Goal: Task Accomplishment & Management: Manage account settings

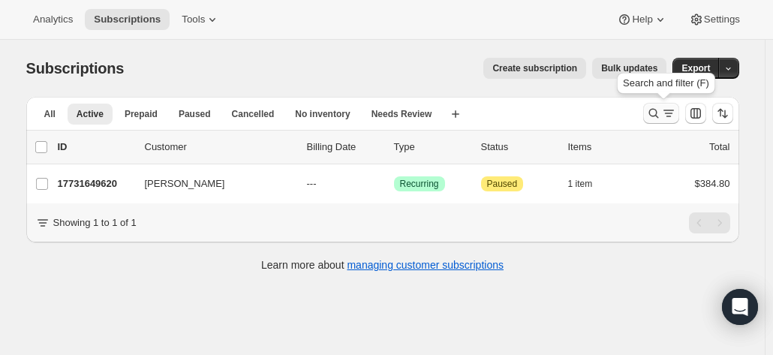
click at [659, 119] on icon "Search and filter results" at bounding box center [653, 113] width 15 height 15
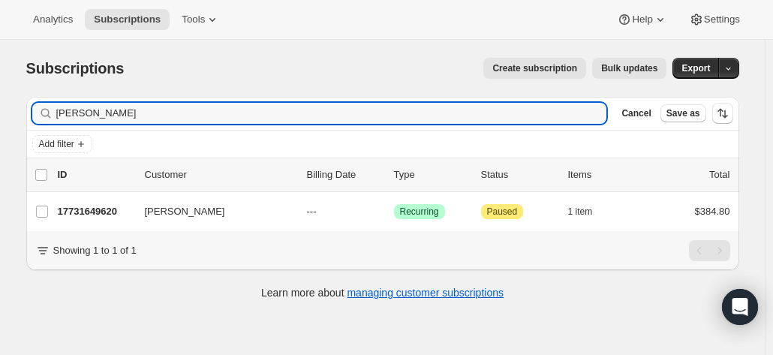
drag, startPoint x: 119, startPoint y: 113, endPoint x: 51, endPoint y: 109, distance: 67.6
click at [51, 109] on div "marsland Clear" at bounding box center [319, 113] width 575 height 21
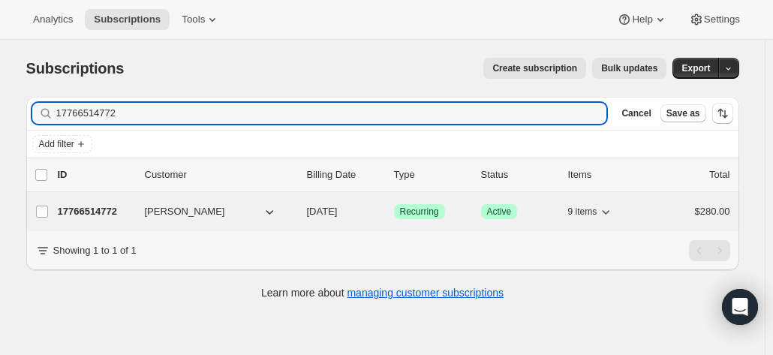
type input "17766514772"
click at [95, 208] on p "17766514772" at bounding box center [95, 211] width 75 height 15
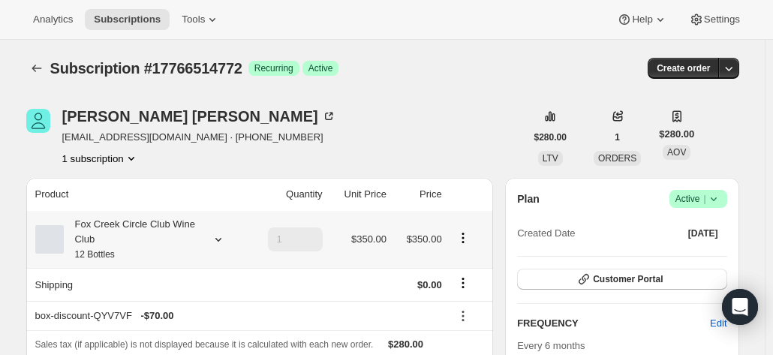
click at [157, 221] on div "Fox Creek Circle Club Wine Club 12 Bottles" at bounding box center [131, 239] width 135 height 45
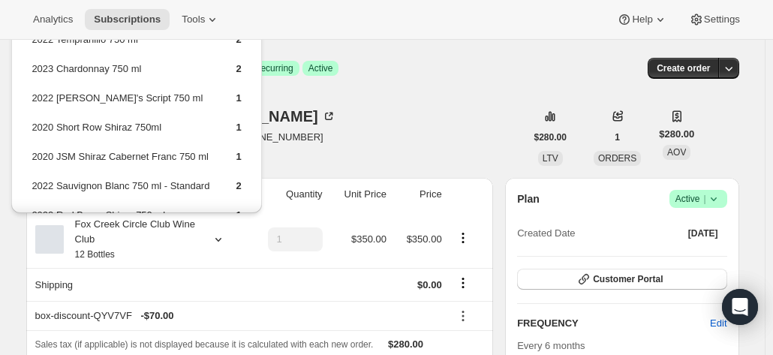
click at [438, 128] on div "Robyn Riddett rgrd@bigpond.com · +61419873311 1 subscription" at bounding box center [275, 137] width 499 height 57
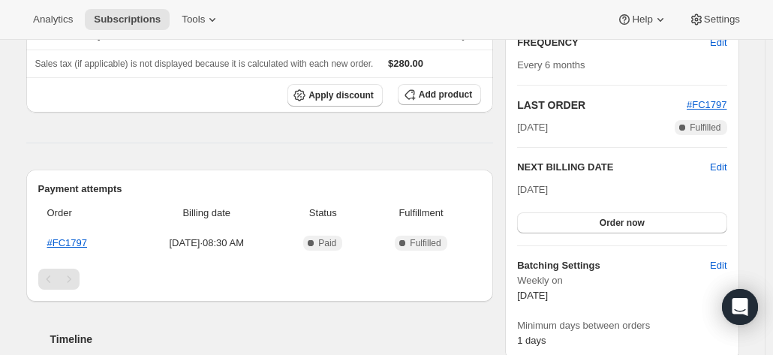
scroll to position [75, 0]
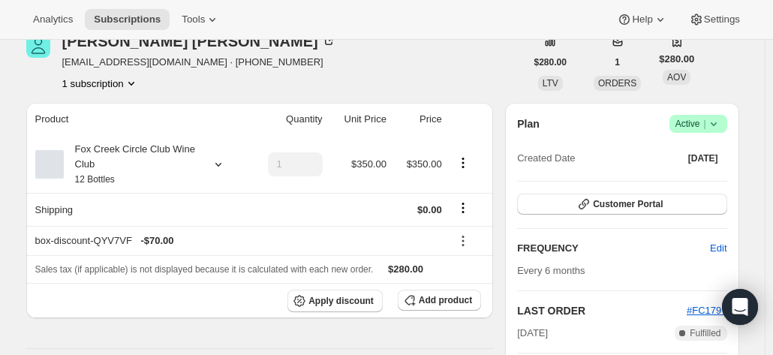
click at [219, 167] on icon at bounding box center [218, 164] width 15 height 15
click at [213, 168] on div at bounding box center [215, 164] width 21 height 15
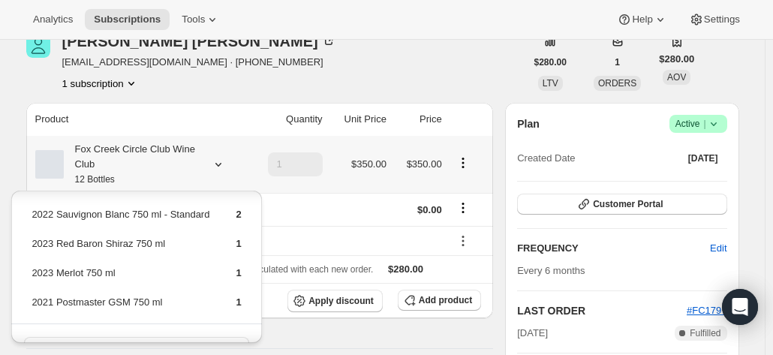
scroll to position [177, 0]
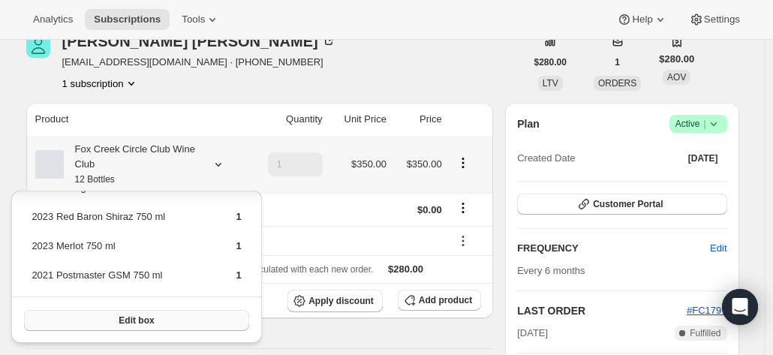
click at [157, 325] on button "Edit box" at bounding box center [136, 320] width 224 height 21
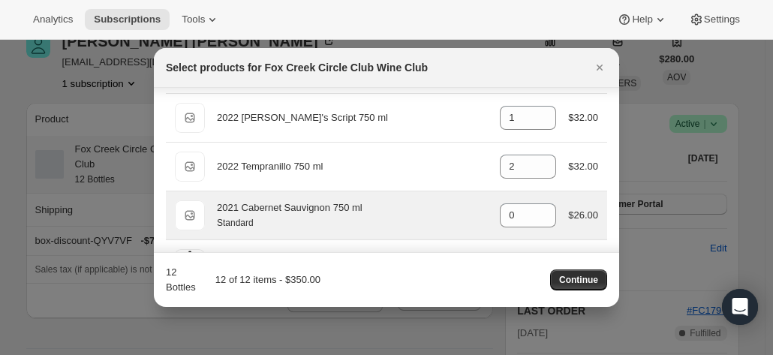
scroll to position [375, 0]
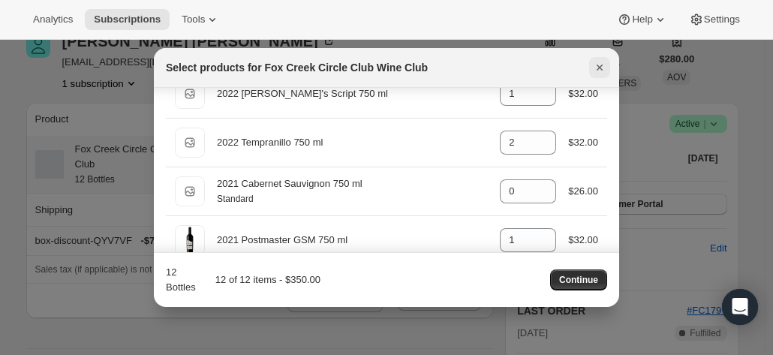
click at [602, 67] on icon "Close" at bounding box center [599, 67] width 15 height 15
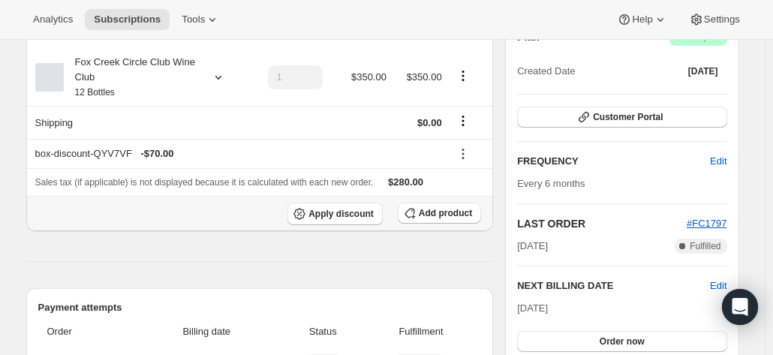
scroll to position [150, 0]
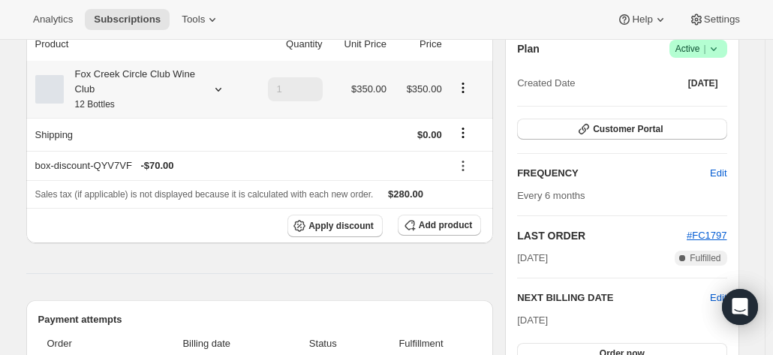
click at [215, 86] on icon at bounding box center [218, 89] width 15 height 15
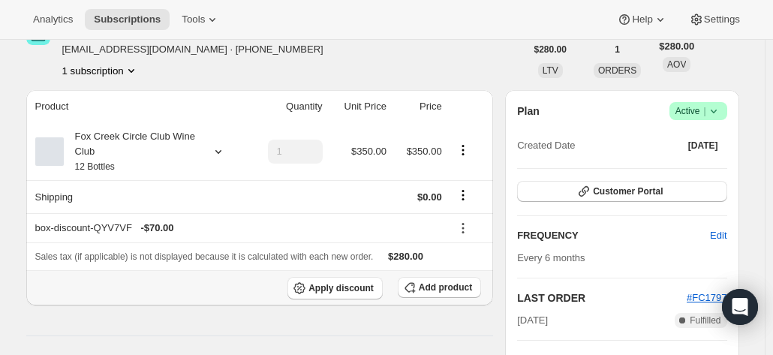
scroll to position [75, 0]
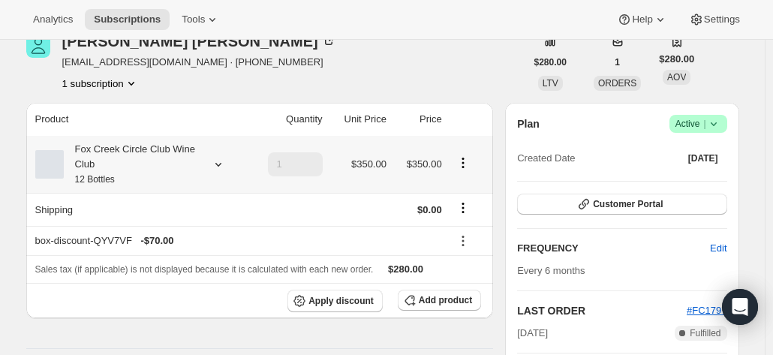
click at [217, 166] on icon at bounding box center [218, 164] width 15 height 15
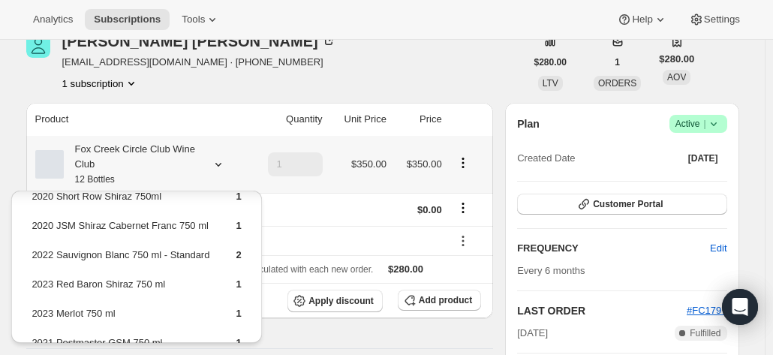
scroll to position [177, 0]
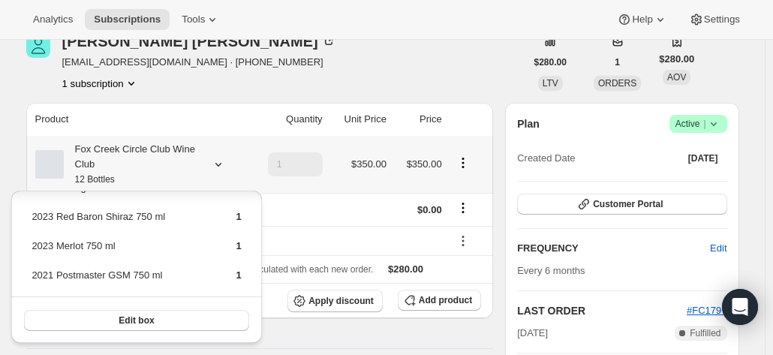
click at [111, 312] on button "Edit box" at bounding box center [136, 320] width 224 height 21
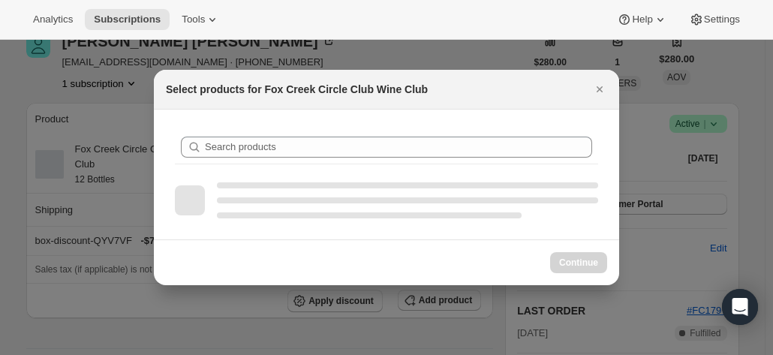
scroll to position [0, 0]
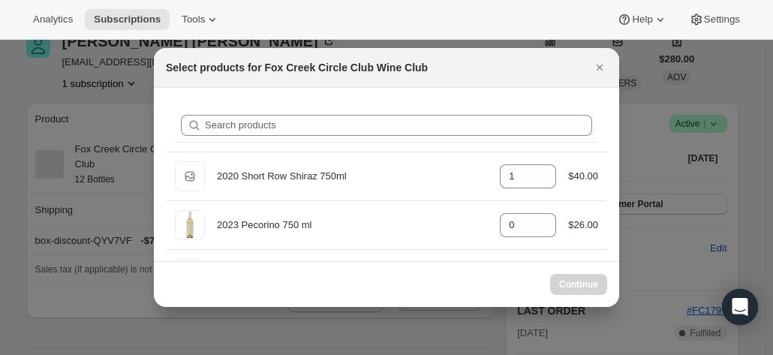
click at [605, 61] on icon "Close" at bounding box center [599, 67] width 15 height 15
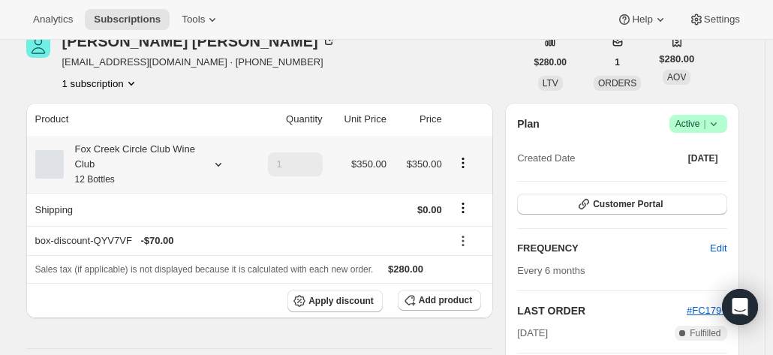
click at [146, 163] on div "Fox Creek Circle Club Wine Club 12 Bottles" at bounding box center [131, 164] width 135 height 45
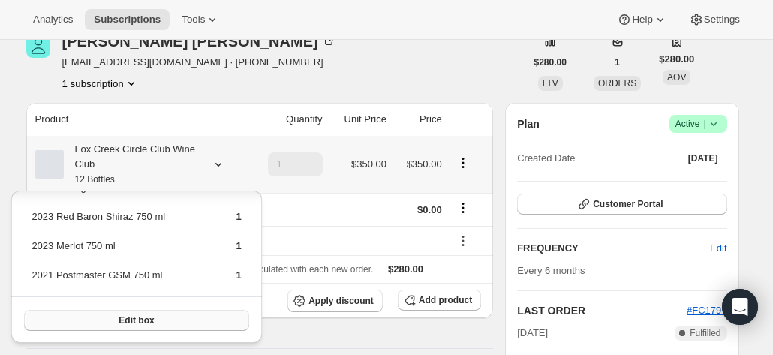
click at [181, 314] on button "Edit box" at bounding box center [136, 320] width 224 height 21
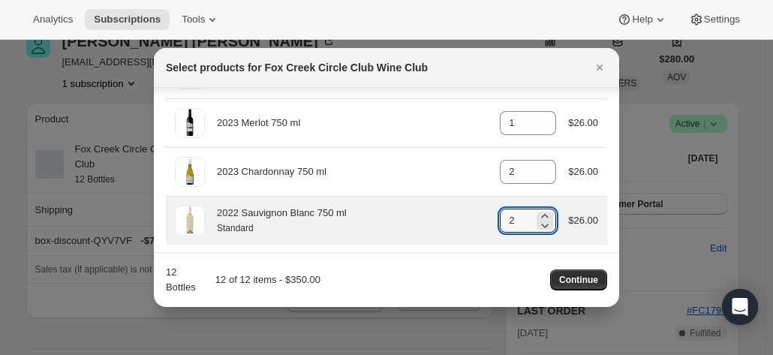
drag, startPoint x: 512, startPoint y: 218, endPoint x: 462, endPoint y: 211, distance: 50.7
click at [464, 211] on div "2022 Sauvignon Blanc 750 ml Standard gid://shopify/ProductVariant/4159251303637…" at bounding box center [386, 221] width 423 height 30
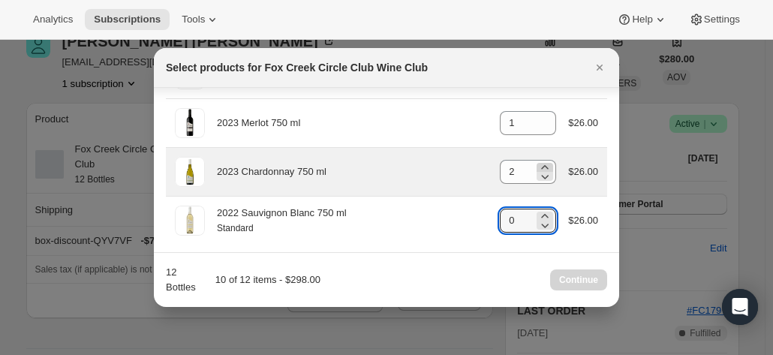
type input "0"
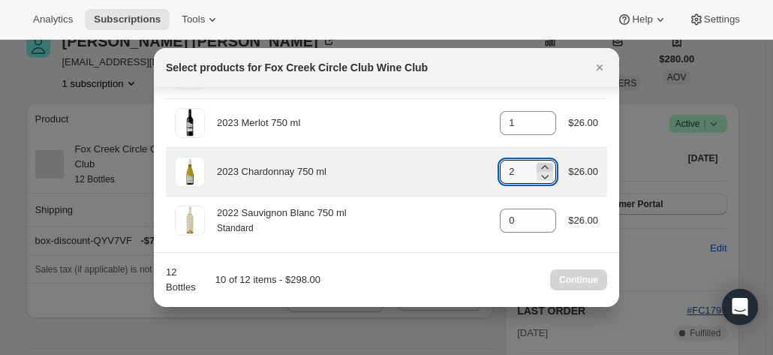
click at [538, 160] on icon ":rb9:" at bounding box center [544, 167] width 15 height 15
type input "3"
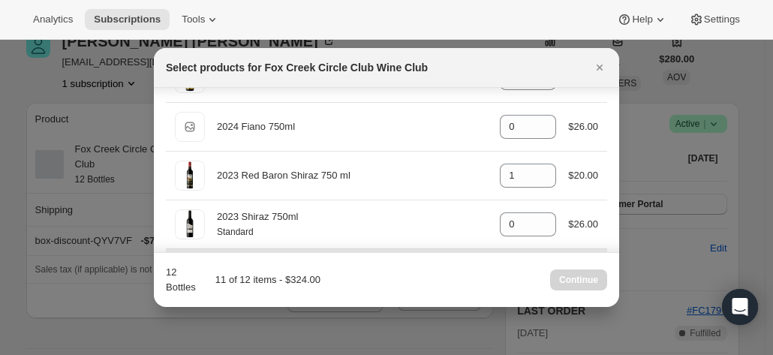
scroll to position [758, 0]
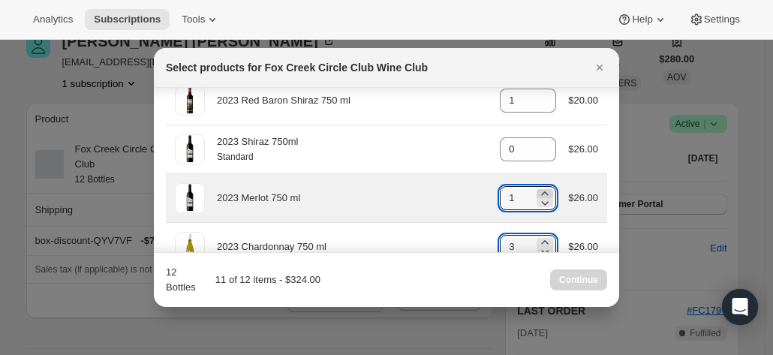
click at [537, 186] on icon ":rb9:" at bounding box center [544, 193] width 15 height 15
type input "2"
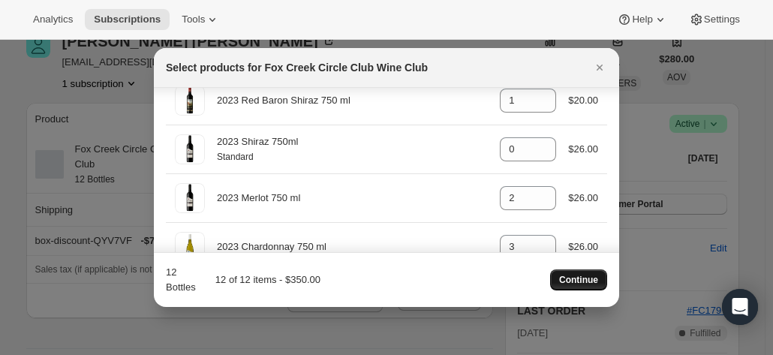
click at [569, 280] on span "Continue" at bounding box center [578, 280] width 39 height 12
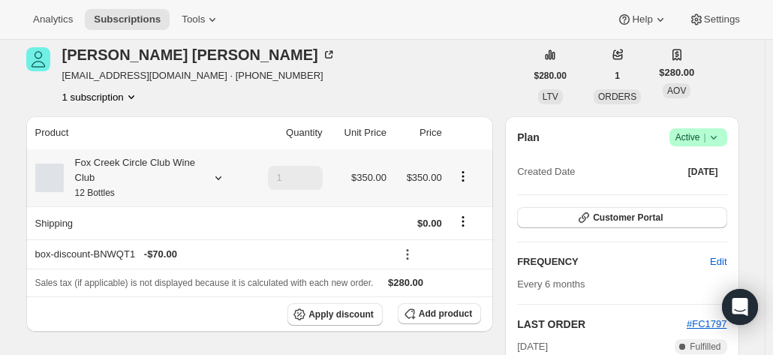
scroll to position [150, 0]
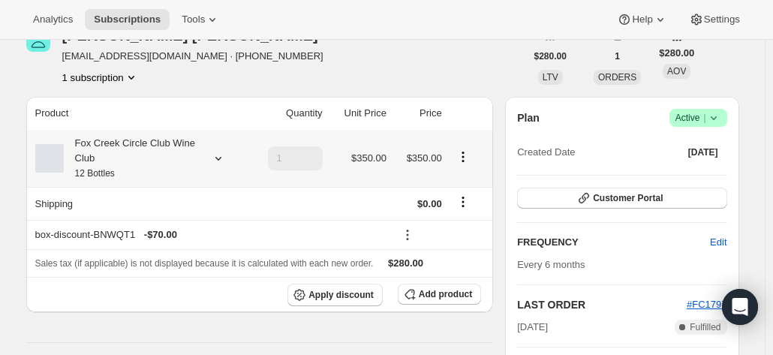
click at [214, 158] on icon at bounding box center [218, 158] width 15 height 15
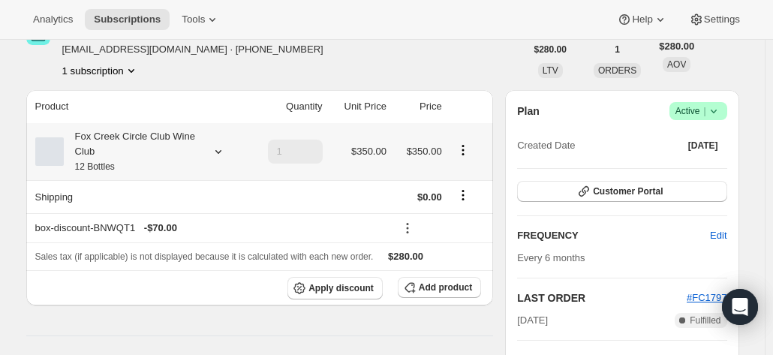
scroll to position [0, 0]
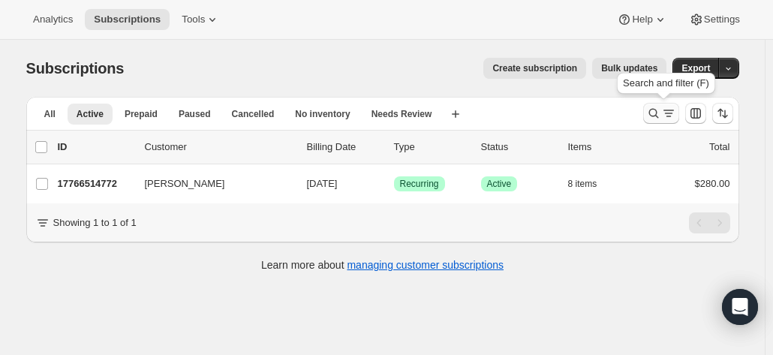
click at [657, 116] on icon "Search and filter results" at bounding box center [653, 114] width 10 height 10
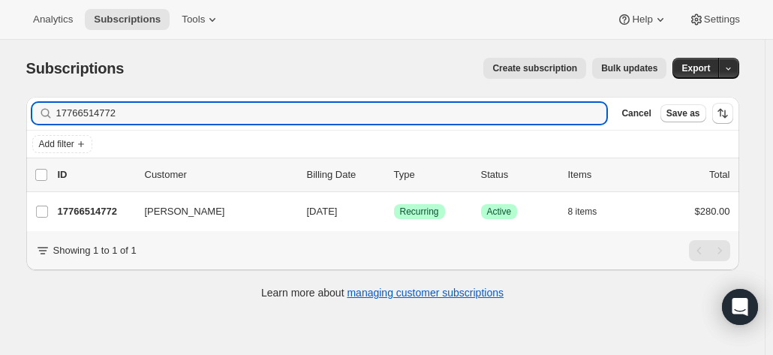
drag, startPoint x: 144, startPoint y: 115, endPoint x: 43, endPoint y: 115, distance: 101.3
click at [43, 115] on div "17766514772 Clear" at bounding box center [319, 113] width 575 height 21
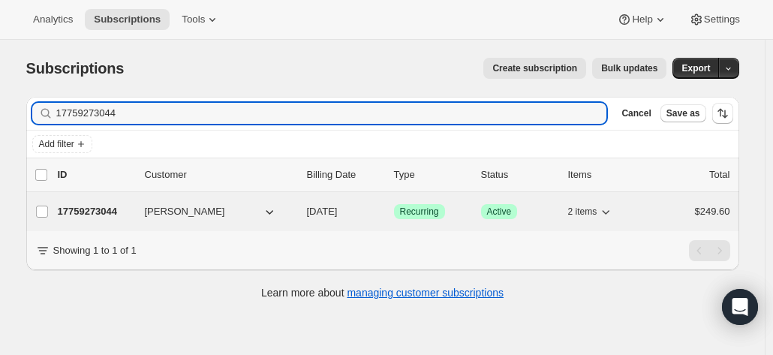
type input "17759273044"
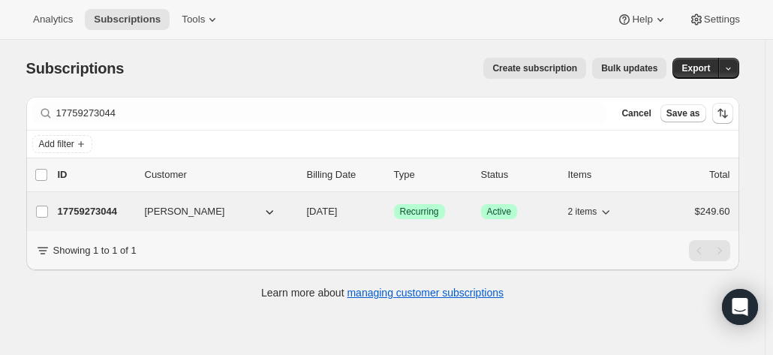
click at [90, 211] on p "17759273044" at bounding box center [95, 211] width 75 height 15
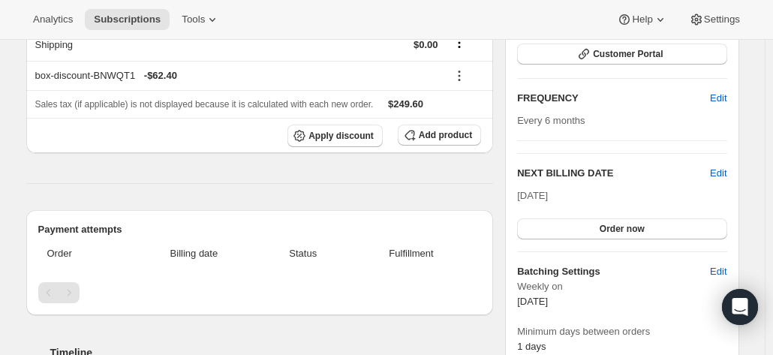
scroll to position [75, 0]
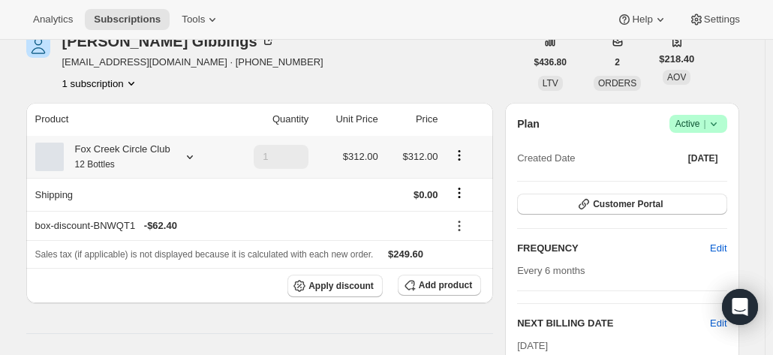
click at [161, 152] on div "Fox Creek Circle Club 12 Bottles" at bounding box center [117, 157] width 107 height 30
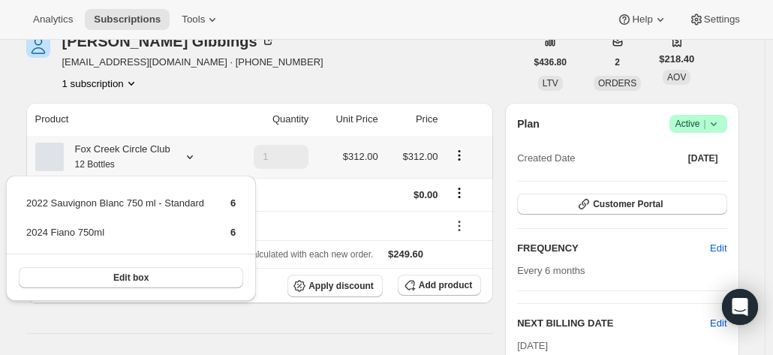
click at [159, 152] on div "Fox Creek Circle Club 12 Bottles" at bounding box center [117, 157] width 107 height 30
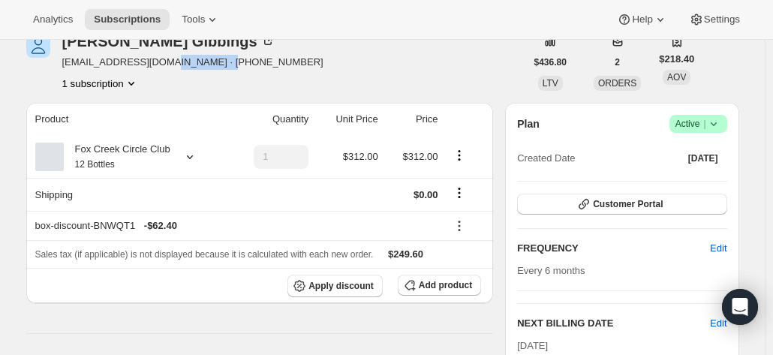
drag, startPoint x: 259, startPoint y: 62, endPoint x: 164, endPoint y: 61, distance: 94.5
click at [164, 61] on div "Sue Gibbings ozmac@hotmail.com · +61417669885 1 subscription" at bounding box center [275, 62] width 499 height 57
copy span "+61417669885"
click at [141, 158] on div "Fox Creek Circle Club 12 Bottles" at bounding box center [117, 157] width 107 height 30
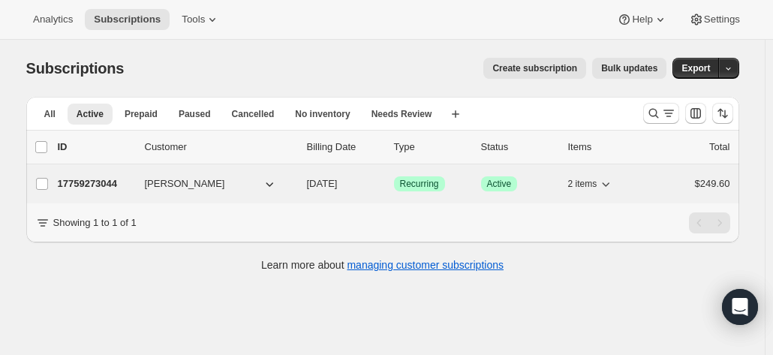
click at [113, 188] on p "17759273044" at bounding box center [95, 183] width 75 height 15
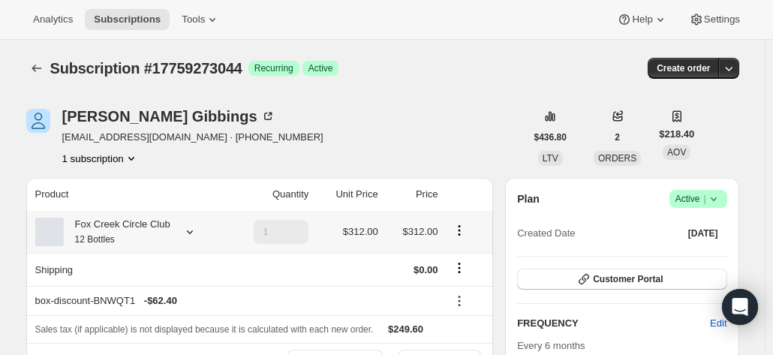
click at [168, 223] on div "Fox Creek Circle Club 12 Bottles" at bounding box center [117, 232] width 107 height 30
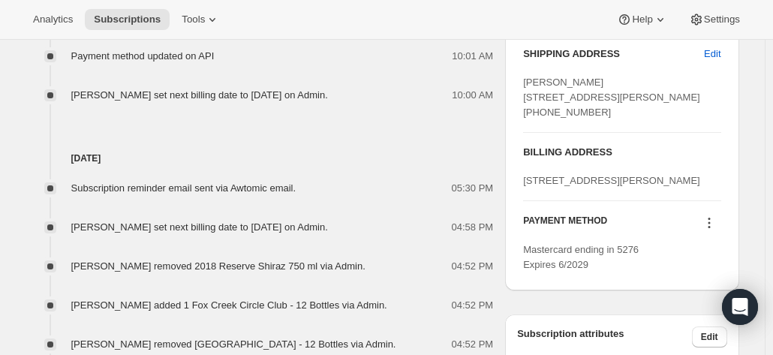
scroll to position [750, 0]
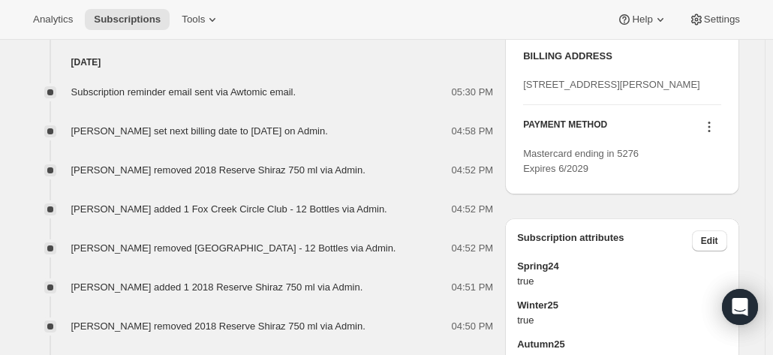
click at [746, 164] on div "Subscription #17759273044. This page is ready Subscription #17759273044 Success…" at bounding box center [382, 32] width 749 height 1485
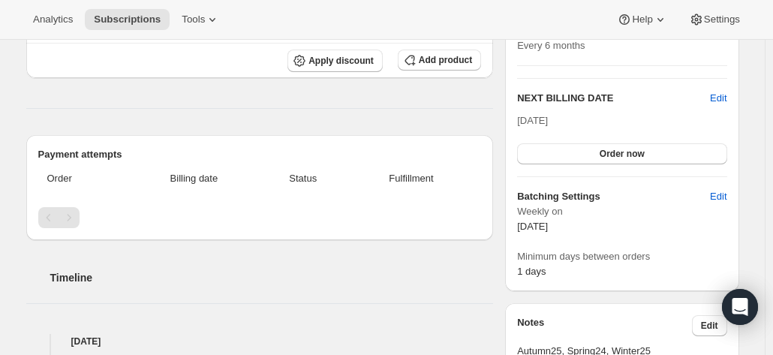
scroll to position [0, 0]
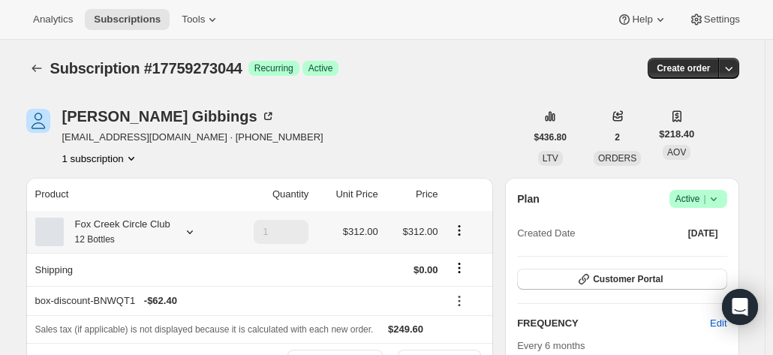
click at [176, 229] on div at bounding box center [186, 231] width 21 height 15
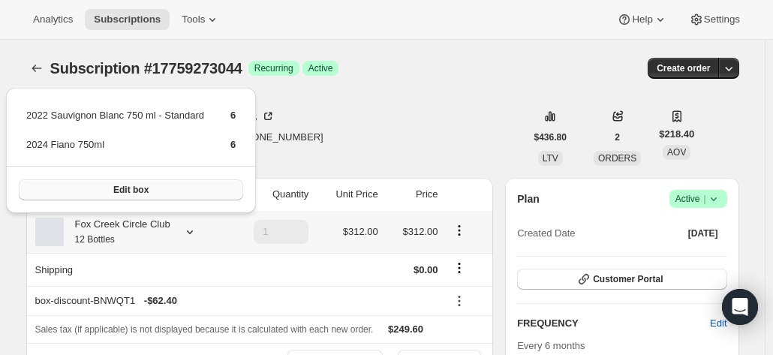
click at [141, 188] on span "Edit box" at bounding box center [130, 190] width 35 height 12
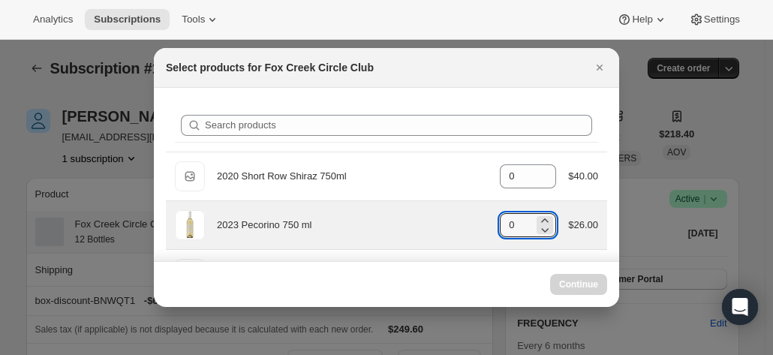
click at [490, 221] on div "2023 Pecorino 750 ml gid://shopify/ProductVariant/41594933280852 0 $26.00" at bounding box center [386, 225] width 423 height 30
type input "0"
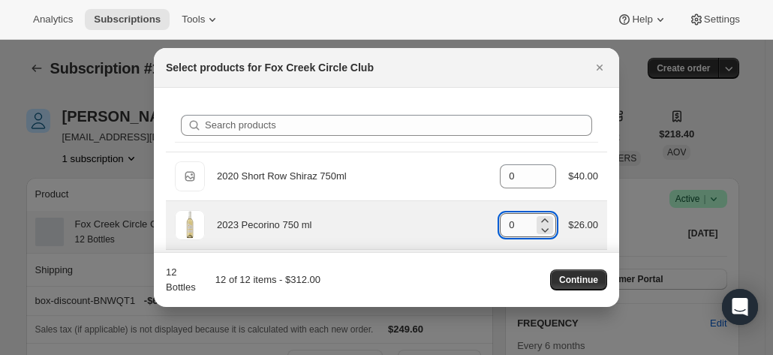
drag, startPoint x: 512, startPoint y: 223, endPoint x: 494, endPoint y: 224, distance: 18.1
click at [500, 224] on input "0" at bounding box center [517, 225] width 34 height 24
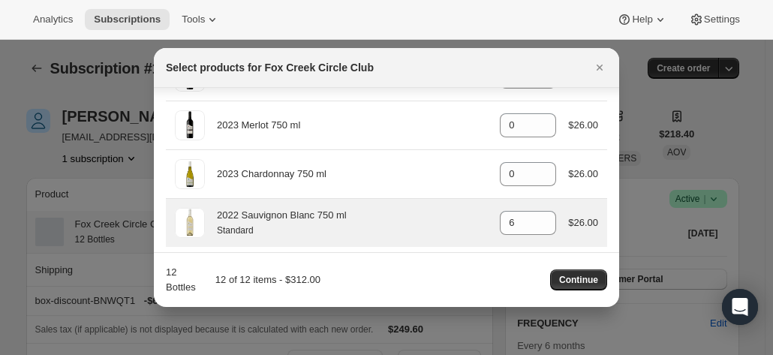
scroll to position [833, 0]
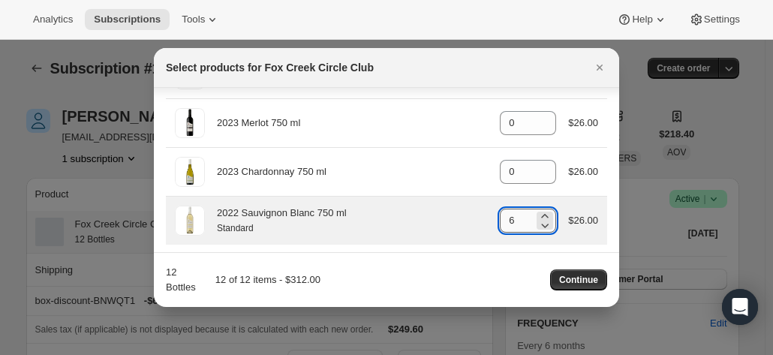
click at [510, 216] on input "6" at bounding box center [517, 221] width 34 height 24
drag, startPoint x: 515, startPoint y: 215, endPoint x: 462, endPoint y: 215, distance: 53.3
click at [461, 215] on div "2022 Sauvignon Blanc 750 ml Standard gid://shopify/ProductVariant/4159251303637…" at bounding box center [386, 221] width 423 height 30
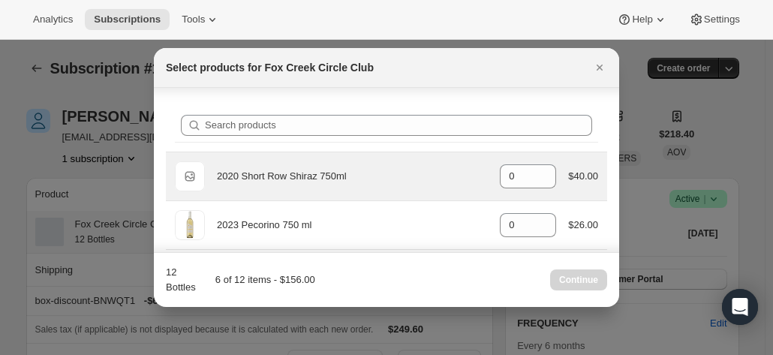
scroll to position [75, 0]
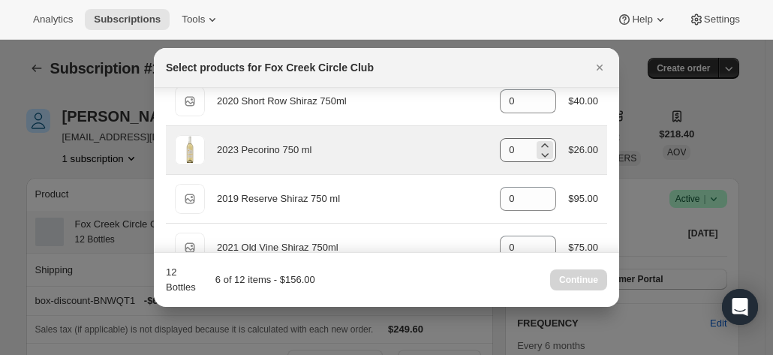
type input "0"
drag, startPoint x: 494, startPoint y: 151, endPoint x: 474, endPoint y: 151, distance: 19.5
click at [475, 151] on div "2023 Pecorino 750 ml gid://shopify/ProductVariant/41594933280852 0 $26.00" at bounding box center [386, 150] width 423 height 30
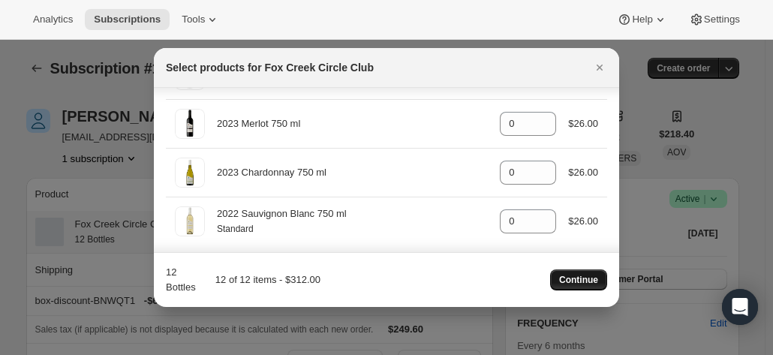
scroll to position [833, 0]
type input "6"
click at [575, 276] on span "Continue" at bounding box center [578, 280] width 39 height 12
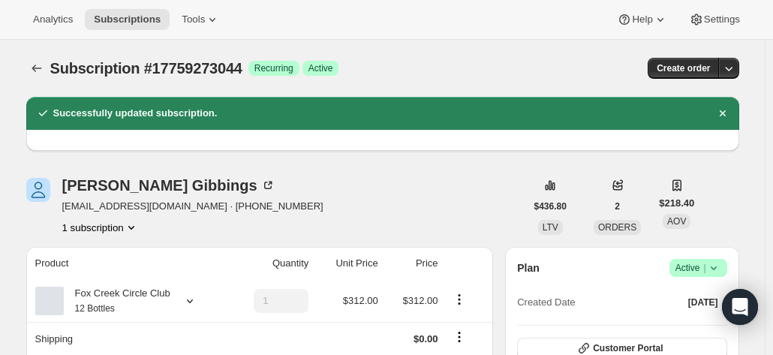
scroll to position [75, 0]
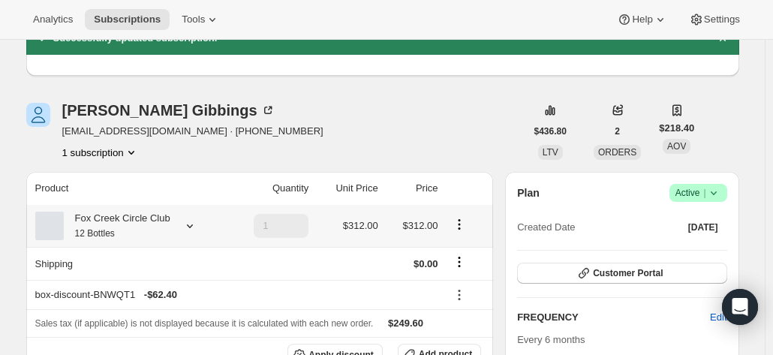
click at [133, 223] on div "Fox Creek Circle Club 12 Bottles" at bounding box center [117, 226] width 107 height 30
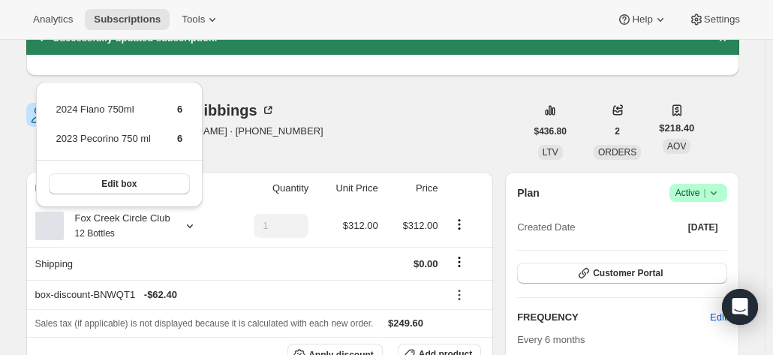
click at [302, 107] on div "Sue Gibbings ozmac@hotmail.com · +61417669885 1 subscription" at bounding box center [275, 131] width 499 height 57
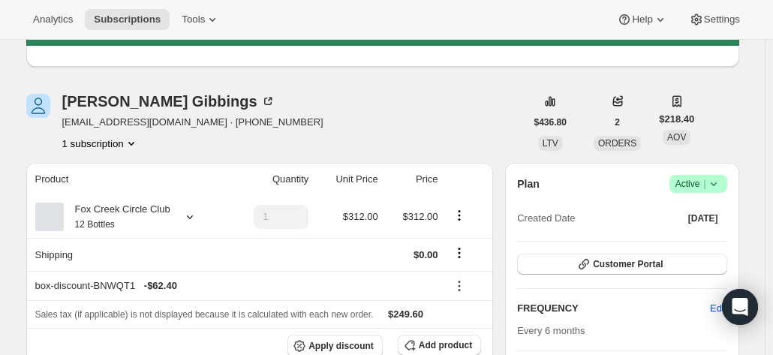
scroll to position [0, 0]
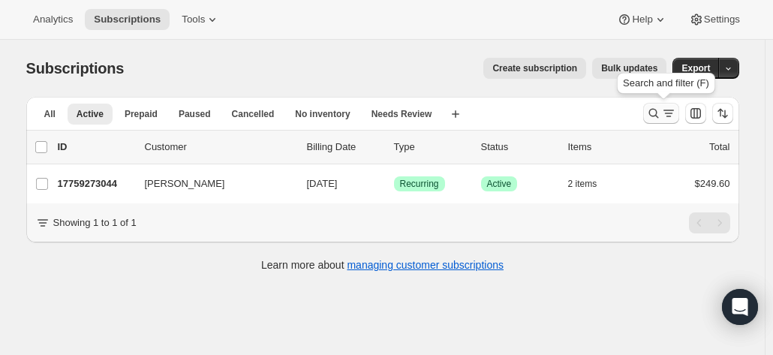
click at [653, 109] on icon "Search and filter results" at bounding box center [653, 113] width 15 height 15
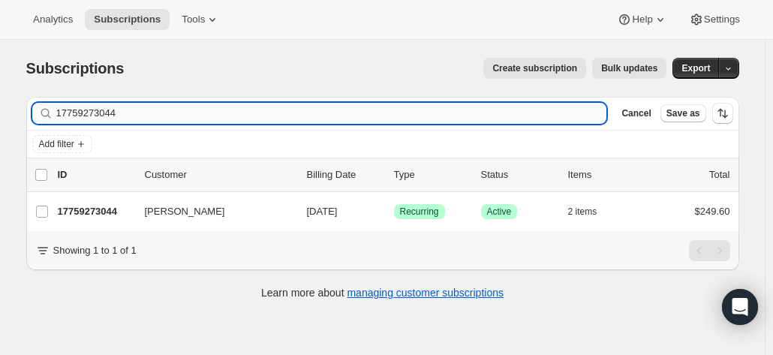
click at [108, 112] on input "17759273044" at bounding box center [331, 113] width 551 height 21
drag, startPoint x: 97, startPoint y: 115, endPoint x: -50, endPoint y: 115, distance: 146.3
click at [0, 115] on html "Analytics Subscriptions Tools Help Settings Skip to content Subscriptions. This…" at bounding box center [386, 177] width 773 height 355
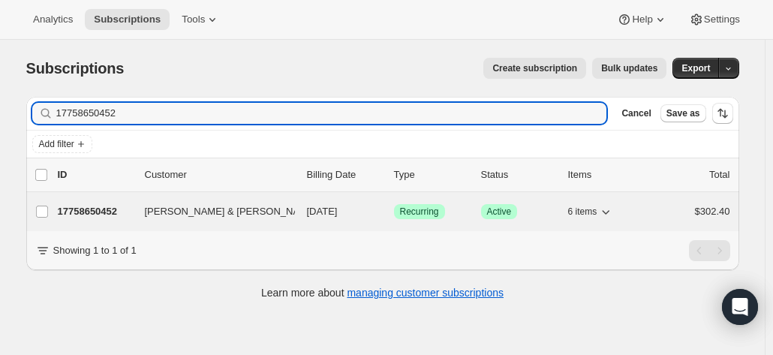
type input "17758650452"
click at [102, 211] on p "17758650452" at bounding box center [95, 211] width 75 height 15
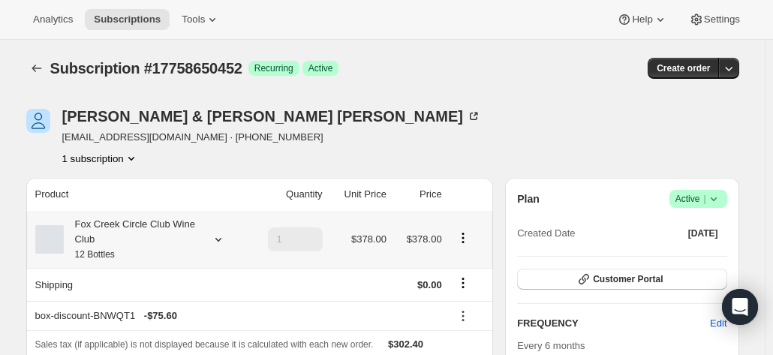
click at [152, 233] on div "Fox Creek Circle Club Wine Club 12 Bottles" at bounding box center [131, 239] width 135 height 45
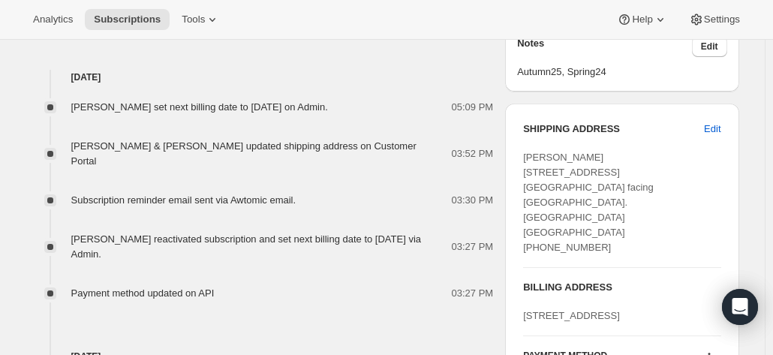
scroll to position [600, 0]
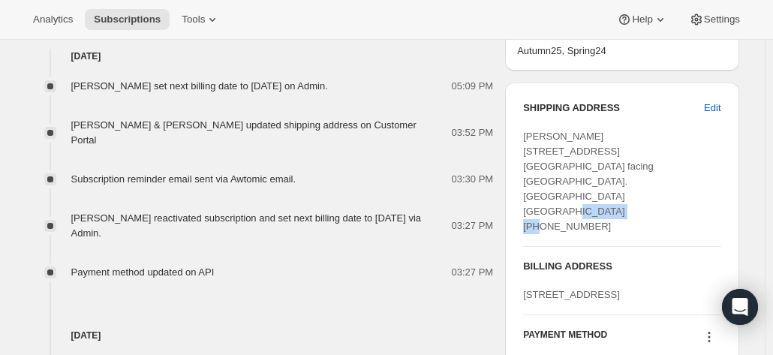
drag, startPoint x: 599, startPoint y: 207, endPoint x: 523, endPoint y: 210, distance: 76.6
click at [523, 210] on div "SHIPPING ADDRESS Edit Debbie Taylor 1/1 Humber Street Corner Duplex facing Asto…" at bounding box center [621, 244] width 233 height 322
copy span "+61400455541"
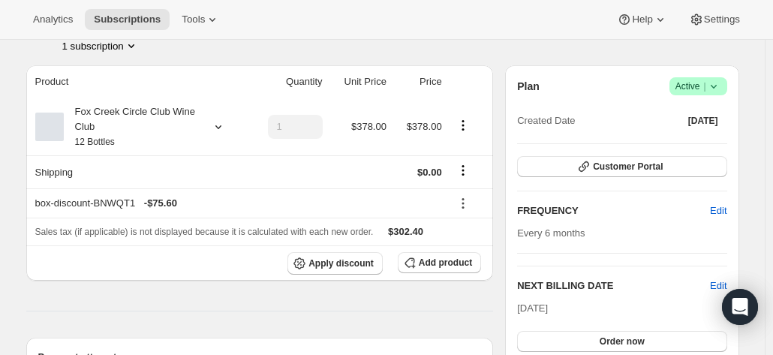
scroll to position [0, 0]
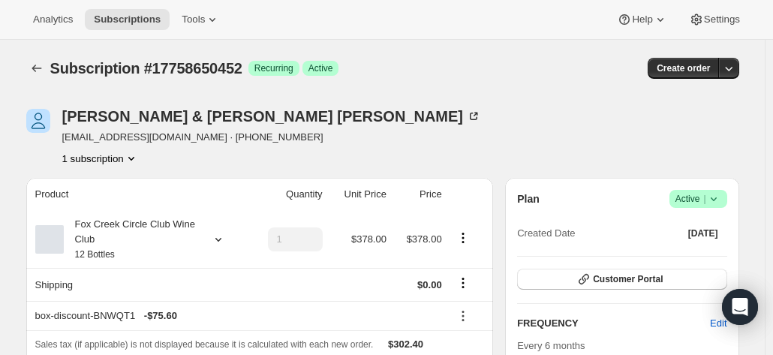
click at [269, 143] on div "Debbie & David Taylor thedts543@bigpond.com · +61400455541 1 subscription" at bounding box center [275, 137] width 499 height 57
click at [157, 222] on div "Fox Creek Circle Club Wine Club 12 Bottles" at bounding box center [131, 239] width 135 height 45
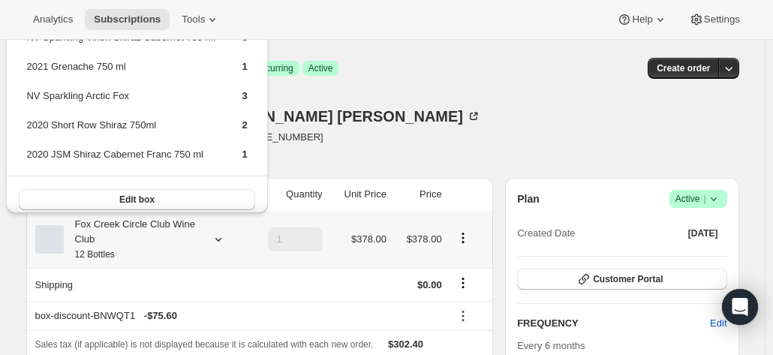
scroll to position [41, 0]
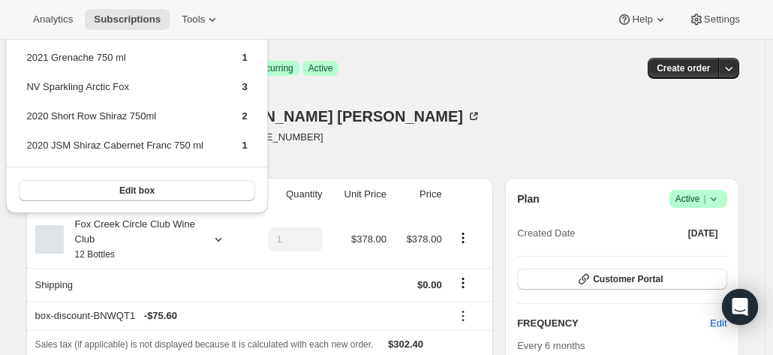
click at [397, 134] on div "Debbie & David Taylor thedts543@bigpond.com · +61400455541 1 subscription" at bounding box center [275, 137] width 499 height 57
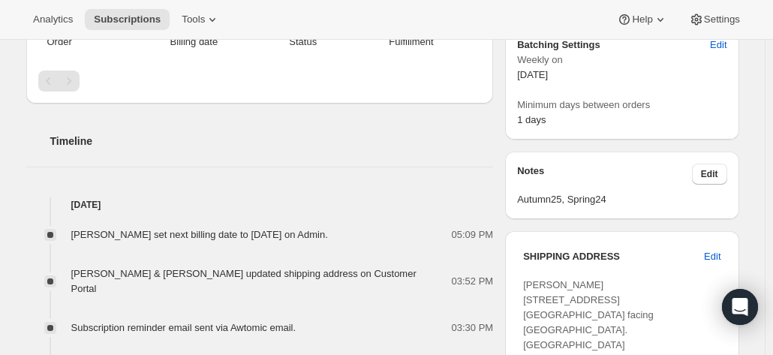
scroll to position [525, 0]
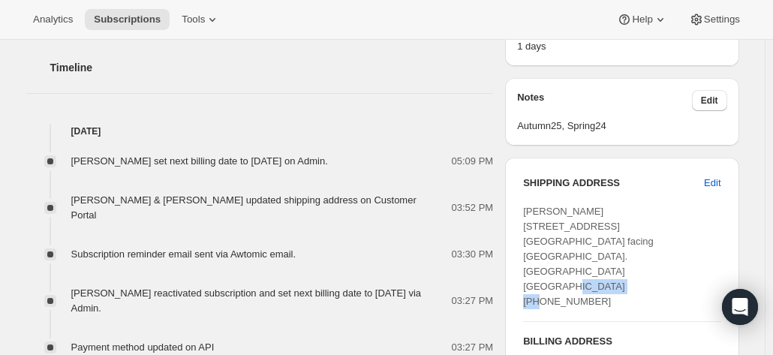
drag, startPoint x: 603, startPoint y: 288, endPoint x: 524, endPoint y: 290, distance: 79.5
click at [524, 290] on div "SHIPPING ADDRESS Edit Debbie Taylor 1/1 Humber Street Corner Duplex facing Asto…" at bounding box center [621, 319] width 233 height 322
copy span "+61400455541"
click at [761, 88] on div "Subscription #17758650452. This page is ready Subscription #17758650452 Success…" at bounding box center [382, 112] width 764 height 1194
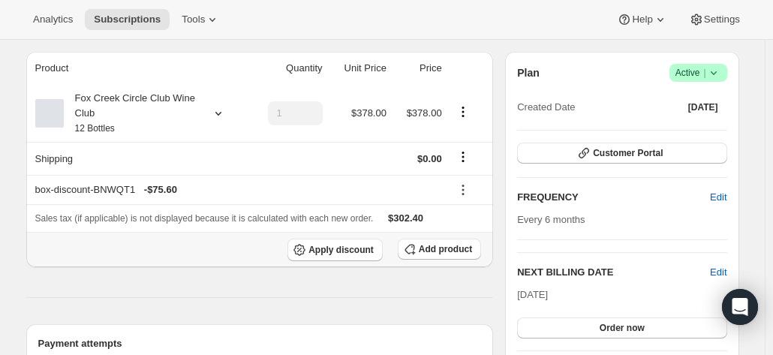
scroll to position [150, 0]
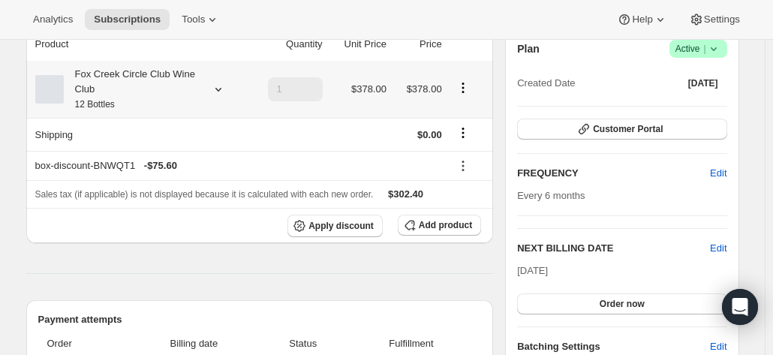
click at [178, 85] on div "Fox Creek Circle Club Wine Club 12 Bottles" at bounding box center [131, 89] width 135 height 45
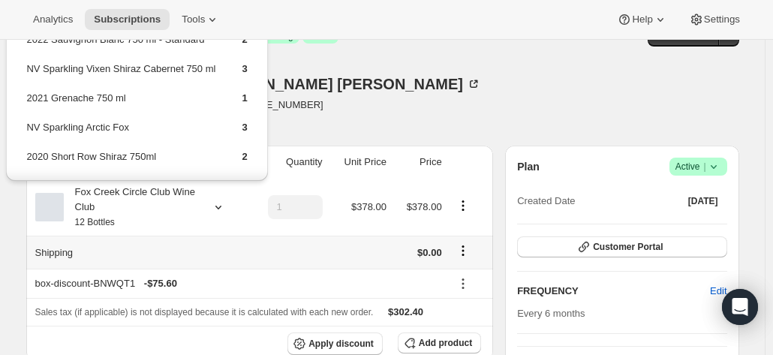
scroll to position [0, 0]
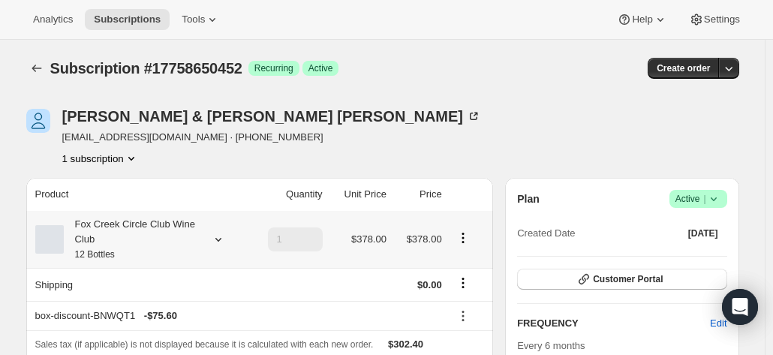
click at [186, 236] on div "Fox Creek Circle Club Wine Club 12 Bottles" at bounding box center [131, 239] width 135 height 45
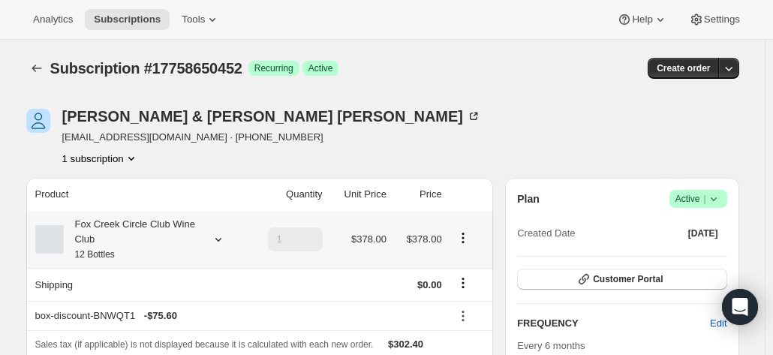
click at [169, 229] on div "Fox Creek Circle Club Wine Club 12 Bottles" at bounding box center [131, 239] width 135 height 45
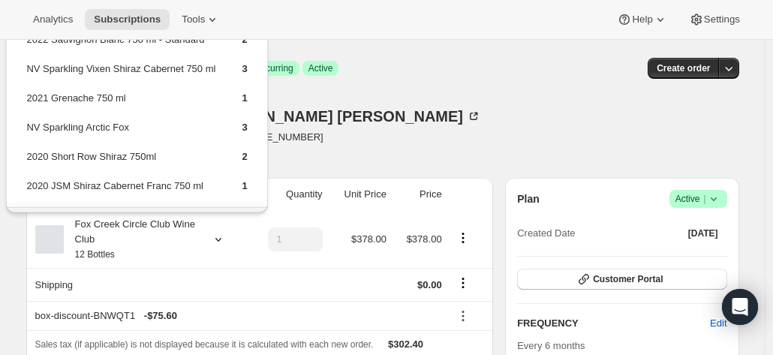
drag, startPoint x: 446, startPoint y: 105, endPoint x: 420, endPoint y: 122, distance: 31.0
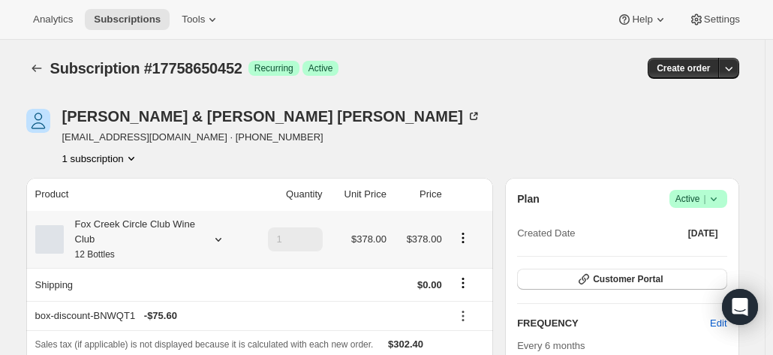
click at [226, 242] on icon at bounding box center [218, 239] width 15 height 15
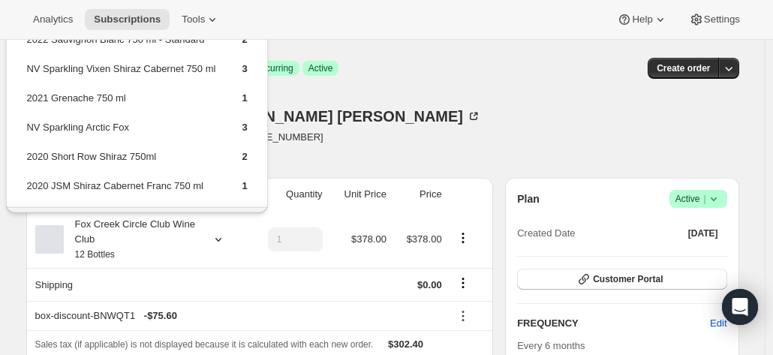
click at [324, 121] on div "Debbie & David Taylor thedts543@bigpond.com · +61400455541 1 subscription" at bounding box center [275, 137] width 499 height 57
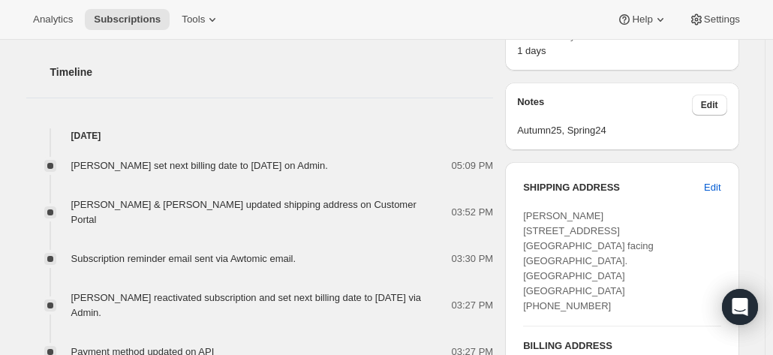
scroll to position [600, 0]
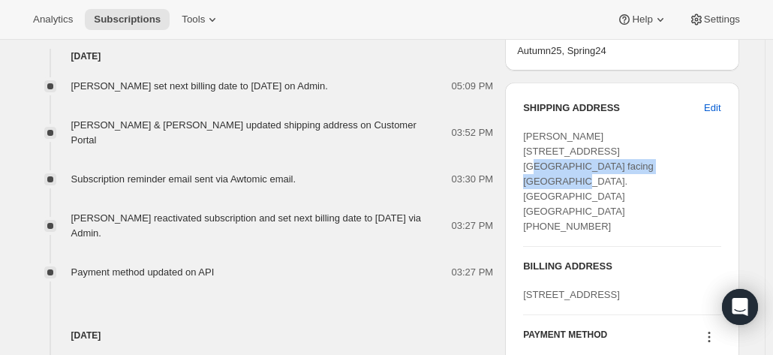
drag, startPoint x: 525, startPoint y: 167, endPoint x: 690, endPoint y: 167, distance: 165.0
click at [690, 167] on div "SHIPPING ADDRESS Edit Debbie Taylor 1/1 Humber Street Corner Duplex facing Asto…" at bounding box center [621, 244] width 233 height 322
drag, startPoint x: 761, startPoint y: 142, endPoint x: 656, endPoint y: 143, distance: 105.8
click at [757, 141] on div "Subscription #17758650452. This page is ready Subscription #17758650452 Success…" at bounding box center [382, 37] width 764 height 1194
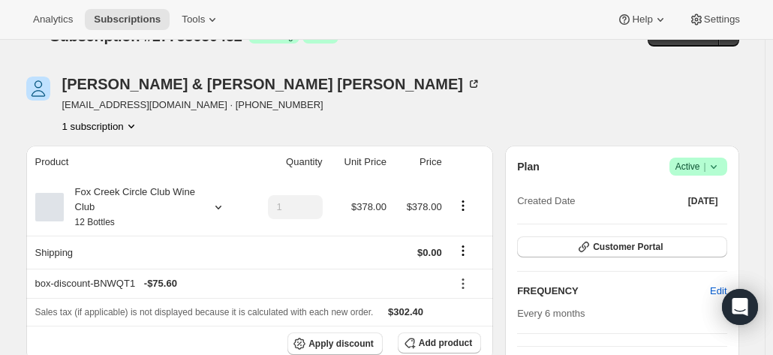
scroll to position [0, 0]
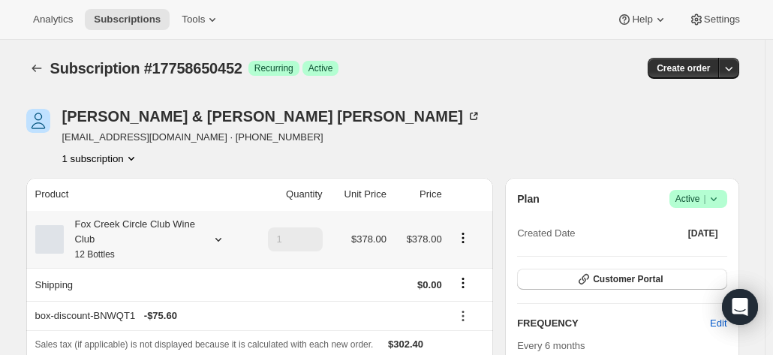
click at [174, 232] on div "Fox Creek Circle Club Wine Club 12 Bottles" at bounding box center [131, 239] width 135 height 45
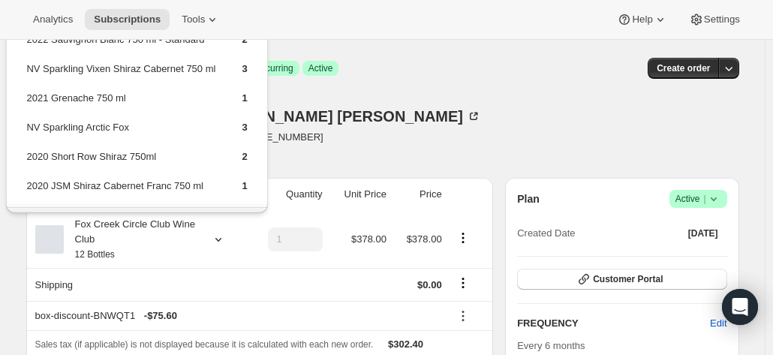
click at [431, 87] on div "Subscription #17758650452. This page is ready Subscription #17758650452 Success…" at bounding box center [382, 68] width 713 height 57
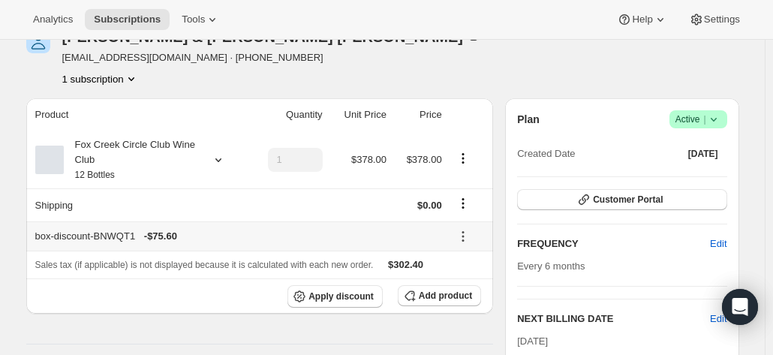
scroll to position [150, 0]
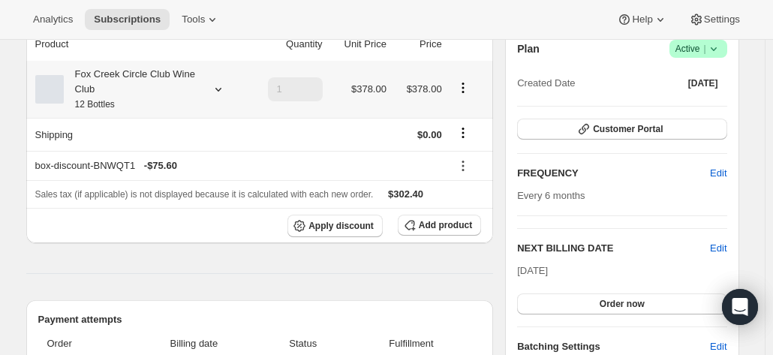
click at [221, 91] on icon at bounding box center [218, 90] width 6 height 4
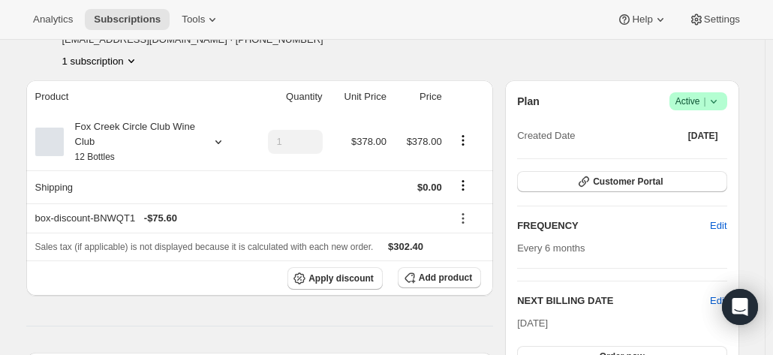
scroll to position [75, 0]
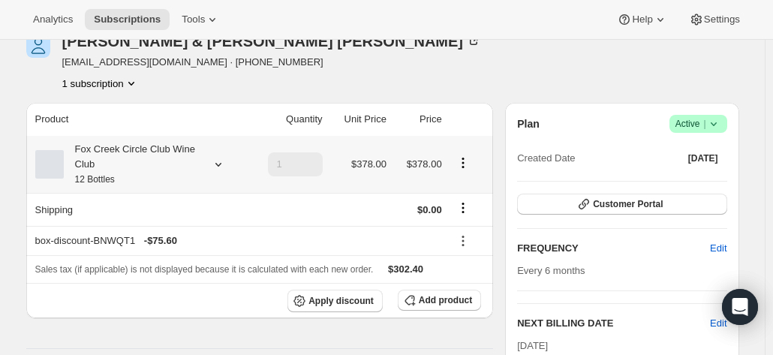
click at [207, 170] on div "Fox Creek Circle Club Wine Club 12 Bottles" at bounding box center [139, 164] width 208 height 45
click at [220, 162] on icon at bounding box center [218, 164] width 15 height 15
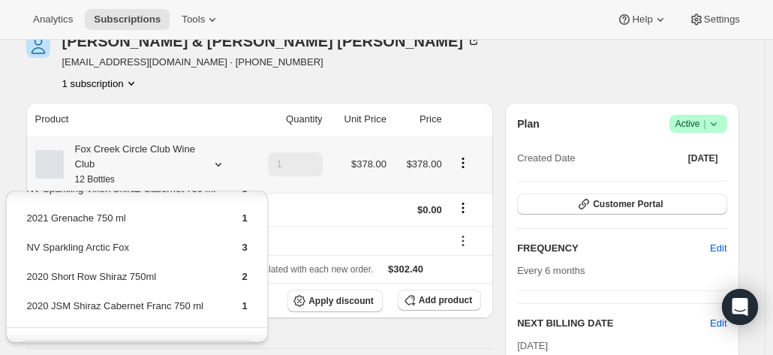
scroll to position [90, 0]
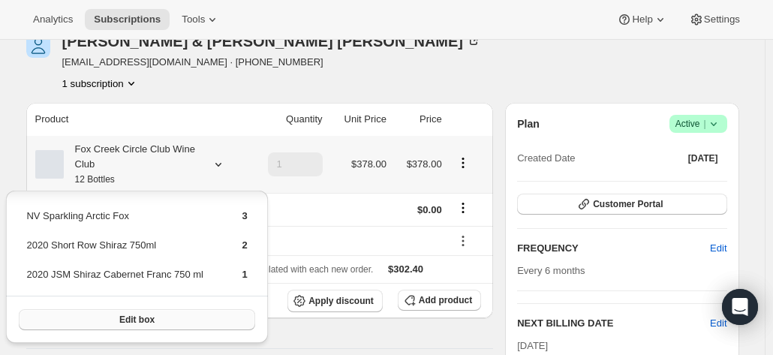
click at [154, 311] on button "Edit box" at bounding box center [137, 319] width 236 height 21
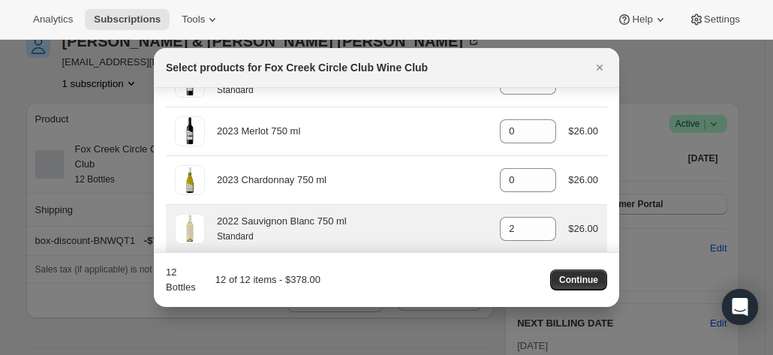
scroll to position [833, 0]
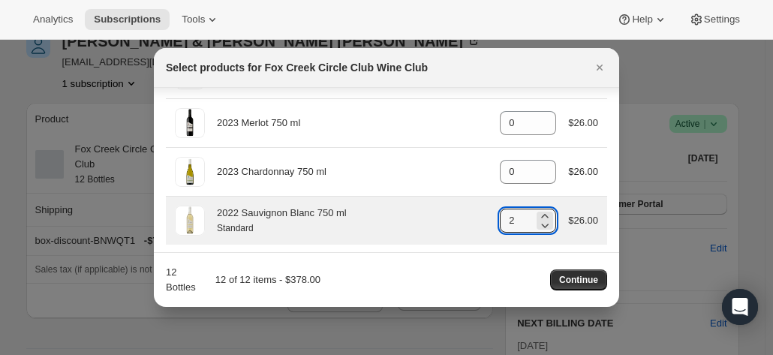
drag, startPoint x: 512, startPoint y: 215, endPoint x: 474, endPoint y: 215, distance: 37.5
click at [476, 215] on div "2022 Sauvignon Blanc 750 ml Standard gid://shopify/ProductVariant/4159251303637…" at bounding box center [386, 221] width 423 height 30
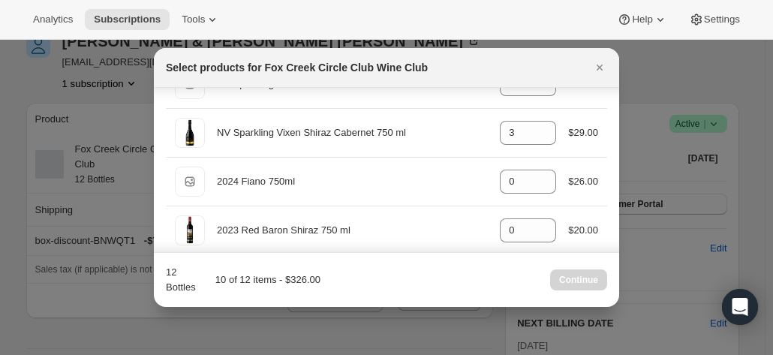
scroll to position [608, 0]
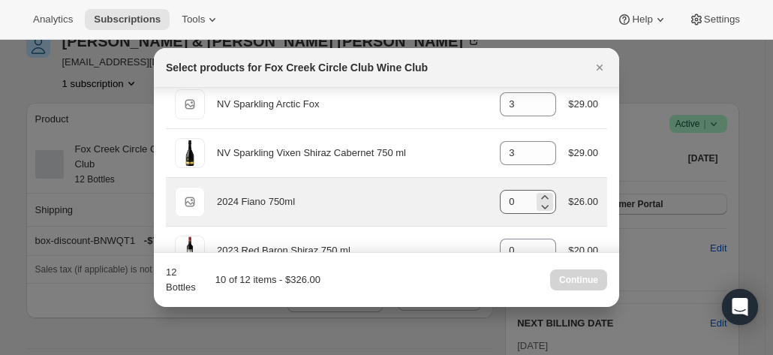
type input "0"
drag, startPoint x: 499, startPoint y: 202, endPoint x: 455, endPoint y: 195, distance: 44.0
click at [458, 200] on div "Default Title 2024 Fiano 750ml gid://shopify/ProductVariant/42034303664212 0 $2…" at bounding box center [386, 202] width 423 height 30
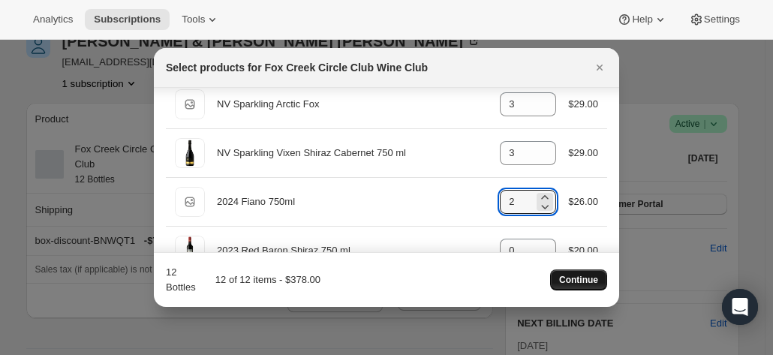
type input "2"
click at [563, 279] on span "Continue" at bounding box center [578, 280] width 39 height 12
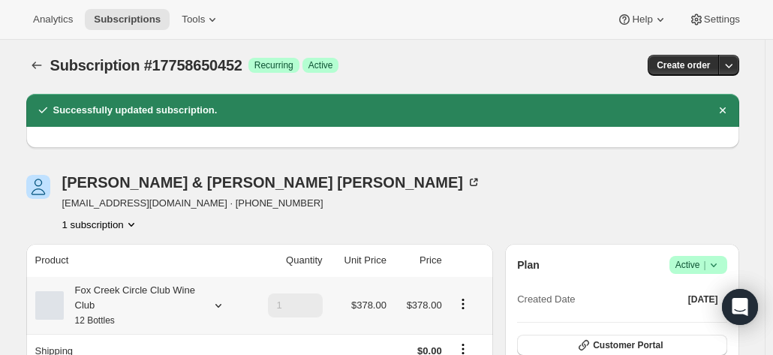
scroll to position [0, 0]
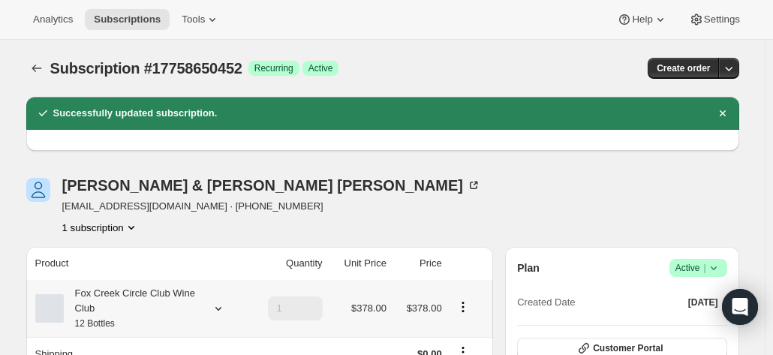
click at [132, 287] on div "Fox Creek Circle Club Wine Club 12 Bottles" at bounding box center [131, 308] width 135 height 45
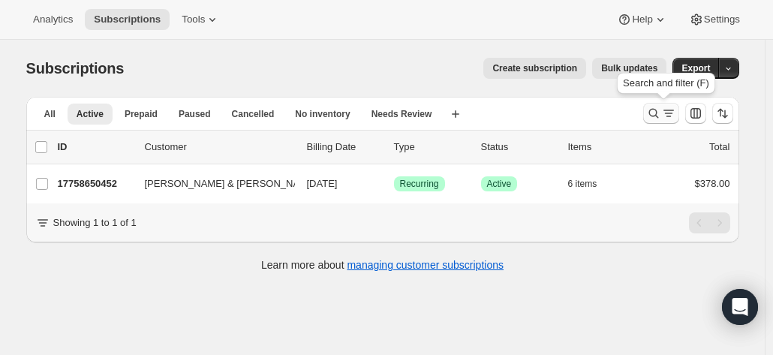
click at [655, 111] on icon "Search and filter results" at bounding box center [653, 113] width 15 height 15
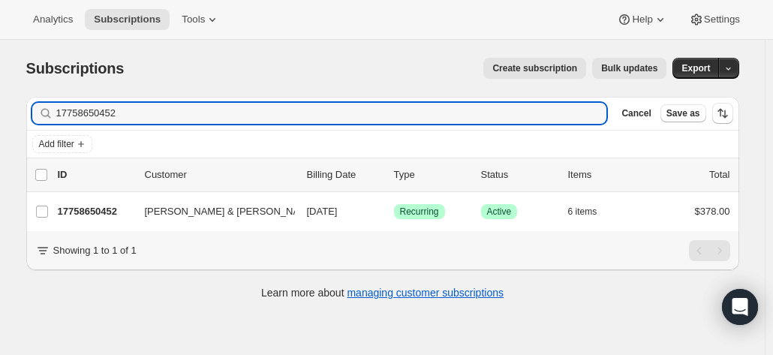
drag, startPoint x: 147, startPoint y: 113, endPoint x: -11, endPoint y: 106, distance: 157.7
click at [0, 106] on html "Analytics Subscriptions Tools Help Settings Skip to content Subscriptions. This…" at bounding box center [386, 177] width 773 height 355
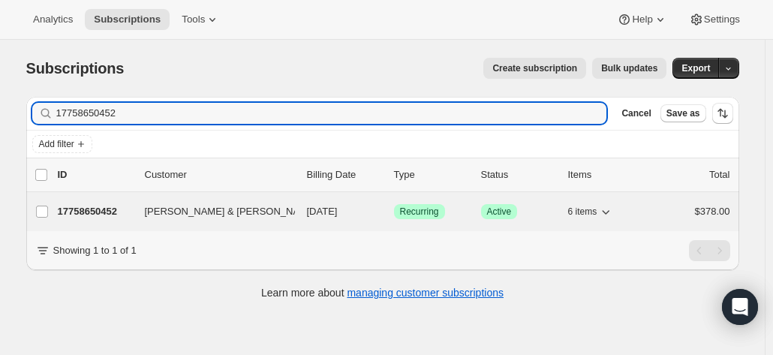
click at [98, 211] on p "17758650452" at bounding box center [95, 211] width 75 height 15
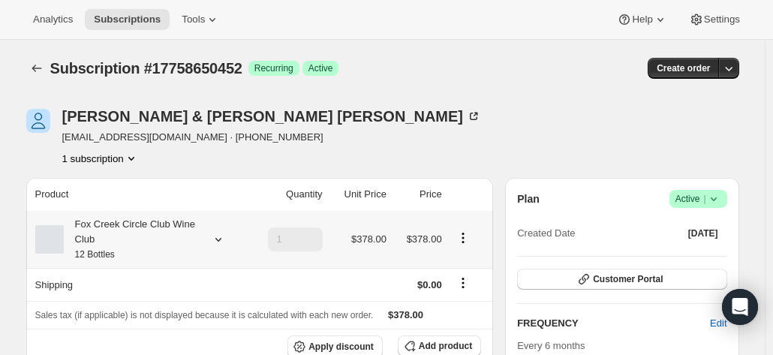
click at [183, 235] on div "Fox Creek Circle Club Wine Club 12 Bottles" at bounding box center [131, 239] width 135 height 45
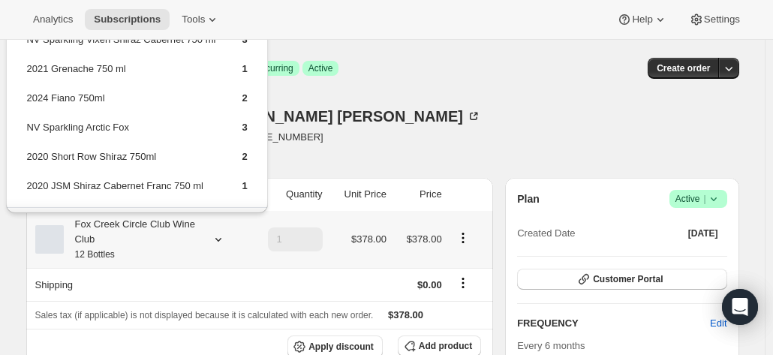
scroll to position [41, 0]
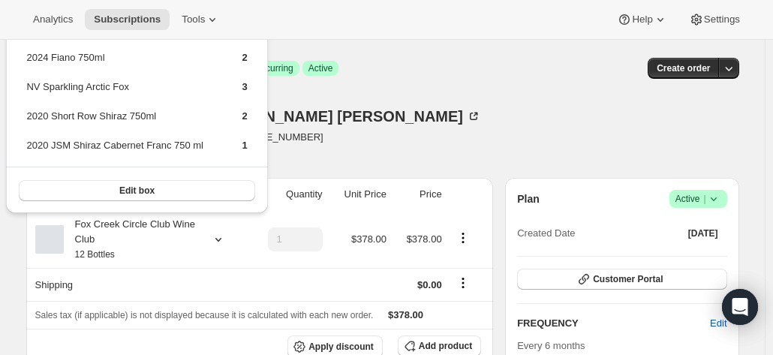
click at [356, 121] on div "Debbie & David Taylor thedts543@bigpond.com · +61400455541 1 subscription" at bounding box center [275, 137] width 499 height 57
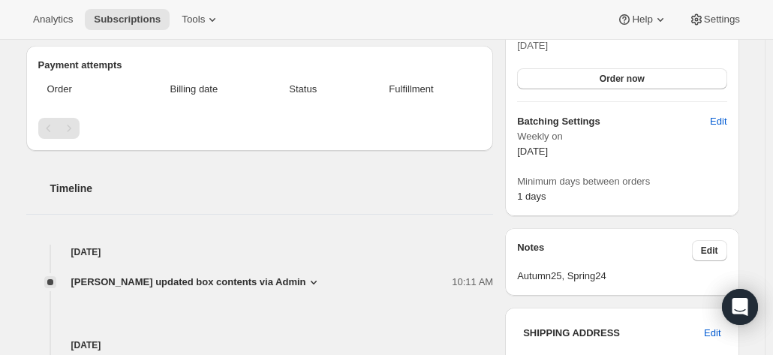
scroll to position [0, 0]
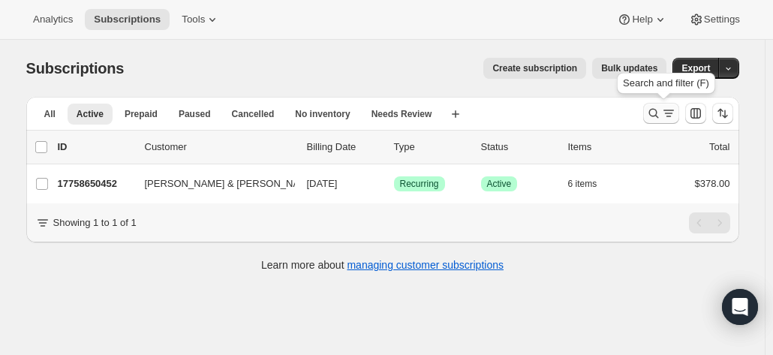
click at [650, 114] on icon "Search and filter results" at bounding box center [653, 113] width 15 height 15
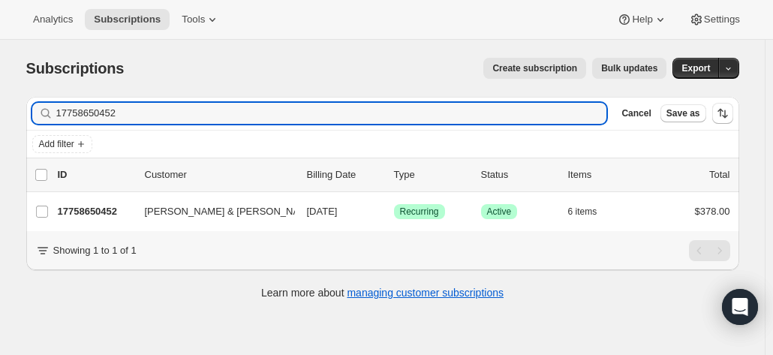
drag, startPoint x: 125, startPoint y: 116, endPoint x: 35, endPoint y: 104, distance: 90.8
click at [35, 104] on div "Filter subscribers 17758650452 Clear Cancel Save as" at bounding box center [382, 113] width 713 height 33
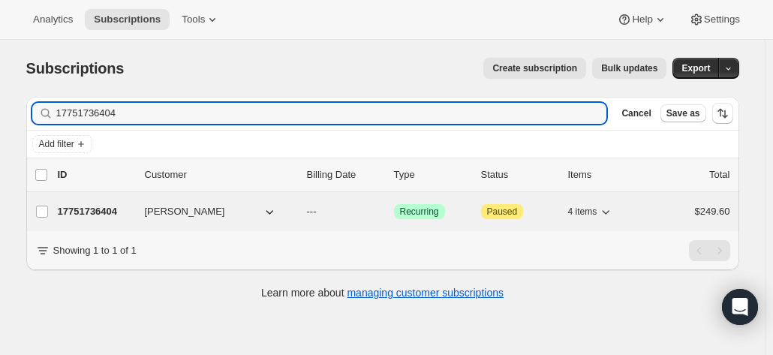
type input "17751736404"
click at [113, 206] on p "17751736404" at bounding box center [95, 211] width 75 height 15
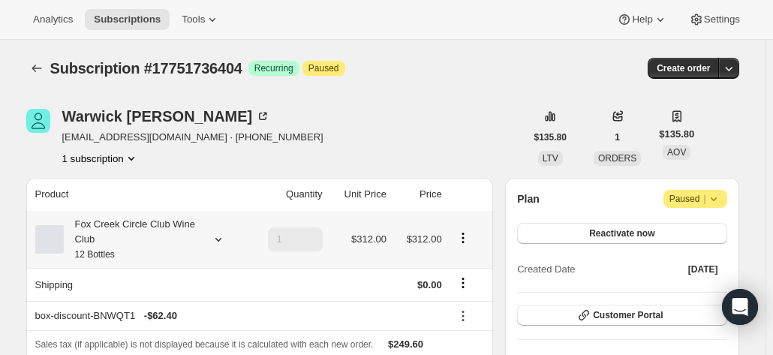
click at [192, 221] on div "Fox Creek Circle Club Wine Club 12 Bottles" at bounding box center [131, 239] width 135 height 45
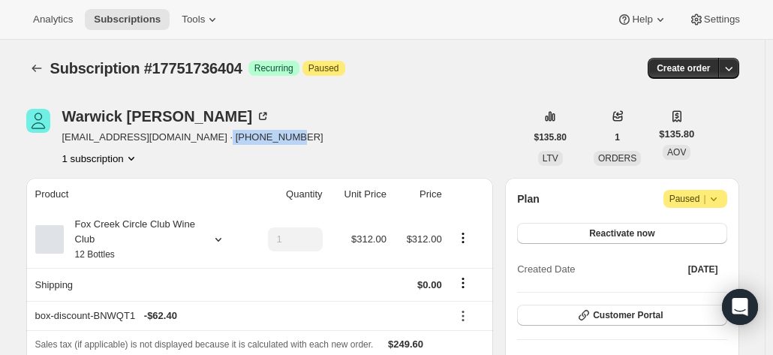
drag, startPoint x: 294, startPoint y: 136, endPoint x: 210, endPoint y: 140, distance: 84.1
click at [210, 140] on div "Warwick Kingsley warwickkingsley@bigpond.com · +61408518738 1 subscription" at bounding box center [275, 137] width 499 height 57
copy span "+61408518738"
drag, startPoint x: 746, startPoint y: 113, endPoint x: 686, endPoint y: 120, distance: 59.6
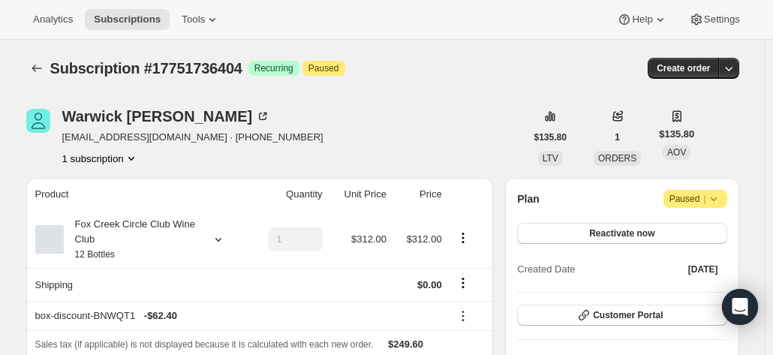
drag, startPoint x: 751, startPoint y: 114, endPoint x: 608, endPoint y: 148, distance: 146.5
click at [136, 230] on div "Fox Creek Circle Club Wine Club 12 Bottles" at bounding box center [131, 239] width 135 height 45
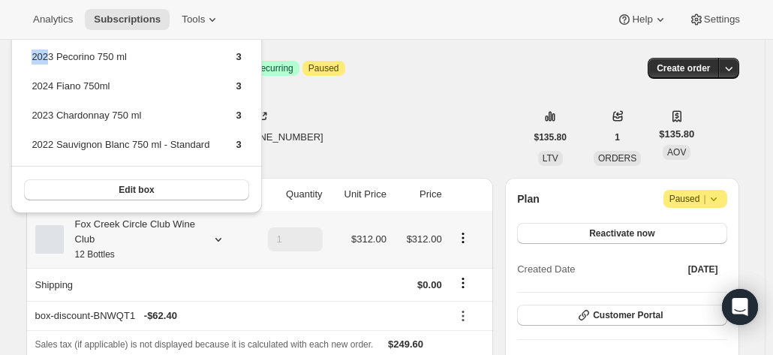
drag, startPoint x: 240, startPoint y: 115, endPoint x: 47, endPoint y: 61, distance: 200.9
click at [47, 61] on div "2023 Pecorino 750 ml 3 2024 Fiano 750ml 3 2023 Chardonnay 750 ml 3 2022 Sauvign…" at bounding box center [136, 121] width 250 height 184
click at [394, 130] on div "Warwick Kingsley warwickkingsley@bigpond.com · +61408518738 1 subscription" at bounding box center [275, 137] width 499 height 57
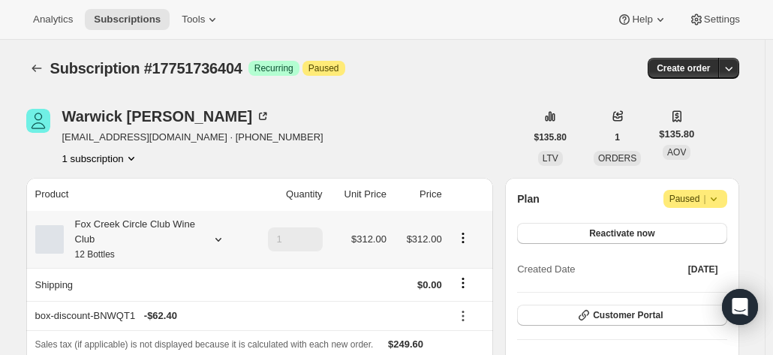
click at [179, 227] on div "Fox Creek Circle Club Wine Club 12 Bottles" at bounding box center [131, 239] width 135 height 45
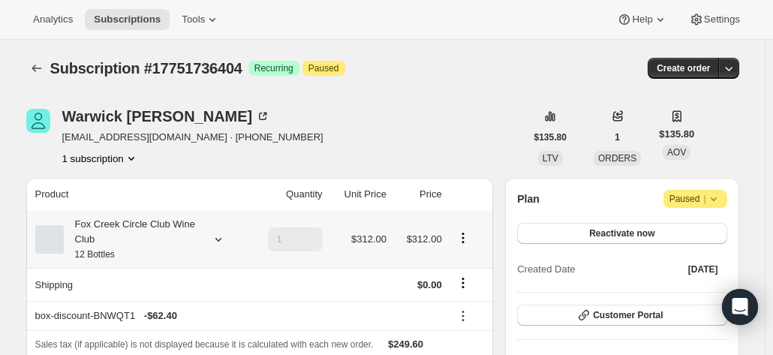
click at [179, 224] on div "Fox Creek Circle Club Wine Club 12 Bottles" at bounding box center [131, 239] width 135 height 45
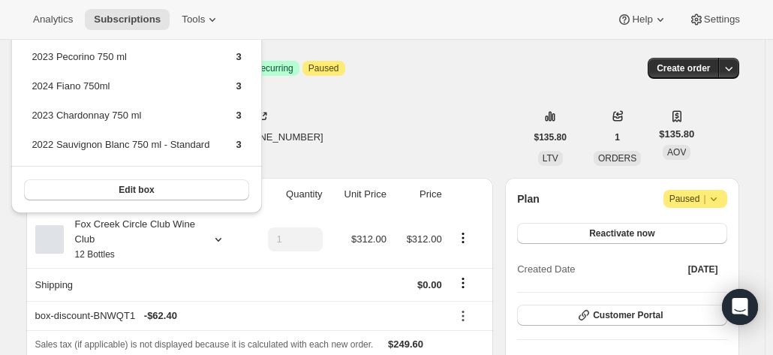
drag, startPoint x: 365, startPoint y: 91, endPoint x: 268, endPoint y: 111, distance: 98.9
click at [365, 89] on div "Subscription #17751736404. This page is ready Subscription #17751736404 Success…" at bounding box center [382, 68] width 713 height 57
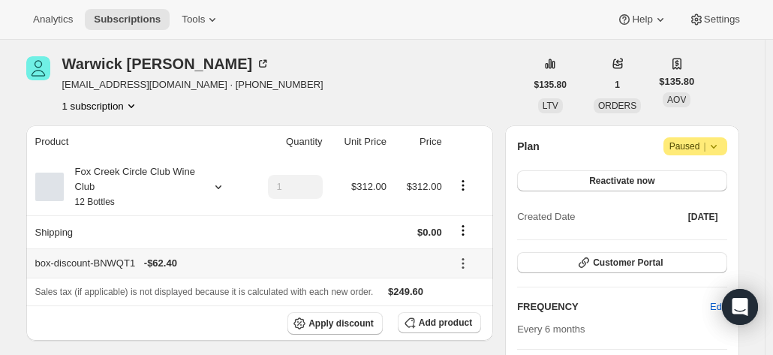
scroll to position [75, 0]
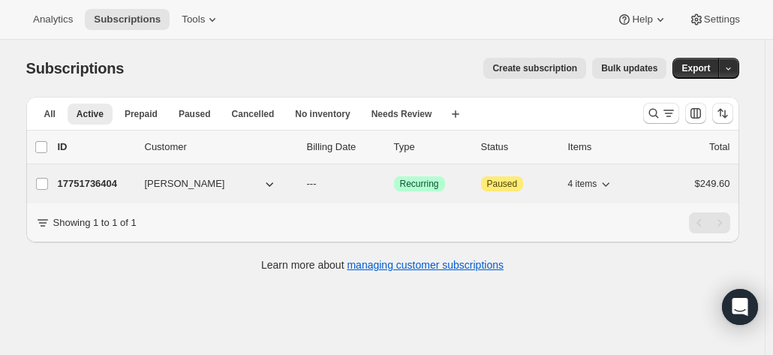
click at [89, 184] on p "17751736404" at bounding box center [95, 183] width 75 height 15
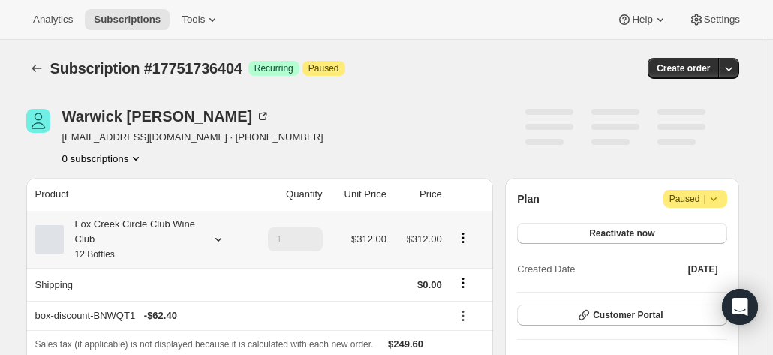
click at [161, 230] on div "Fox Creek Circle Club Wine Club 12 Bottles" at bounding box center [131, 239] width 135 height 45
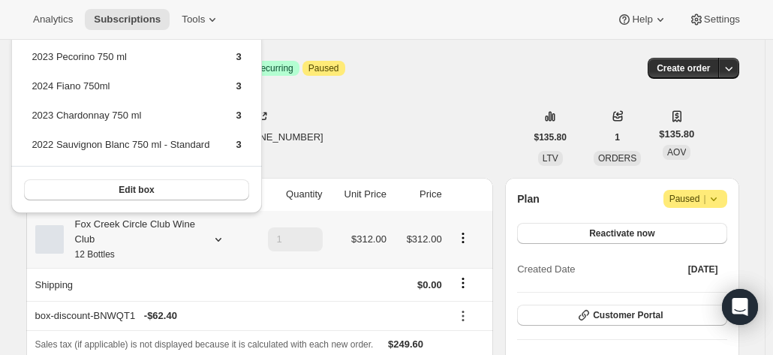
drag, startPoint x: 233, startPoint y: 146, endPoint x: 24, endPoint y: 61, distance: 225.4
click at [24, 61] on div "2023 Pecorino 750 ml 3 2024 Fiano 750ml 3 2023 Chardonnay 750 ml 3 2022 Sauvign…" at bounding box center [136, 121] width 250 height 184
click at [224, 166] on div "Edit box" at bounding box center [136, 189] width 250 height 47
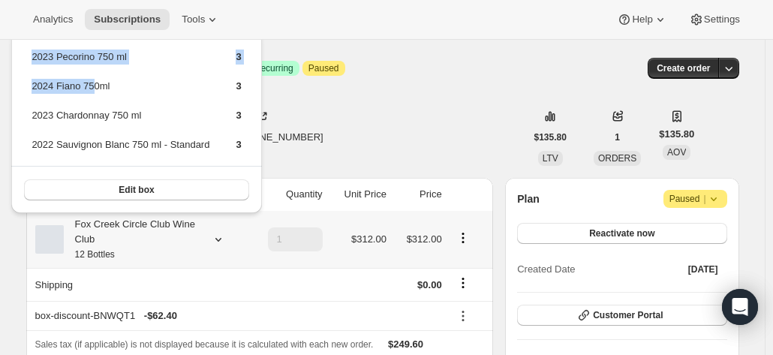
drag, startPoint x: 239, startPoint y: 118, endPoint x: 94, endPoint y: 92, distance: 147.8
click at [94, 92] on div "2023 Pecorino 750 ml 3 2024 Fiano 750ml 3 2023 Chardonnay 750 ml 3 2022 Sauvign…" at bounding box center [136, 121] width 250 height 184
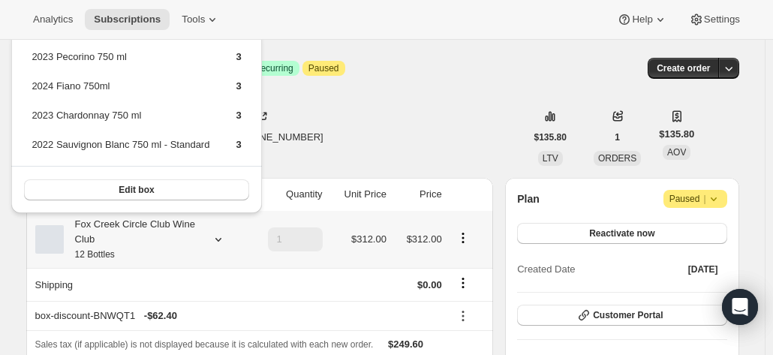
click at [32, 57] on td "2023 Pecorino 750 ml" at bounding box center [120, 63] width 179 height 28
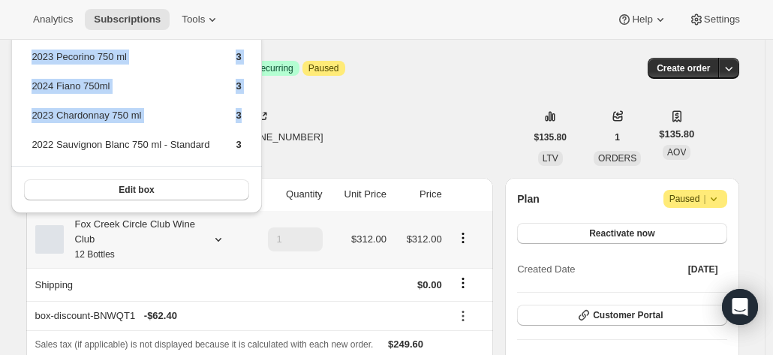
drag, startPoint x: 30, startPoint y: 57, endPoint x: 237, endPoint y: 112, distance: 214.2
click at [237, 112] on table "2023 Pecorino 750 ml 3 2024 Fiano 750ml 3 2023 Chardonnay 750 ml 3 2022 Sauvign…" at bounding box center [136, 106] width 214 height 119
copy tbody "2023 Pecorino 750 ml 3 2024 Fiano 750ml 3 2023 Chardonnay 750 ml 3"
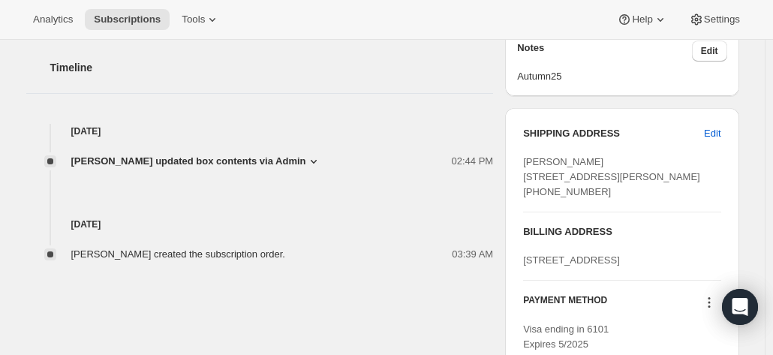
scroll to position [750, 0]
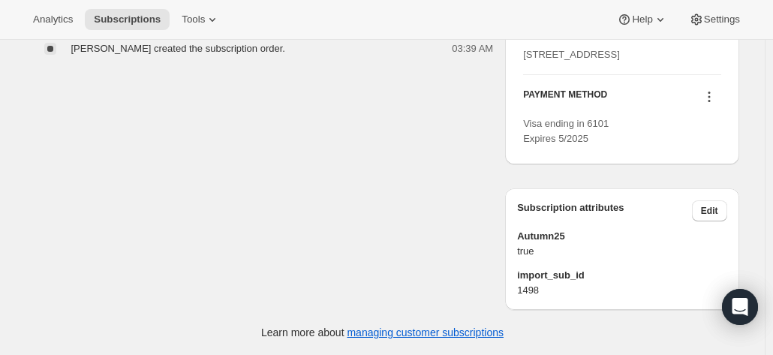
click at [690, 212] on div "Subscription attributes Edit Autumn25 true import_sub_id 1498" at bounding box center [621, 243] width 233 height 134
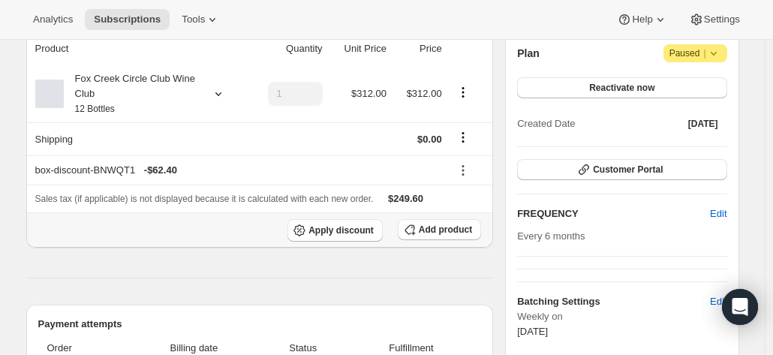
scroll to position [75, 0]
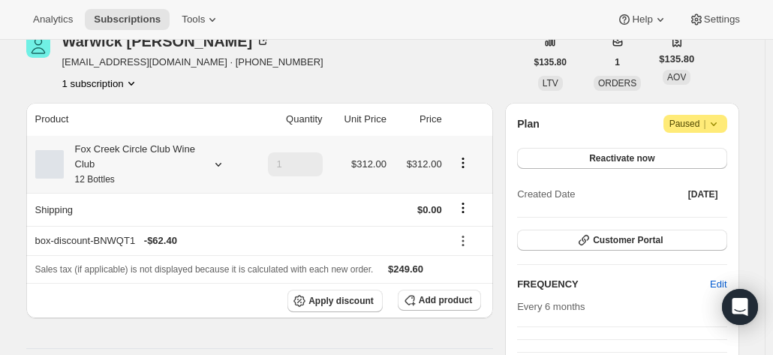
click at [194, 159] on div "Fox Creek Circle Club Wine Club 12 Bottles" at bounding box center [131, 164] width 135 height 45
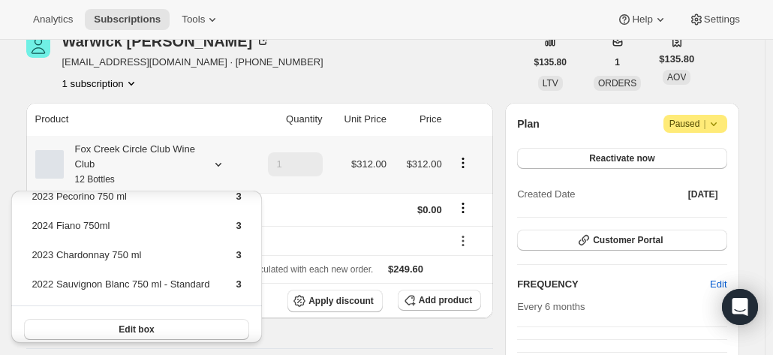
scroll to position [32, 0]
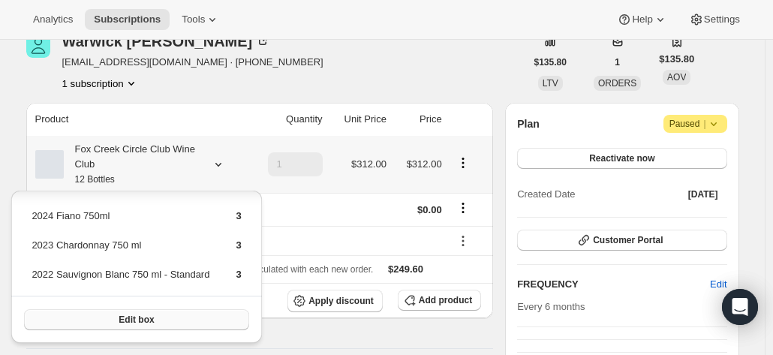
click at [129, 323] on span "Edit box" at bounding box center [136, 320] width 35 height 12
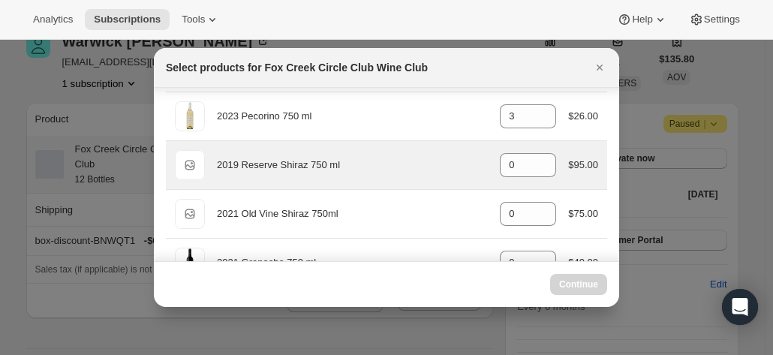
scroll to position [75, 0]
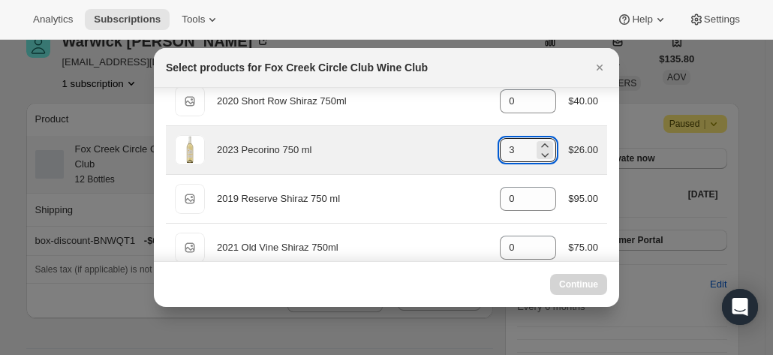
drag, startPoint x: 483, startPoint y: 149, endPoint x: 474, endPoint y: 149, distance: 9.0
click at [474, 149] on div "2023 Pecorino 750 ml gid://shopify/ProductVariant/41594933280852 3 $26.00" at bounding box center [386, 150] width 423 height 30
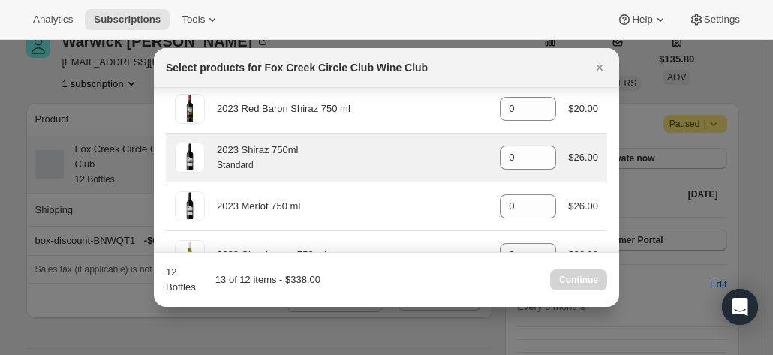
scroll to position [675, 0]
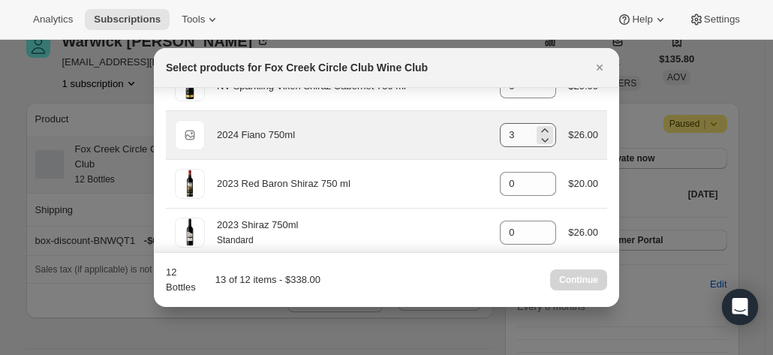
type input "4"
drag, startPoint x: 507, startPoint y: 131, endPoint x: 480, endPoint y: 140, distance: 28.5
click at [486, 131] on div "Default Title 2024 Fiano 750ml gid://shopify/ProductVariant/42034303664212 3 $2…" at bounding box center [386, 135] width 423 height 30
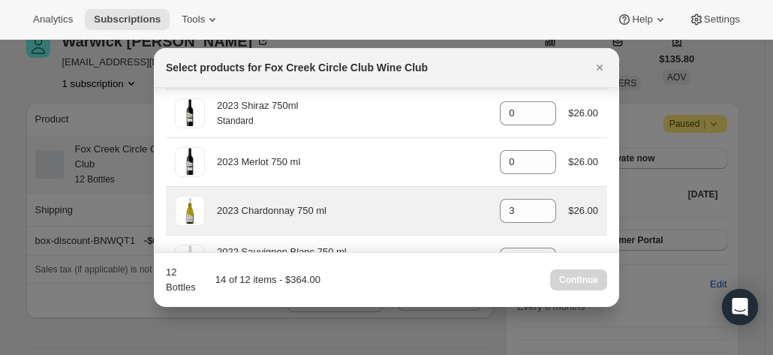
scroll to position [833, 0]
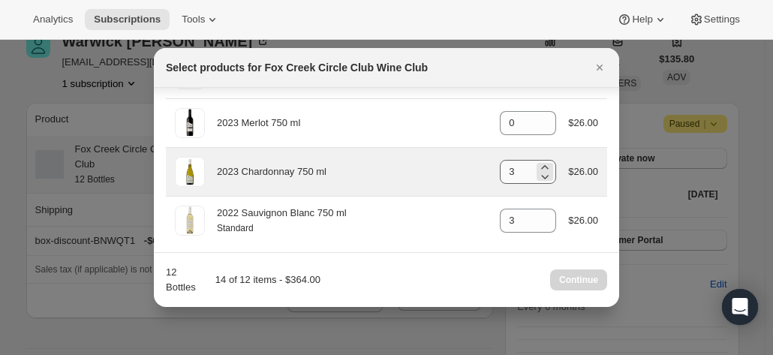
type input "4"
drag, startPoint x: 510, startPoint y: 166, endPoint x: 469, endPoint y: 164, distance: 41.3
click at [469, 164] on div "2023 Chardonnay 750 ml gid://shopify/ProductVariant/41594928857172 3 $26.00" at bounding box center [386, 172] width 423 height 30
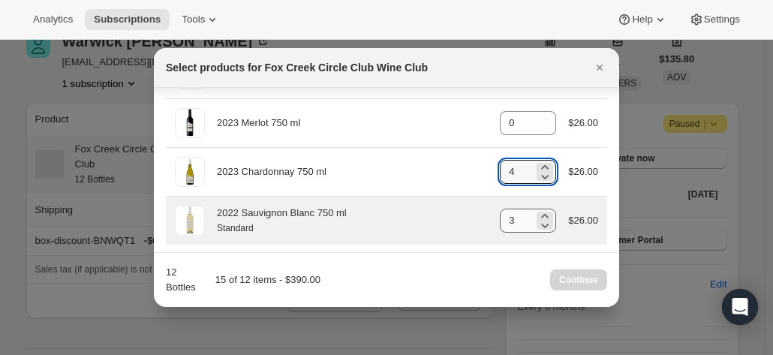
type input "4"
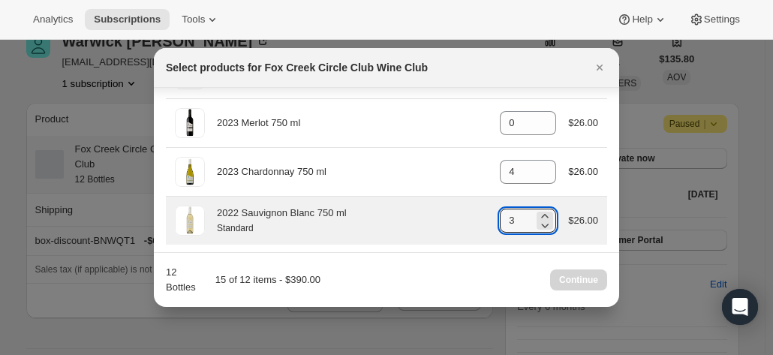
drag, startPoint x: 515, startPoint y: 212, endPoint x: 481, endPoint y: 210, distance: 33.8
click at [481, 210] on div "2022 Sauvignon Blanc 750 ml Standard gid://shopify/ProductVariant/4159251303637…" at bounding box center [386, 221] width 423 height 30
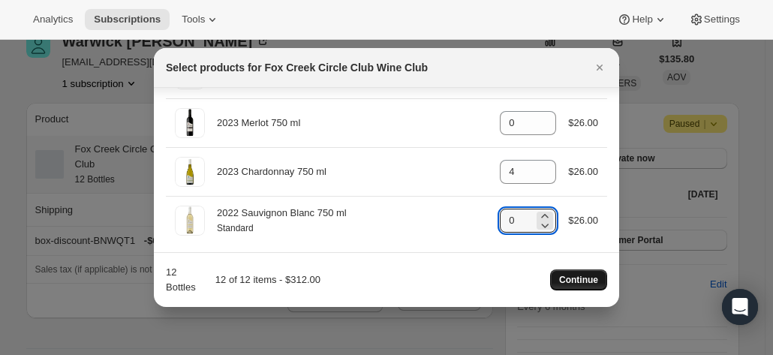
type input "0"
click at [576, 279] on span "Continue" at bounding box center [578, 280] width 39 height 12
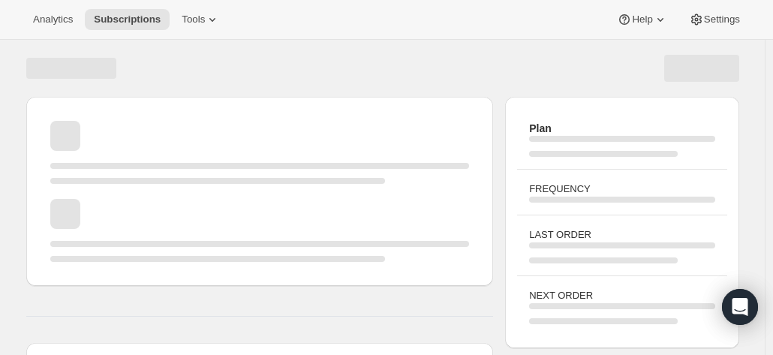
scroll to position [75, 0]
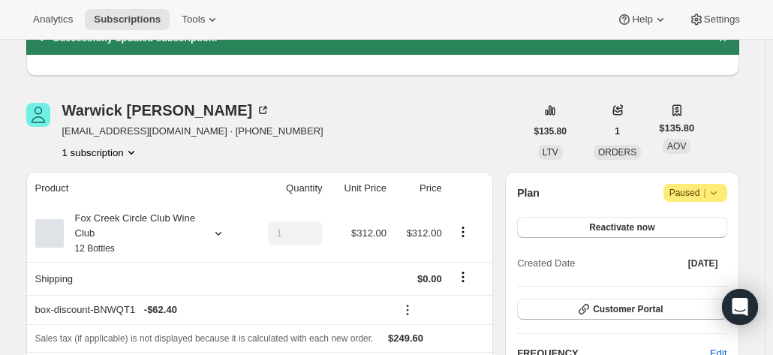
drag, startPoint x: 744, startPoint y: 116, endPoint x: 676, endPoint y: 161, distance: 81.8
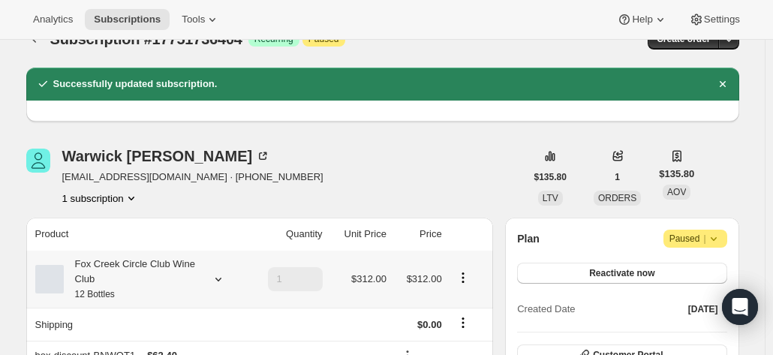
scroll to position [0, 0]
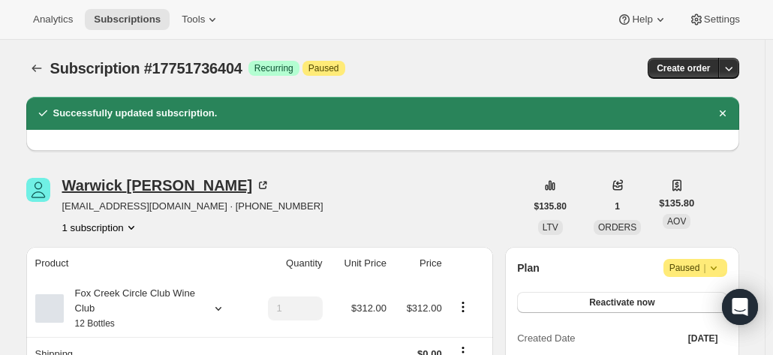
click at [255, 180] on icon at bounding box center [262, 185] width 15 height 15
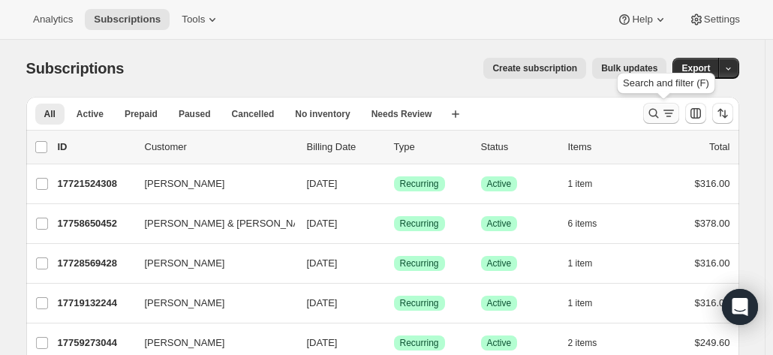
click at [666, 115] on icon "Search and filter results" at bounding box center [668, 113] width 15 height 15
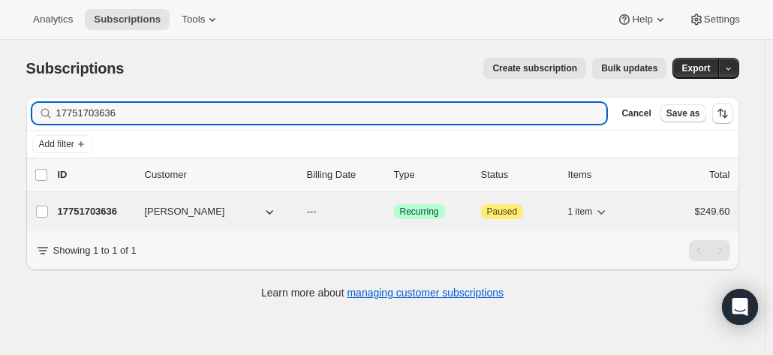
type input "17751703636"
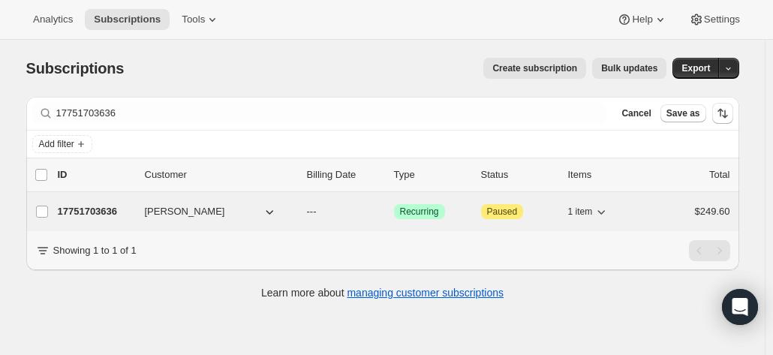
click at [107, 211] on p "17751703636" at bounding box center [95, 211] width 75 height 15
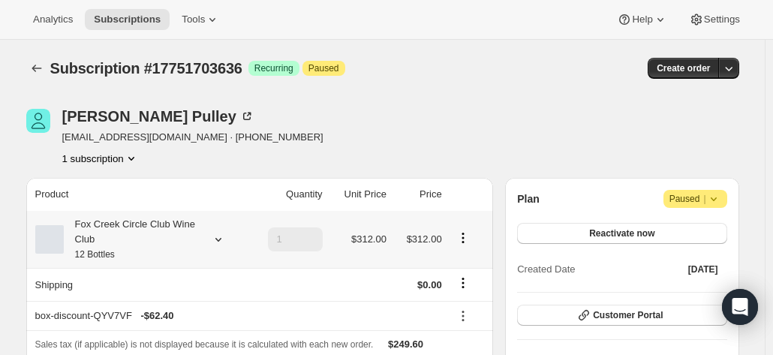
click at [131, 238] on div "Fox Creek Circle Club Wine Club 12 Bottles" at bounding box center [131, 239] width 135 height 45
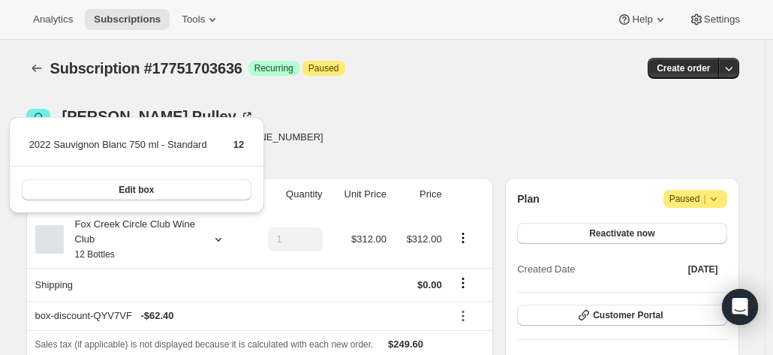
click at [435, 92] on div "Subscription #17751703636. This page is ready Subscription #17751703636 Success…" at bounding box center [382, 68] width 713 height 57
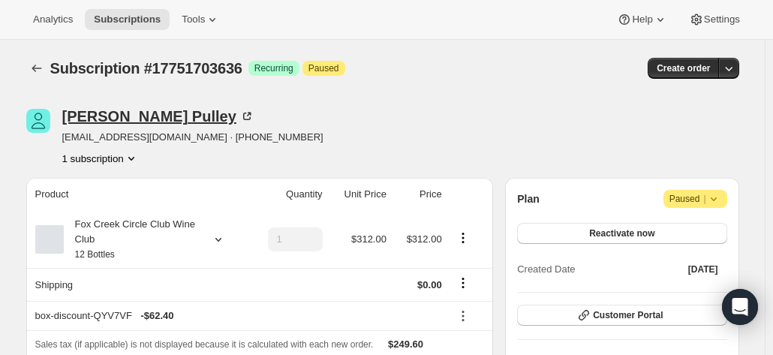
click at [239, 116] on icon at bounding box center [246, 116] width 15 height 15
click at [155, 227] on div "Fox Creek Circle Club Wine Club 12 Bottles" at bounding box center [131, 239] width 135 height 45
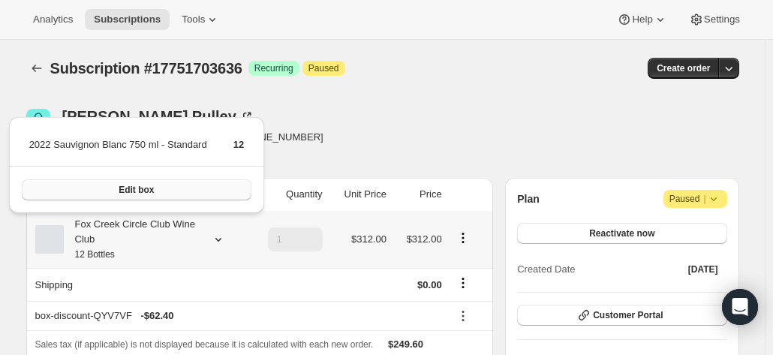
click at [153, 184] on button "Edit box" at bounding box center [137, 189] width 230 height 21
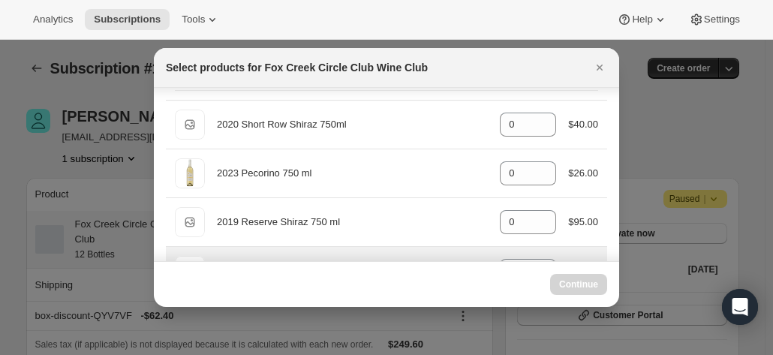
scroll to position [75, 0]
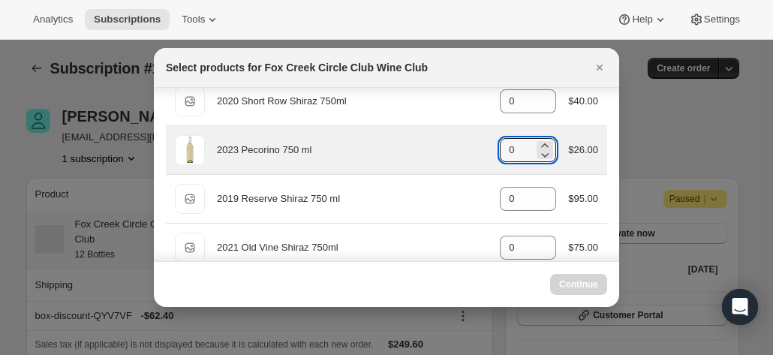
drag, startPoint x: 521, startPoint y: 151, endPoint x: 464, endPoint y: 148, distance: 57.8
click at [465, 148] on div "2023 Pecorino 750 ml gid://shopify/ProductVariant/41594933280852 0 $26.00" at bounding box center [386, 150] width 423 height 30
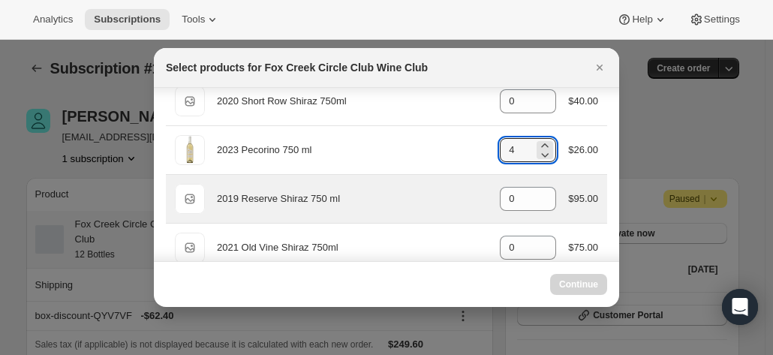
type input "0"
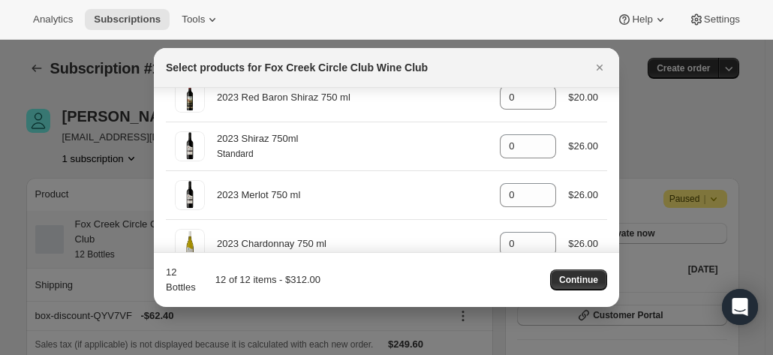
scroll to position [833, 0]
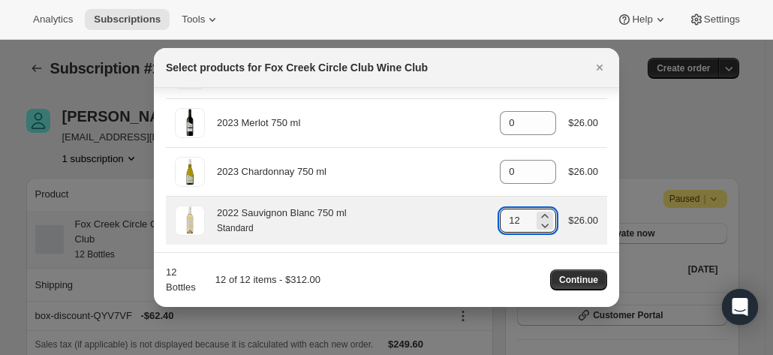
drag, startPoint x: 518, startPoint y: 219, endPoint x: 471, endPoint y: 212, distance: 47.0
click at [471, 212] on div "2022 Sauvignon Blanc 750 ml Standard gid://shopify/ProductVariant/4159251303637…" at bounding box center [386, 221] width 423 height 30
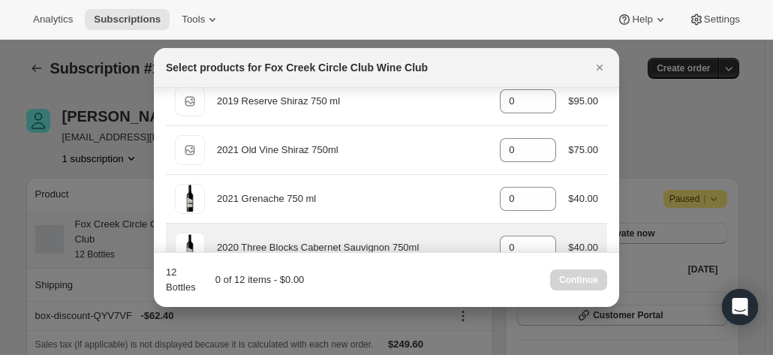
scroll to position [83, 0]
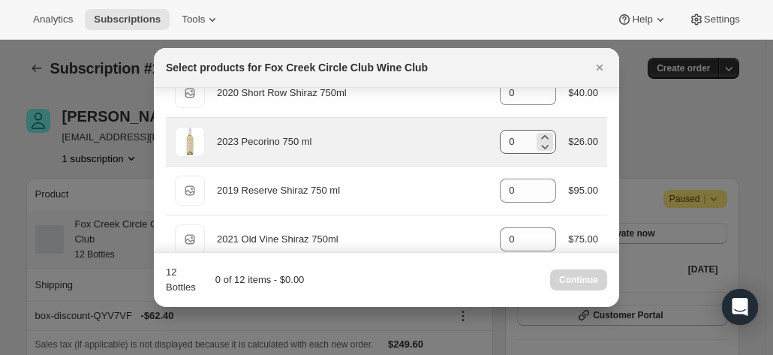
type input "0"
drag, startPoint x: 513, startPoint y: 139, endPoint x: 476, endPoint y: 137, distance: 37.5
click at [476, 137] on div "2023 Pecorino 750 ml gid://shopify/ProductVariant/41594933280852 0 $26.00" at bounding box center [386, 142] width 423 height 30
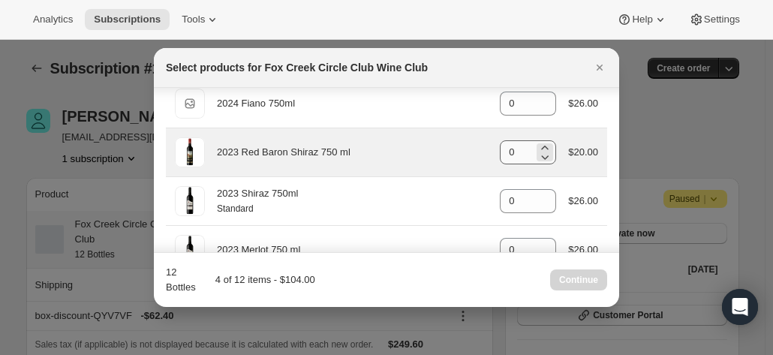
scroll to position [683, 0]
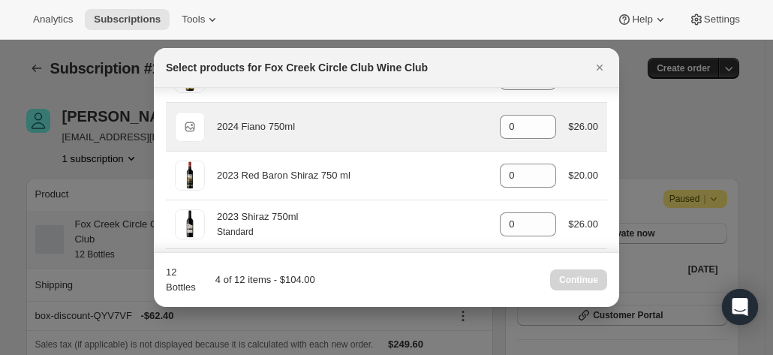
type input "4"
drag, startPoint x: 493, startPoint y: 125, endPoint x: 482, endPoint y: 124, distance: 11.3
click at [483, 124] on div "Default Title 2024 Fiano 750ml gid://shopify/ProductVariant/42034303664212 4 $2…" at bounding box center [386, 127] width 423 height 30
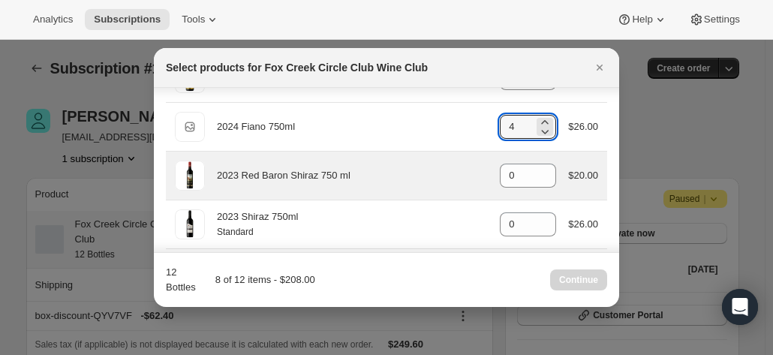
scroll to position [833, 0]
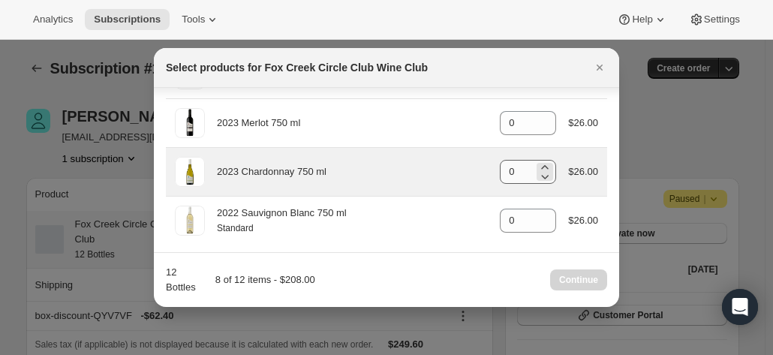
type input "4"
drag, startPoint x: 515, startPoint y: 167, endPoint x: 442, endPoint y: 167, distance: 72.8
click at [443, 166] on div "2023 Chardonnay 750 ml gid://shopify/ProductVariant/41594928857172 4 $26.00" at bounding box center [386, 172] width 423 height 30
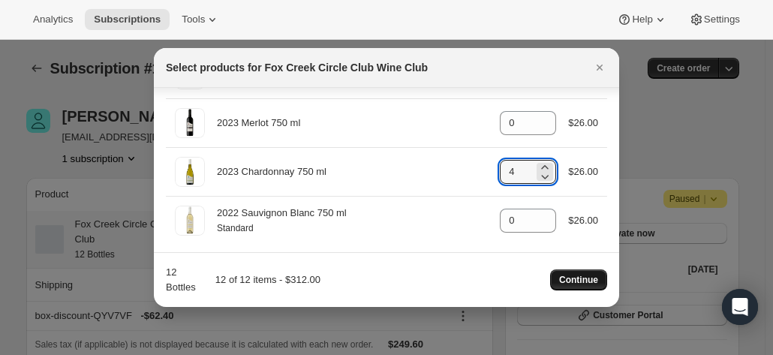
type input "4"
click at [569, 283] on span "Continue" at bounding box center [578, 280] width 39 height 12
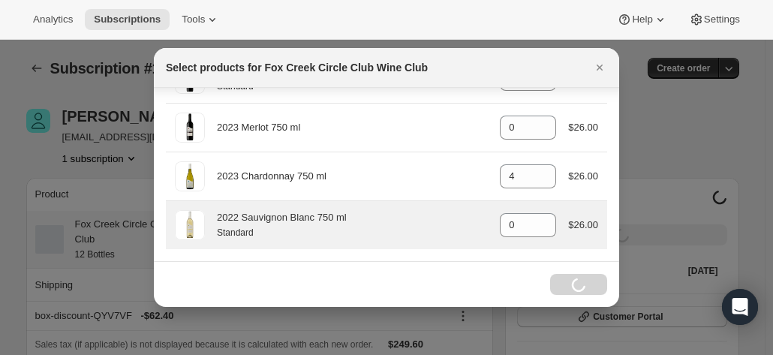
scroll to position [824, 0]
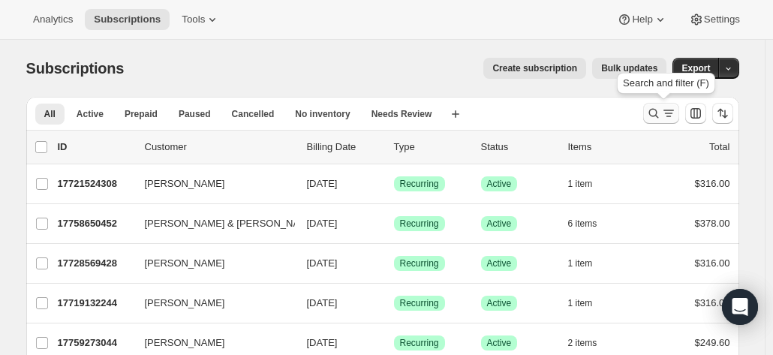
click at [661, 113] on icon "Search and filter results" at bounding box center [653, 113] width 15 height 15
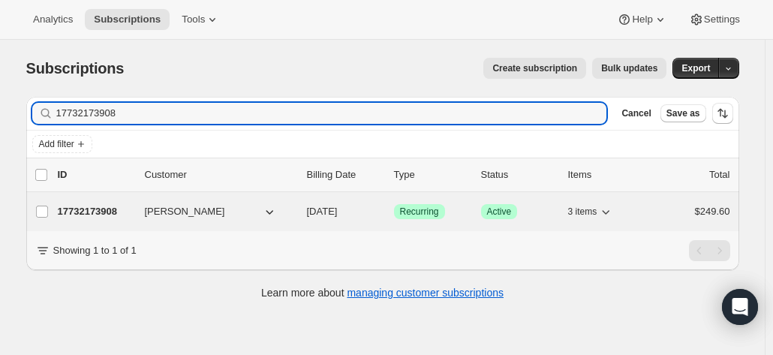
type input "17732173908"
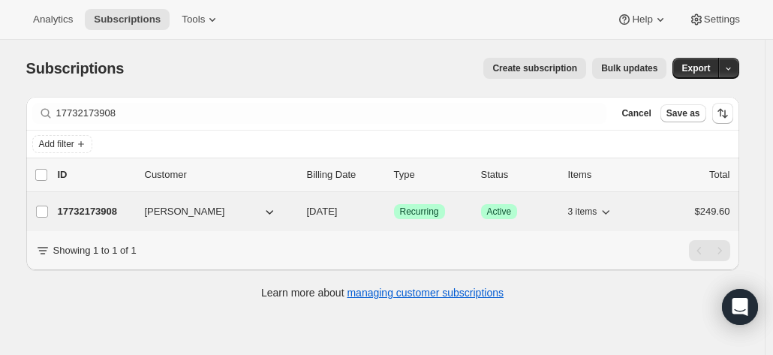
click at [107, 211] on p "17732173908" at bounding box center [95, 211] width 75 height 15
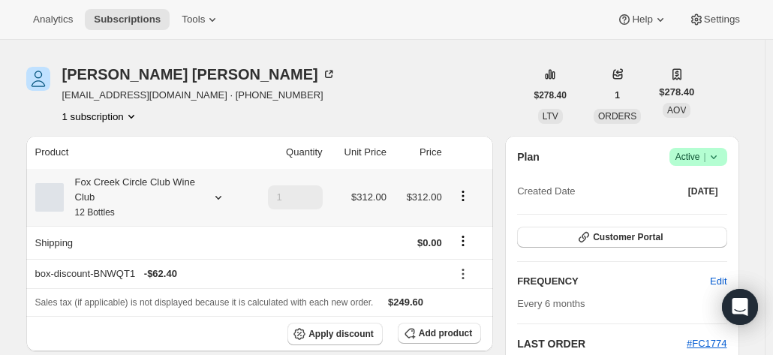
scroll to position [75, 0]
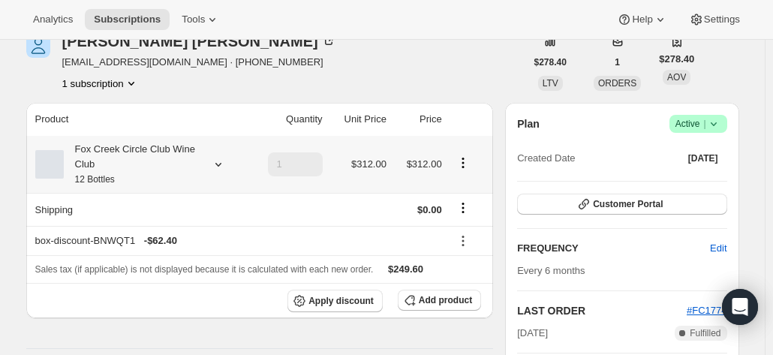
click at [186, 165] on div "Fox Creek Circle Club Wine Club 12 Bottles" at bounding box center [131, 164] width 135 height 45
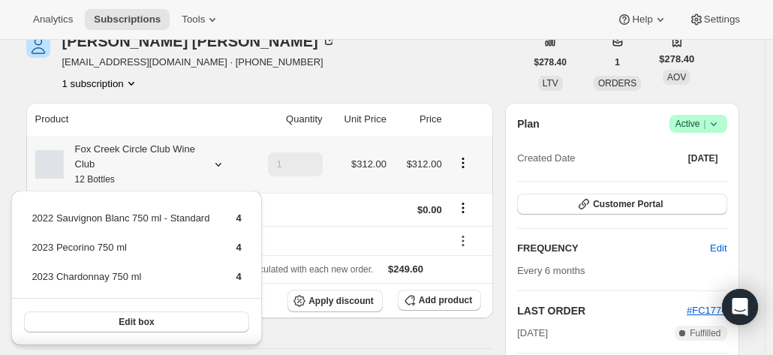
scroll to position [150, 0]
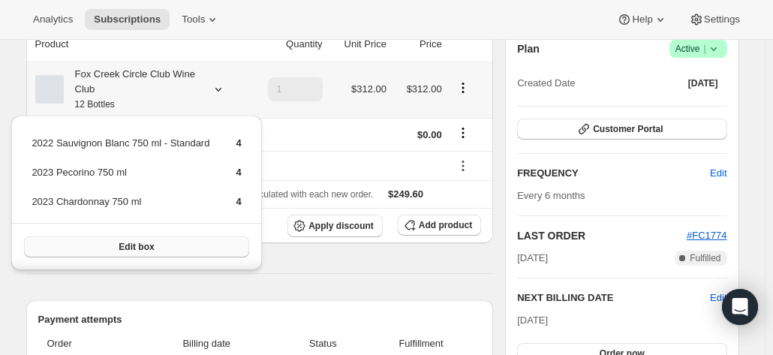
click at [149, 244] on span "Edit box" at bounding box center [136, 247] width 35 height 12
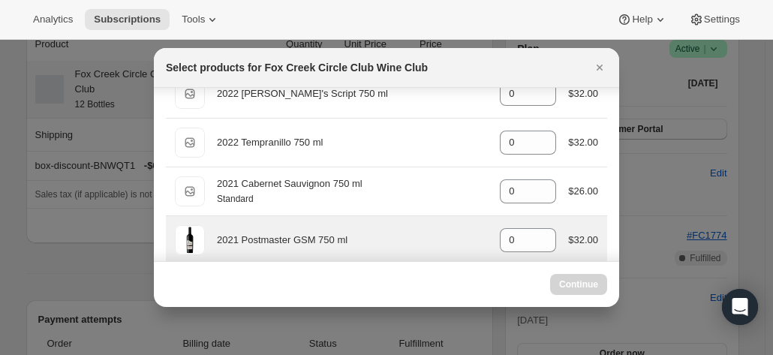
scroll to position [0, 0]
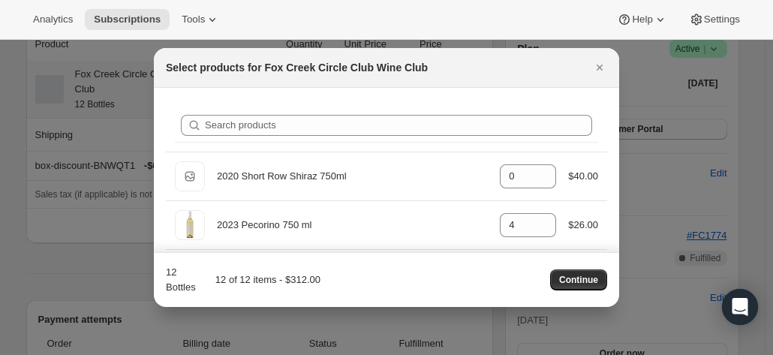
drag, startPoint x: 600, startPoint y: 68, endPoint x: 593, endPoint y: 69, distance: 7.5
click at [599, 67] on icon "Close" at bounding box center [599, 68] width 6 height 6
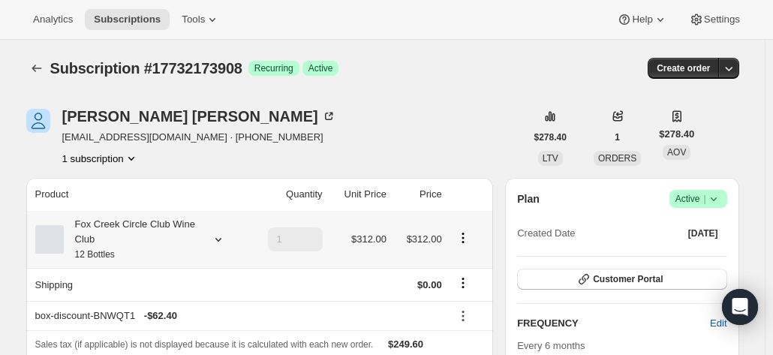
scroll to position [150, 0]
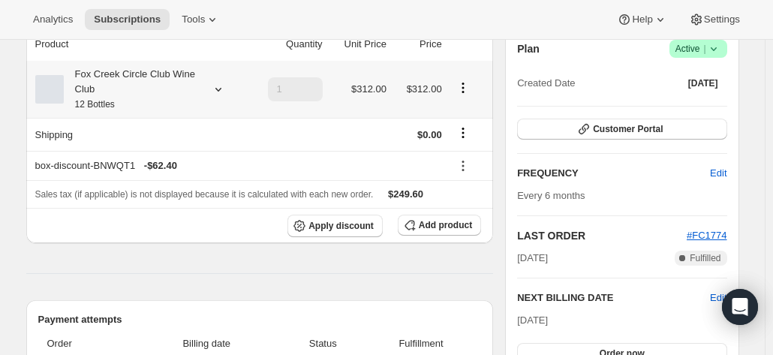
click at [114, 78] on div "Fox Creek Circle Club Wine Club 12 Bottles" at bounding box center [131, 89] width 135 height 45
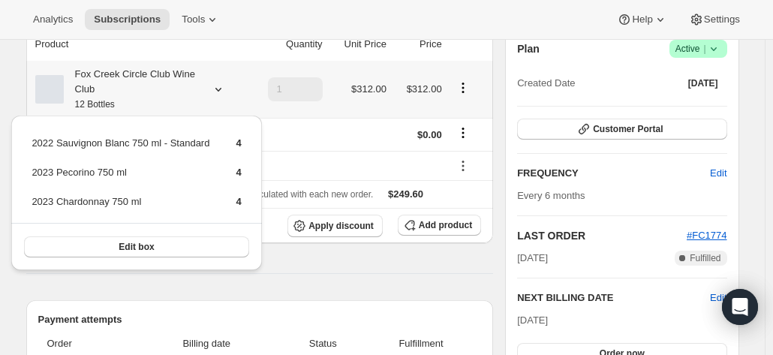
click at [114, 78] on div "Fox Creek Circle Club Wine Club 12 Bottles" at bounding box center [131, 89] width 135 height 45
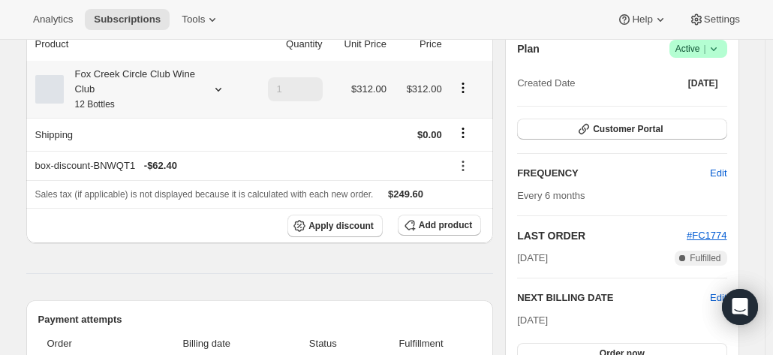
scroll to position [0, 0]
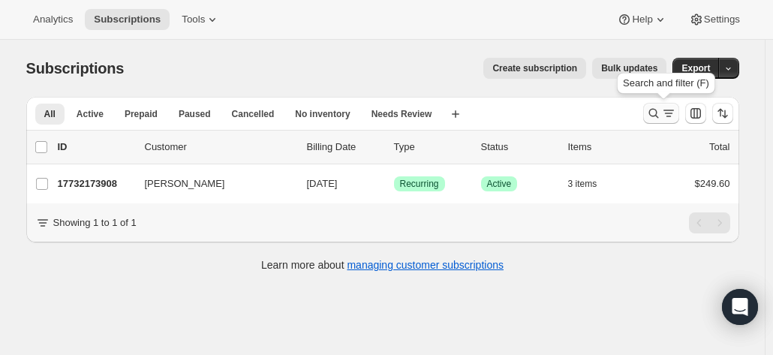
click at [669, 110] on icon "Search and filter results" at bounding box center [668, 113] width 15 height 15
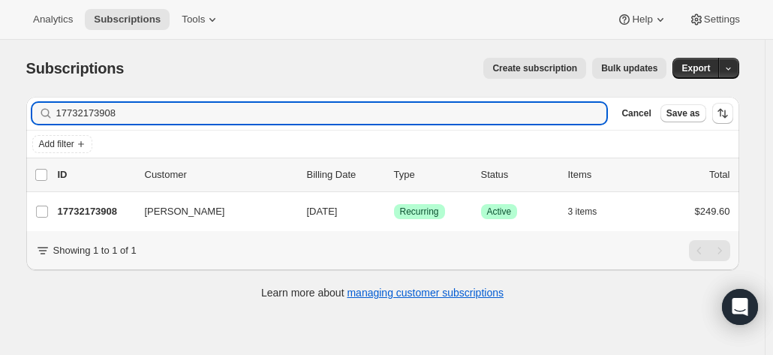
drag, startPoint x: 141, startPoint y: 109, endPoint x: 29, endPoint y: 109, distance: 112.5
click at [27, 109] on div "Filter subscribers 17732173908 Clear Cancel Save as Add filter 0 selected Updat…" at bounding box center [376, 200] width 725 height 230
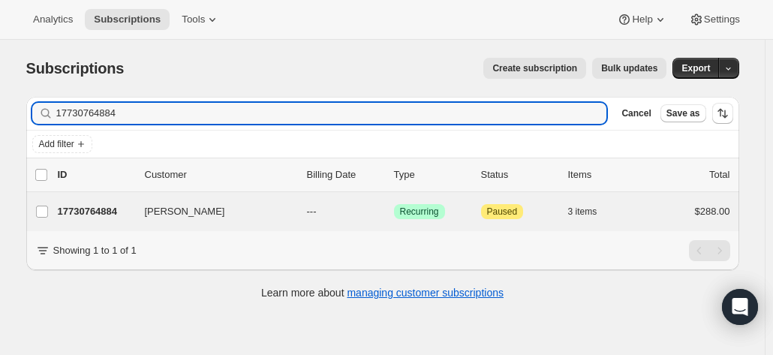
type input "17730764884"
click at [108, 197] on div "Alan Scott 17730764884 Alan Scott --- Success Recurring Attention Paused 3 item…" at bounding box center [382, 211] width 713 height 39
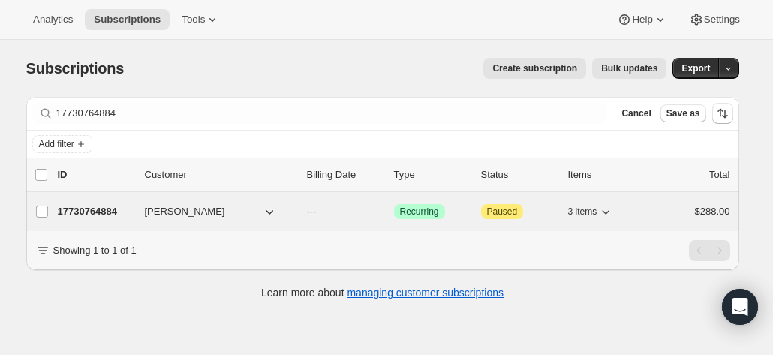
click at [104, 205] on p "17730764884" at bounding box center [95, 211] width 75 height 15
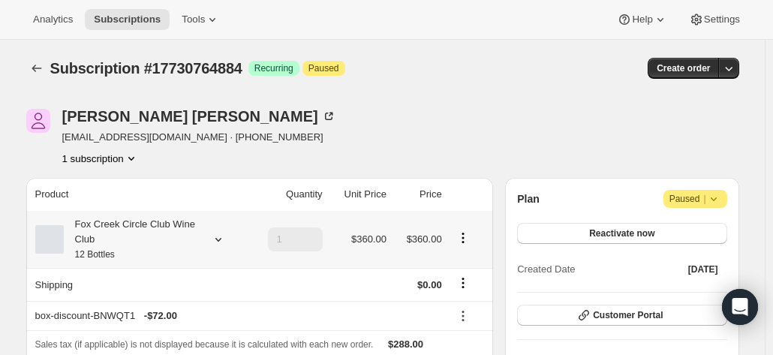
click at [95, 230] on div "Fox Creek Circle Club Wine Club 12 Bottles" at bounding box center [131, 239] width 135 height 45
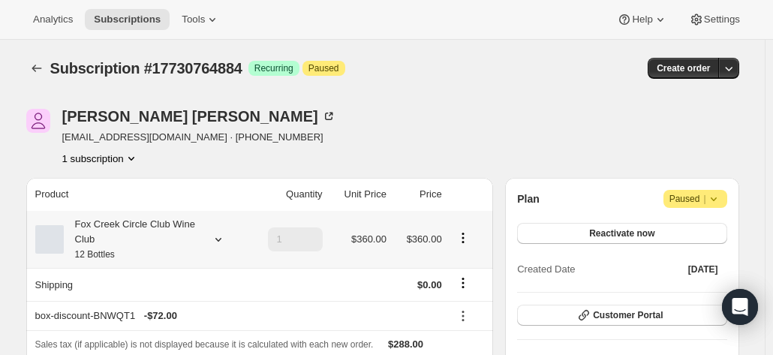
click at [167, 228] on div "Fox Creek Circle Club Wine Club 12 Bottles" at bounding box center [131, 239] width 135 height 45
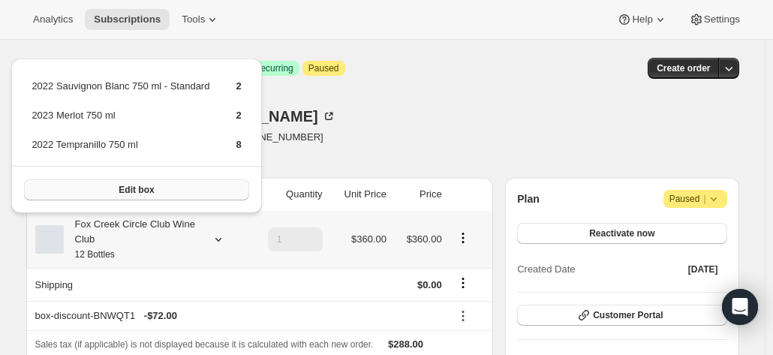
click at [122, 194] on span "Edit box" at bounding box center [136, 190] width 35 height 12
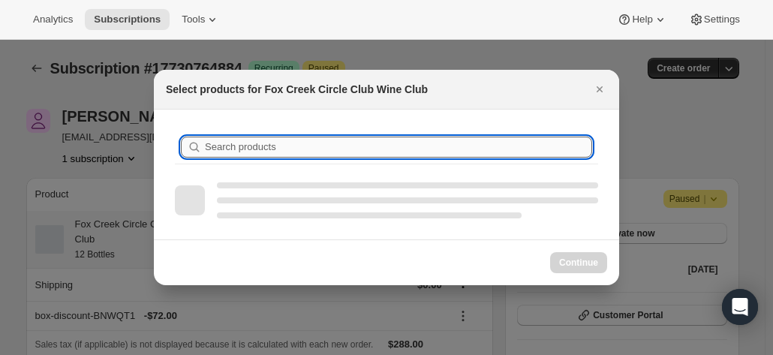
click at [260, 148] on input "Search products" at bounding box center [398, 147] width 387 height 21
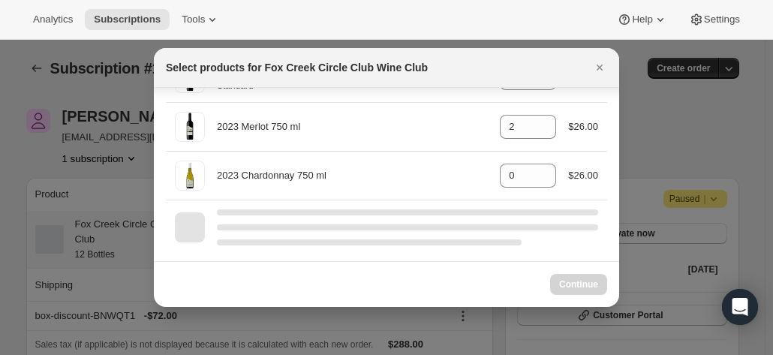
scroll to position [833, 0]
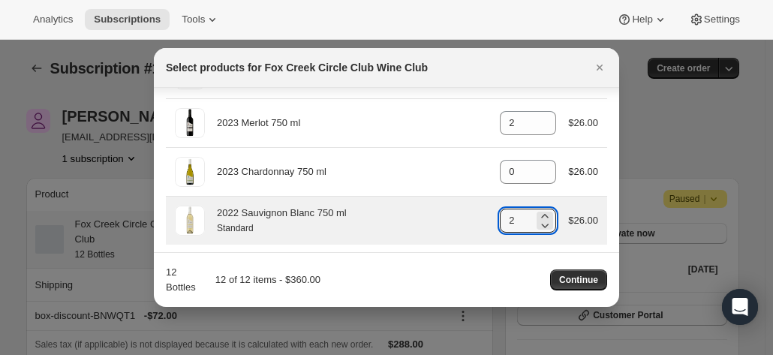
drag, startPoint x: 509, startPoint y: 217, endPoint x: 451, endPoint y: 215, distance: 57.8
click at [453, 210] on div "2022 Sauvignon Blanc 750 ml Standard gid://shopify/ProductVariant/4159251303637…" at bounding box center [386, 221] width 423 height 30
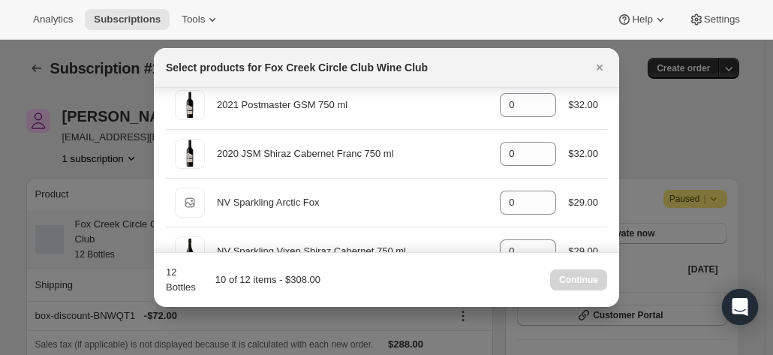
scroll to position [533, 0]
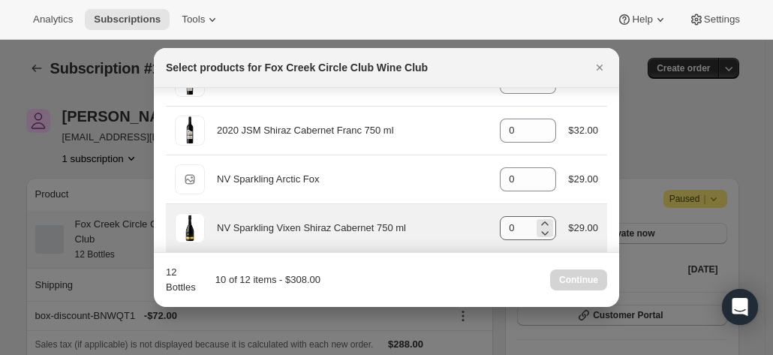
type input "0"
drag, startPoint x: 512, startPoint y: 217, endPoint x: 478, endPoint y: 218, distance: 34.5
click at [479, 218] on div "NV Sparkling Vixen Shiraz Cabernet 750 ml gid://shopify/ProductVariant/42078153…" at bounding box center [386, 228] width 423 height 30
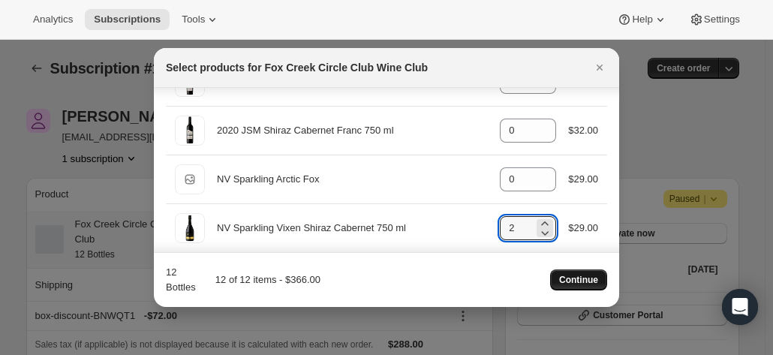
type input "2"
click at [570, 280] on span "Continue" at bounding box center [578, 280] width 39 height 12
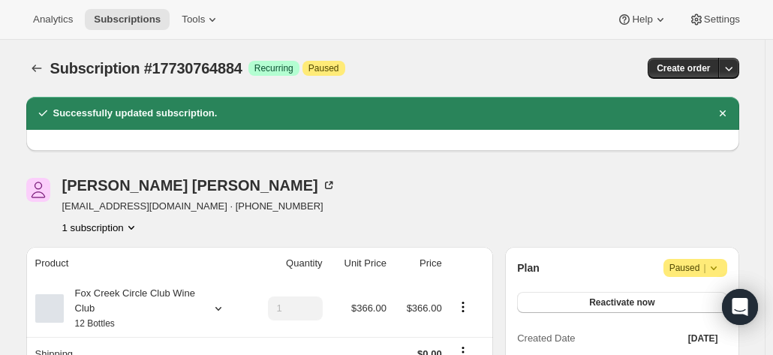
click at [235, 178] on div "Alan Scott" at bounding box center [199, 185] width 274 height 15
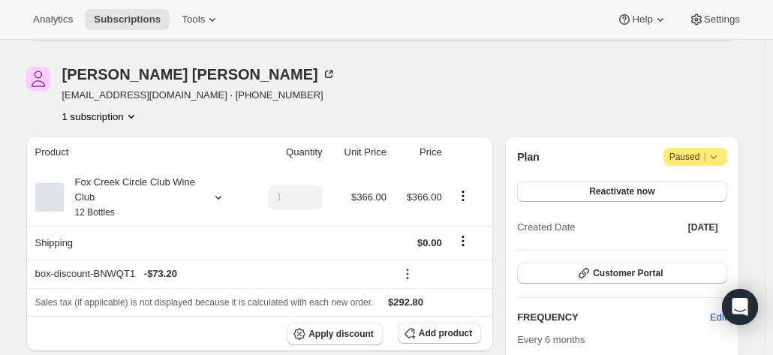
scroll to position [150, 0]
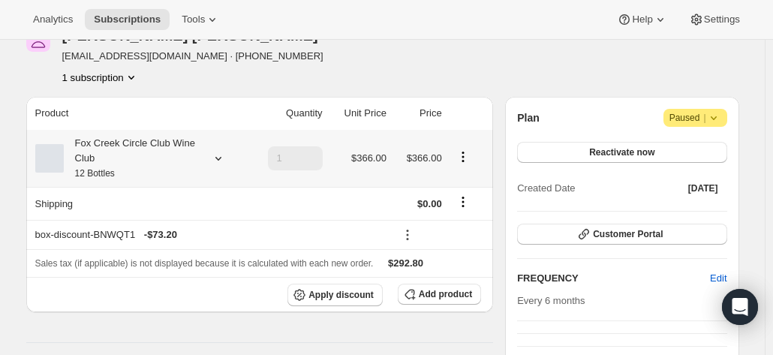
click at [179, 163] on div "Fox Creek Circle Club Wine Club 12 Bottles" at bounding box center [131, 158] width 135 height 45
click at [184, 154] on div "Fox Creek Circle Club Wine Club 12 Bottles" at bounding box center [131, 158] width 135 height 45
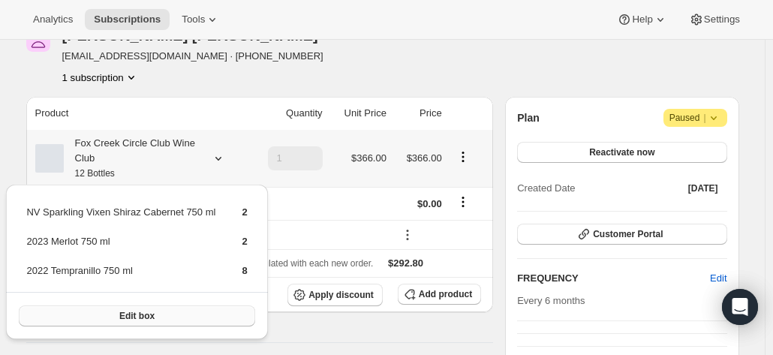
click at [164, 320] on button "Edit box" at bounding box center [137, 315] width 236 height 21
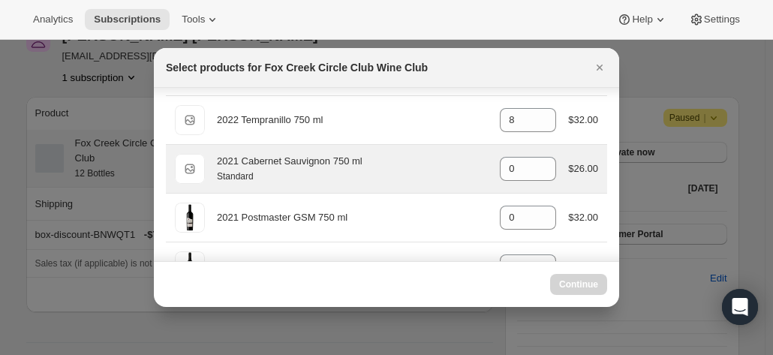
scroll to position [375, 0]
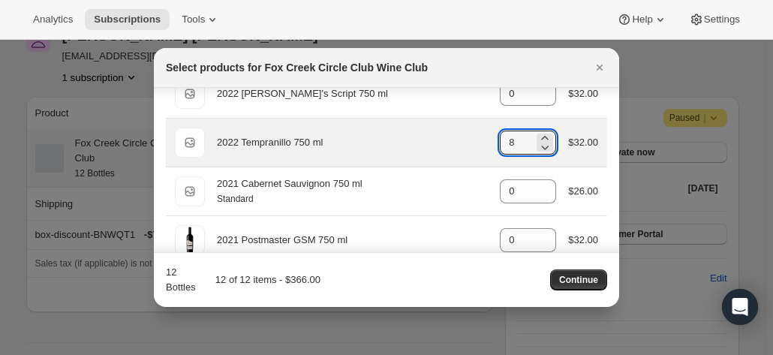
drag, startPoint x: 510, startPoint y: 136, endPoint x: 476, endPoint y: 135, distance: 34.5
click at [476, 135] on div "Default Title 2022 Tempranillo 750 ml gid://shopify/ProductVariant/415949271860…" at bounding box center [386, 143] width 423 height 30
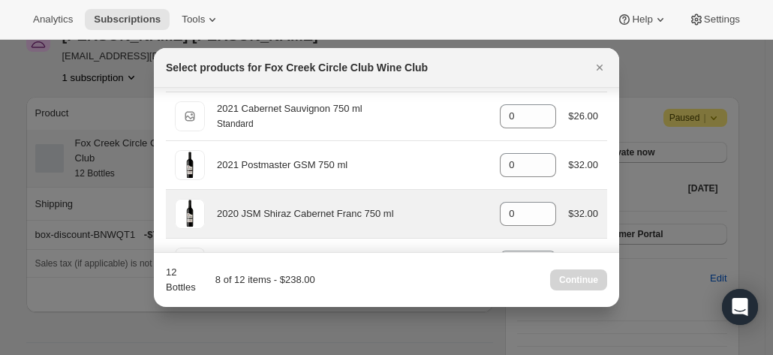
scroll to position [525, 0]
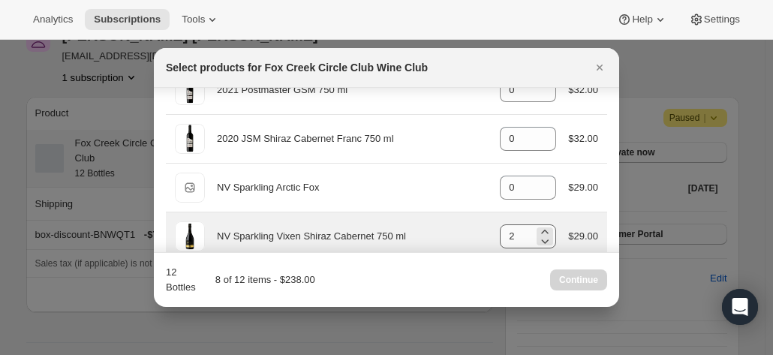
type input "4"
drag, startPoint x: 509, startPoint y: 227, endPoint x: 459, endPoint y: 230, distance: 49.6
click at [459, 230] on div "NV Sparkling Vixen Shiraz Cabernet 750 ml gid://shopify/ProductVariant/42078153…" at bounding box center [386, 236] width 423 height 30
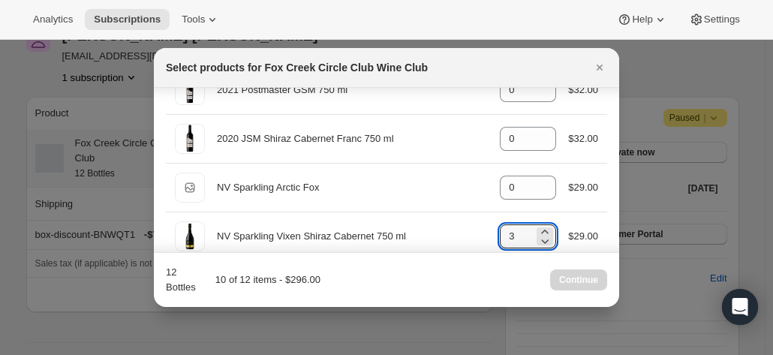
type input "2"
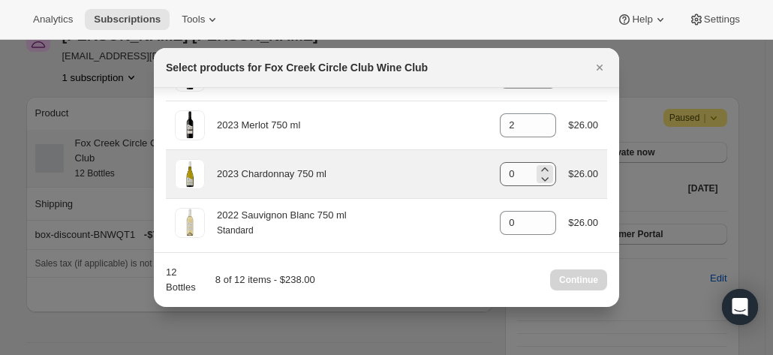
scroll to position [833, 0]
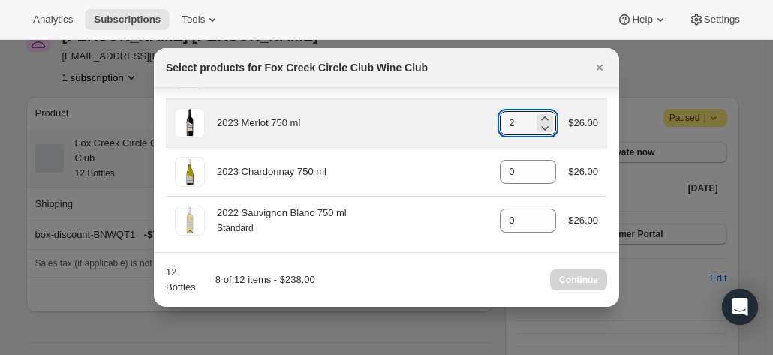
drag, startPoint x: 498, startPoint y: 116, endPoint x: 469, endPoint y: 125, distance: 30.6
click at [463, 115] on div "2023 Merlot 750 ml gid://shopify/ProductVariant/41594931871828 2 $26.00" at bounding box center [386, 123] width 423 height 30
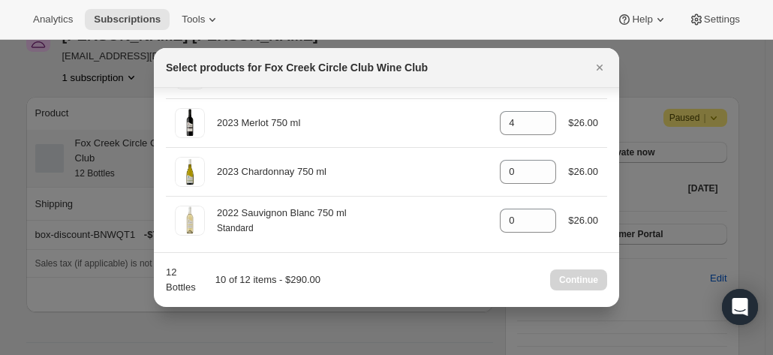
click at [465, 278] on div "12 Bottles 10 of 12 items - $290.00 Continue" at bounding box center [386, 280] width 441 height 30
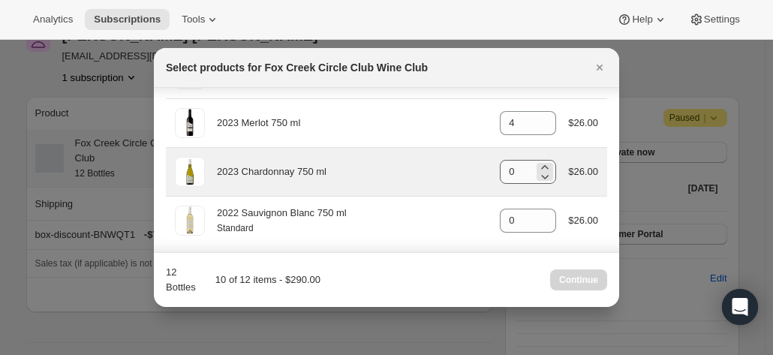
scroll to position [758, 0]
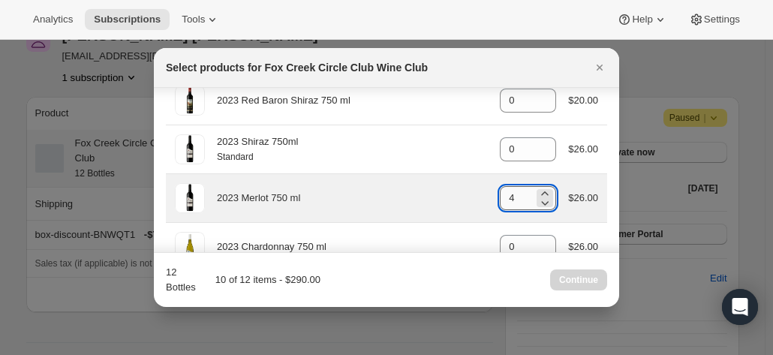
click at [515, 193] on input "4" at bounding box center [517, 198] width 34 height 24
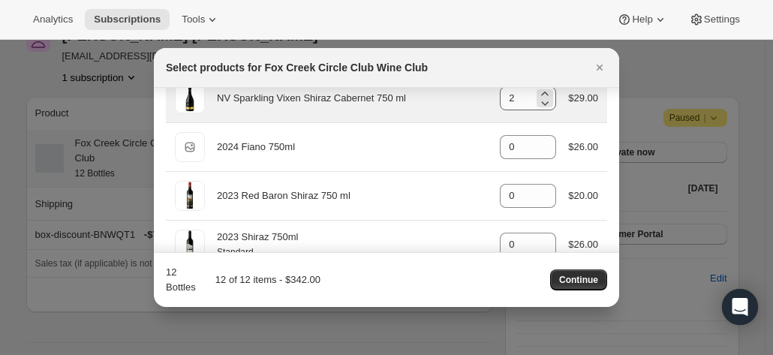
scroll to position [608, 0]
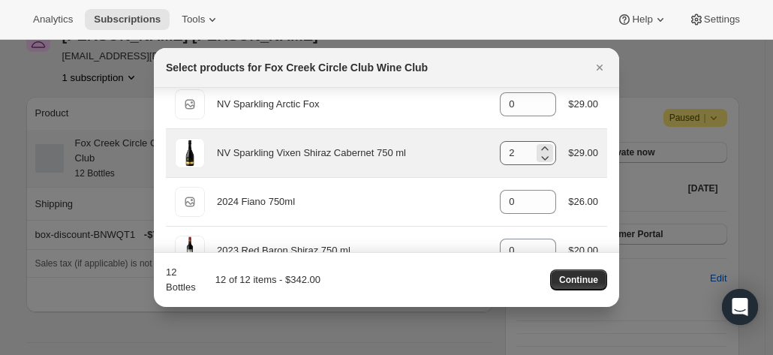
type input "6"
drag, startPoint x: 509, startPoint y: 159, endPoint x: 473, endPoint y: 154, distance: 36.4
click at [467, 148] on div "NV Sparkling Vixen Shiraz Cabernet 750 ml gid://shopify/ProductVariant/42078153…" at bounding box center [386, 153] width 423 height 30
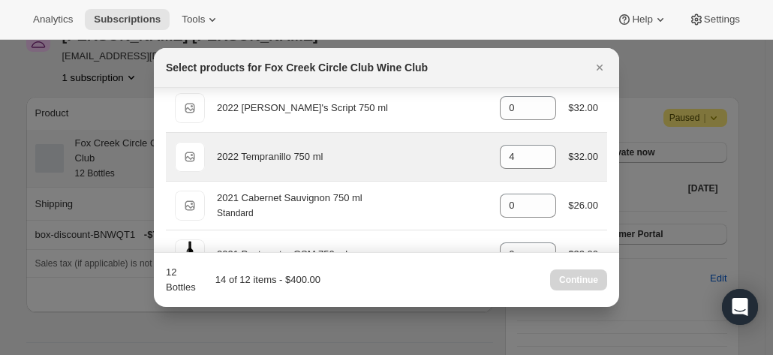
scroll to position [383, 0]
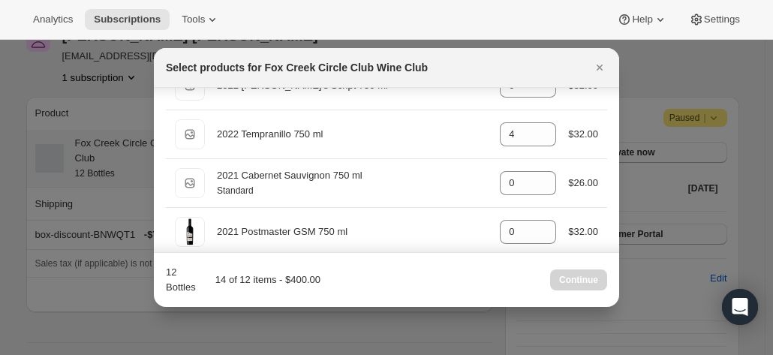
type input "4"
click at [380, 72] on h2 "Select products for Fox Creek Circle Club Wine Club" at bounding box center [297, 67] width 262 height 15
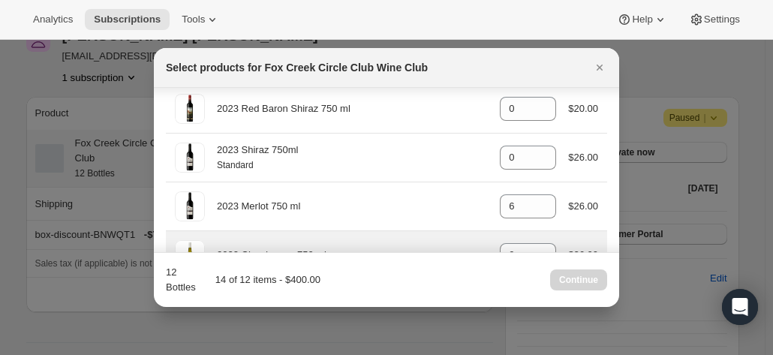
scroll to position [825, 0]
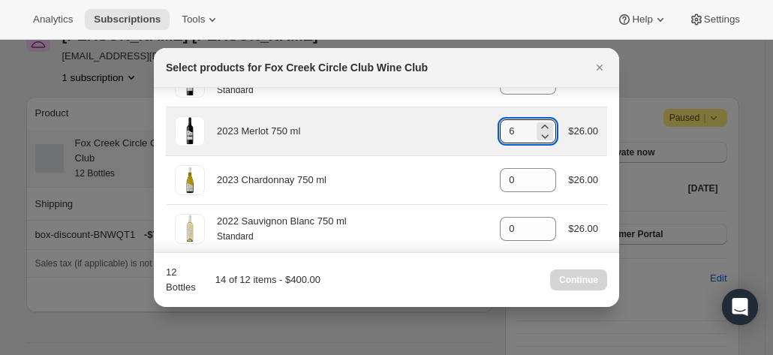
drag, startPoint x: 504, startPoint y: 132, endPoint x: 491, endPoint y: 136, distance: 14.0
click at [485, 134] on div "2023 Merlot 750 ml gid://shopify/ProductVariant/41594931871828 6 $26.00" at bounding box center [386, 131] width 423 height 30
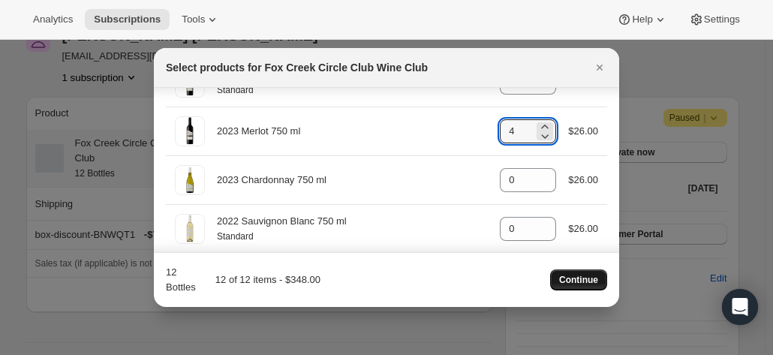
type input "4"
click at [561, 278] on span "Continue" at bounding box center [578, 280] width 39 height 12
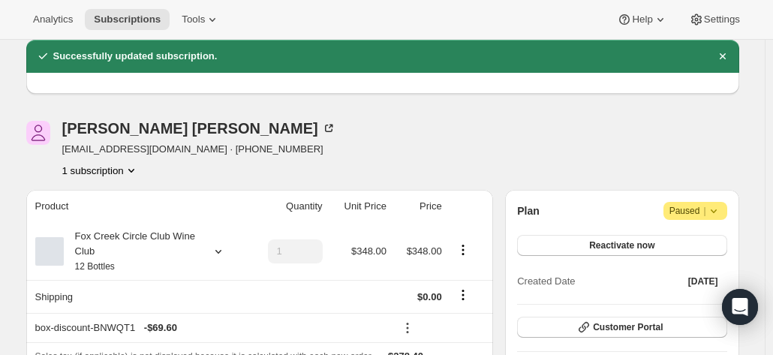
scroll to position [150, 0]
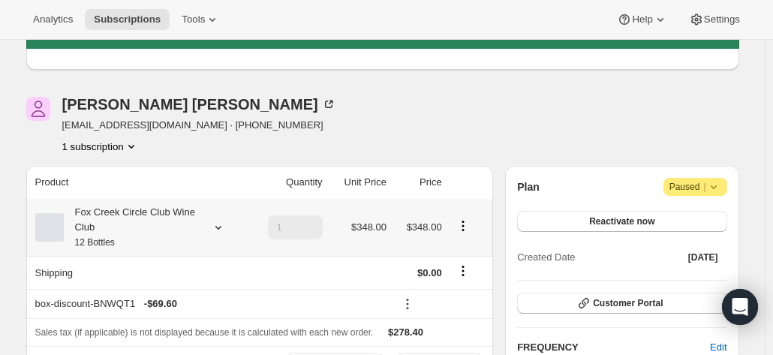
click at [154, 215] on div "Fox Creek Circle Club Wine Club 12 Bottles" at bounding box center [131, 227] width 135 height 45
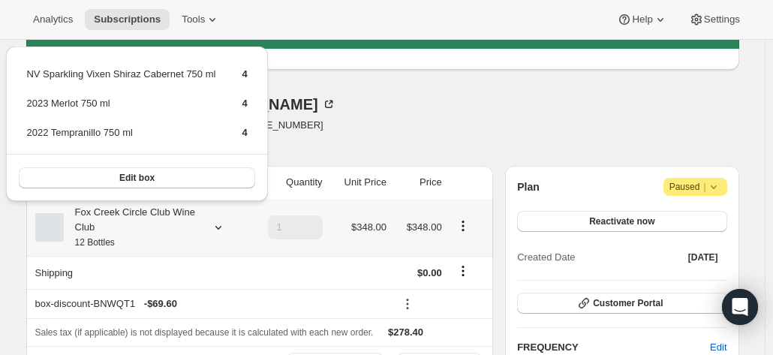
click at [155, 215] on div "Fox Creek Circle Club Wine Club 12 Bottles" at bounding box center [131, 227] width 135 height 45
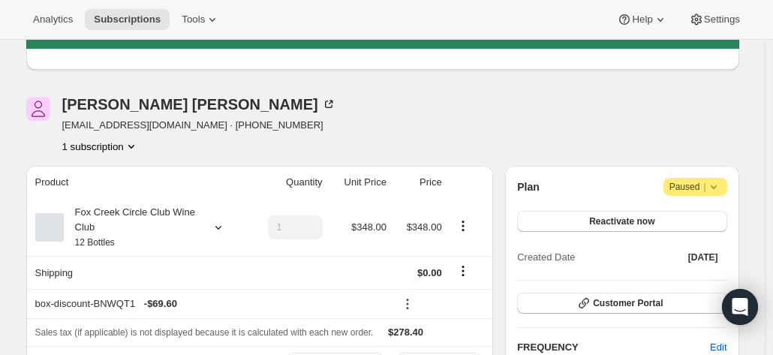
drag, startPoint x: 368, startPoint y: 116, endPoint x: 374, endPoint y: 224, distance: 107.4
click at [368, 116] on div "Alan Scott scott_family1@bigpond.com · +61438427274 1 subscription" at bounding box center [275, 125] width 499 height 57
click at [221, 227] on icon at bounding box center [218, 228] width 6 height 4
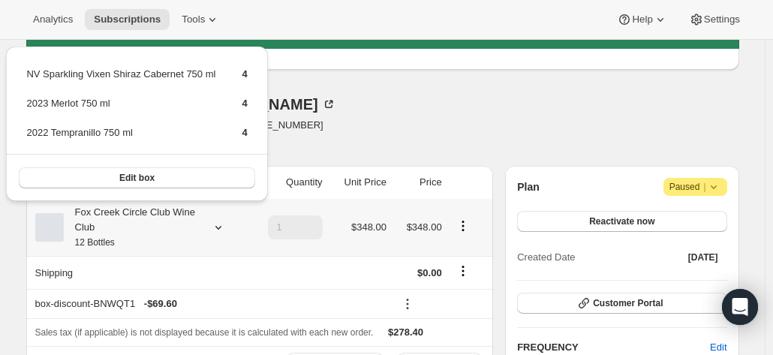
click at [220, 227] on icon at bounding box center [218, 228] width 6 height 4
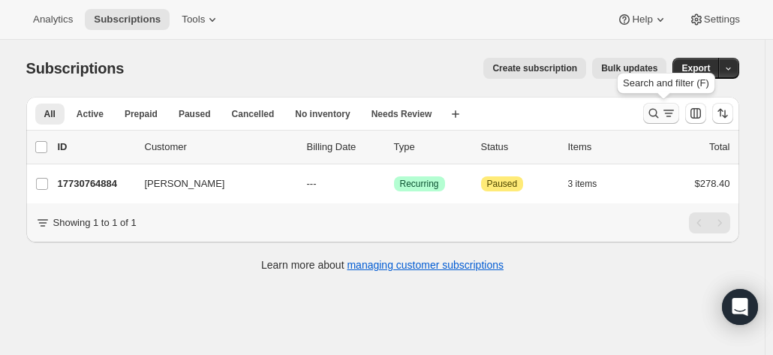
click at [665, 112] on icon "Search and filter results" at bounding box center [668, 113] width 15 height 15
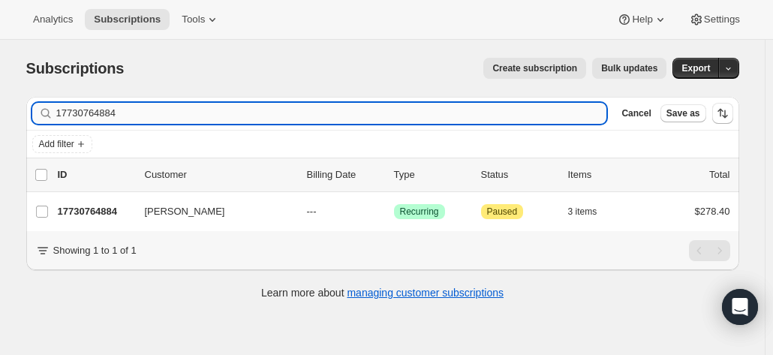
drag, startPoint x: 122, startPoint y: 116, endPoint x: 60, endPoint y: 116, distance: 61.5
click at [60, 116] on input "17730764884" at bounding box center [331, 113] width 551 height 21
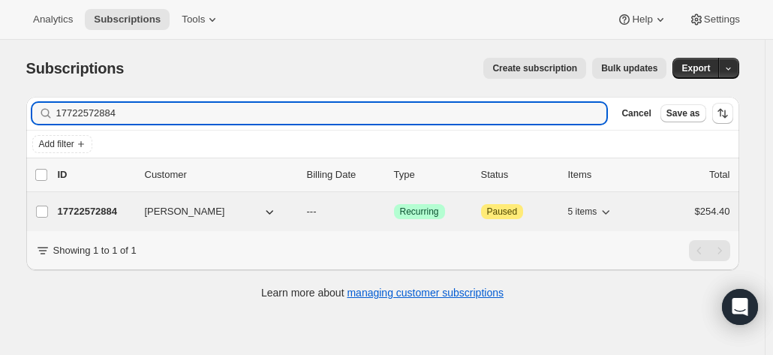
type input "17722572884"
click at [107, 210] on p "17722572884" at bounding box center [95, 211] width 75 height 15
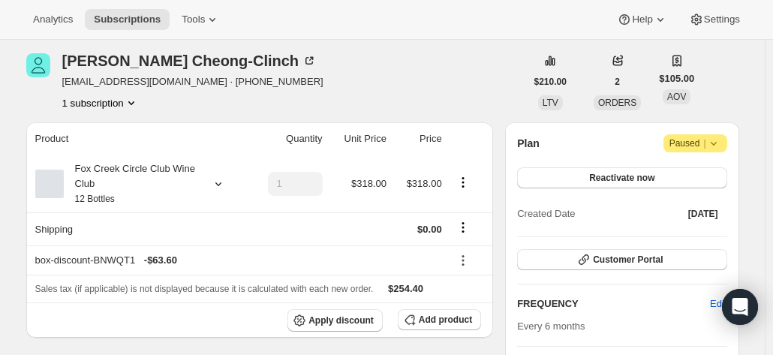
scroll to position [75, 0]
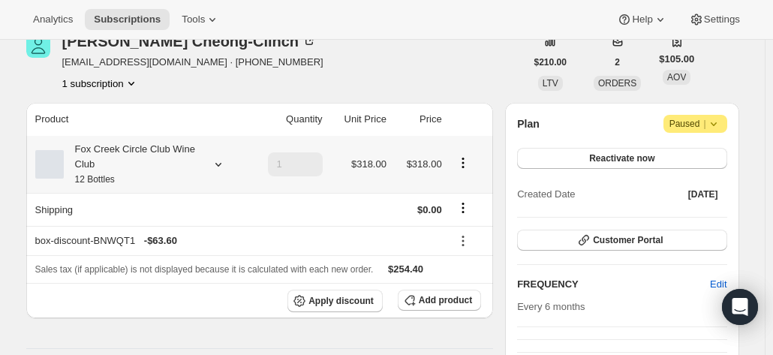
click at [183, 167] on div "Fox Creek Circle Club Wine Club 12 Bottles" at bounding box center [131, 164] width 135 height 45
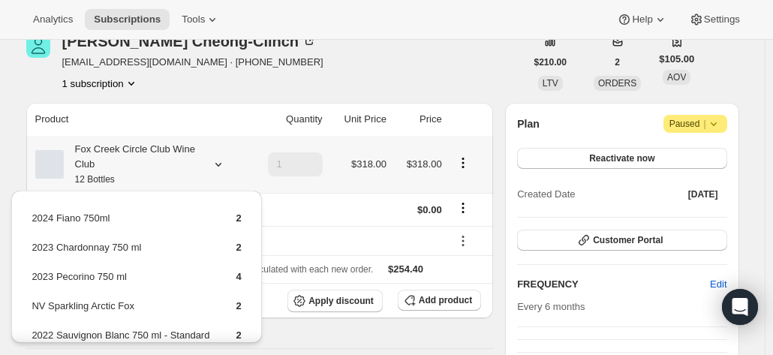
scroll to position [60, 0]
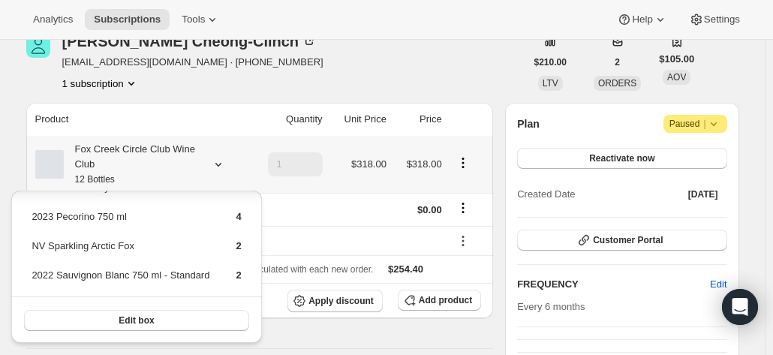
click at [152, 320] on button "Edit box" at bounding box center [136, 320] width 224 height 21
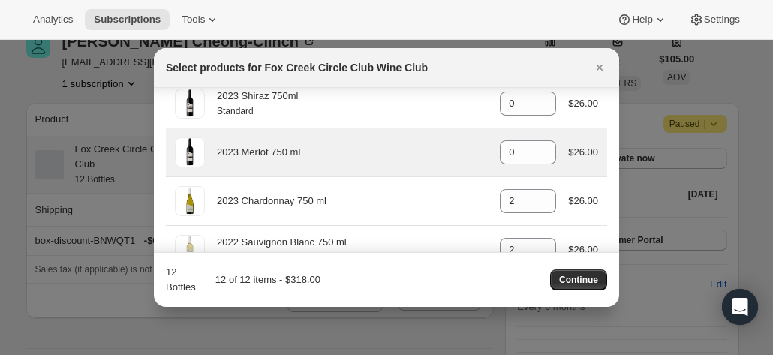
scroll to position [833, 0]
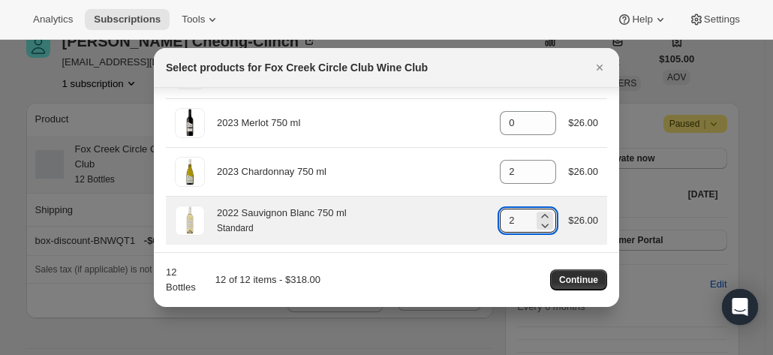
drag, startPoint x: 507, startPoint y: 217, endPoint x: 490, endPoint y: 217, distance: 17.3
click at [490, 217] on div "2022 Sauvignon Blanc 750 ml Standard gid://shopify/ProductVariant/4159251303637…" at bounding box center [386, 221] width 423 height 30
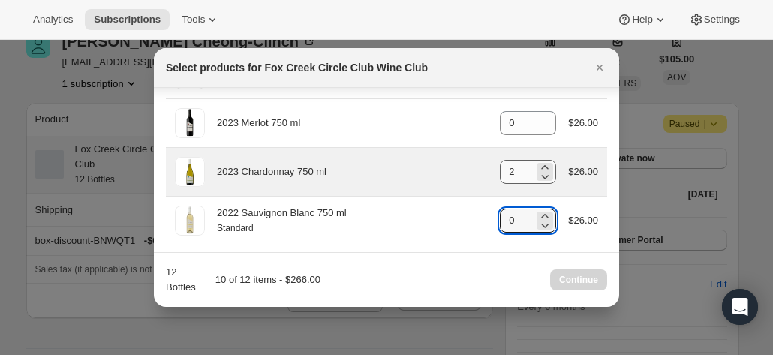
type input "0"
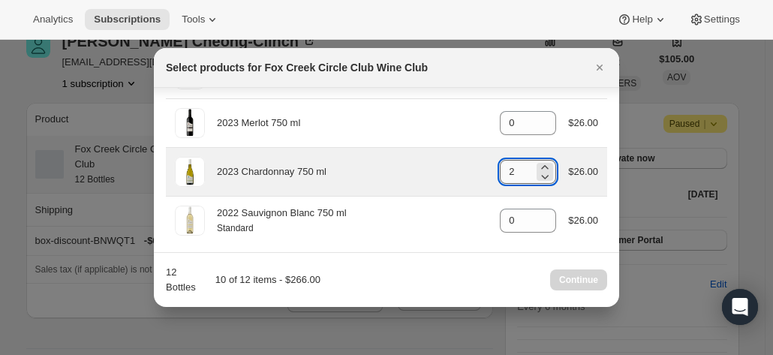
click at [500, 169] on input "2" at bounding box center [517, 172] width 34 height 24
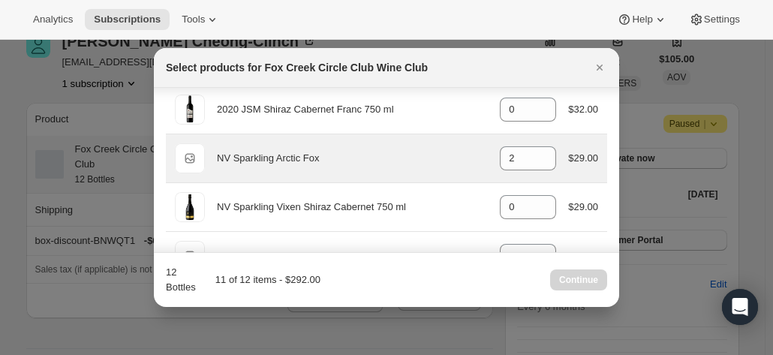
scroll to position [533, 0]
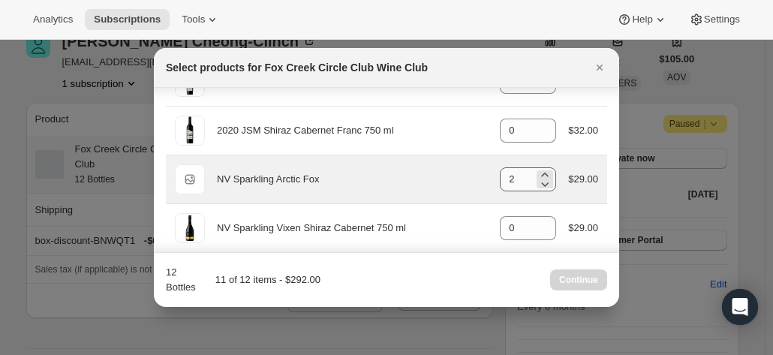
type input "3"
drag, startPoint x: 512, startPoint y: 176, endPoint x: 497, endPoint y: 172, distance: 15.7
click at [500, 172] on input "2" at bounding box center [517, 179] width 34 height 24
drag, startPoint x: 507, startPoint y: 177, endPoint x: 479, endPoint y: 175, distance: 28.6
click at [480, 175] on div "Default Title NV Sparkling Arctic Fox gid://shopify/ProductVariant/421290083287…" at bounding box center [386, 179] width 423 height 30
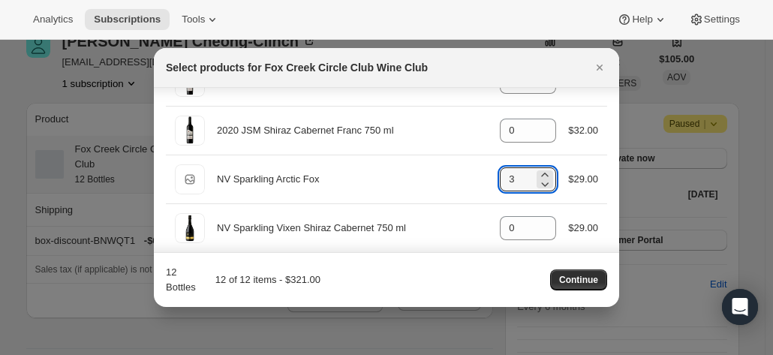
type input "3"
click at [457, 271] on div "12 Bottles 12 of 12 items - $321.00 Continue" at bounding box center [386, 280] width 441 height 30
click at [569, 276] on span "Continue" at bounding box center [578, 280] width 39 height 12
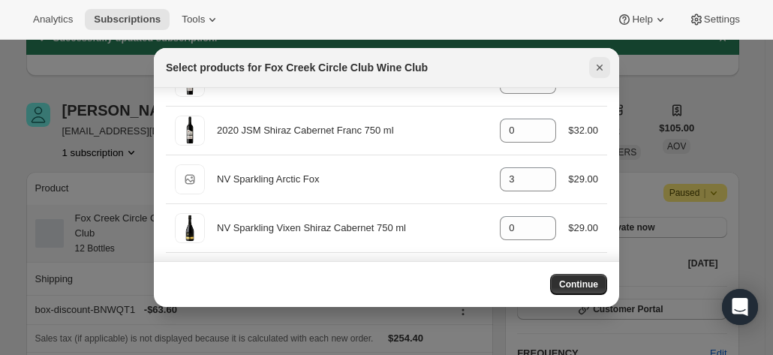
scroll to position [75, 0]
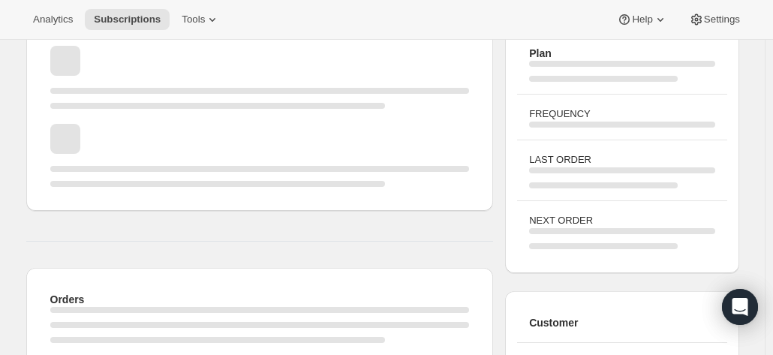
click at [593, 67] on div "Page loading" at bounding box center [621, 71] width 185 height 21
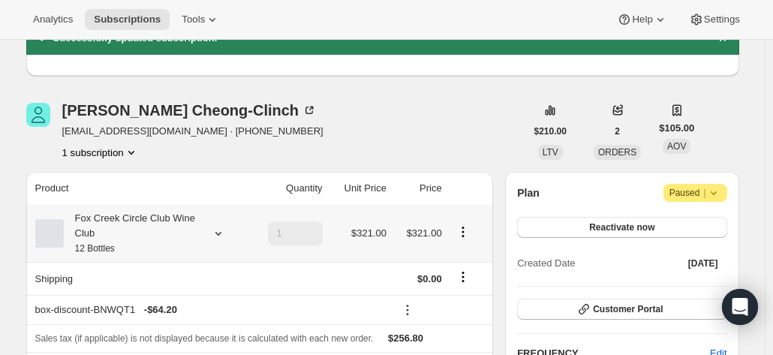
click at [144, 224] on div "Fox Creek Circle Club Wine Club 12 Bottles" at bounding box center [131, 233] width 135 height 45
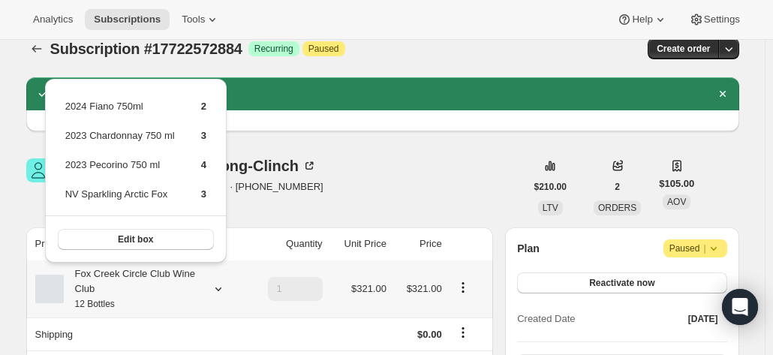
scroll to position [0, 0]
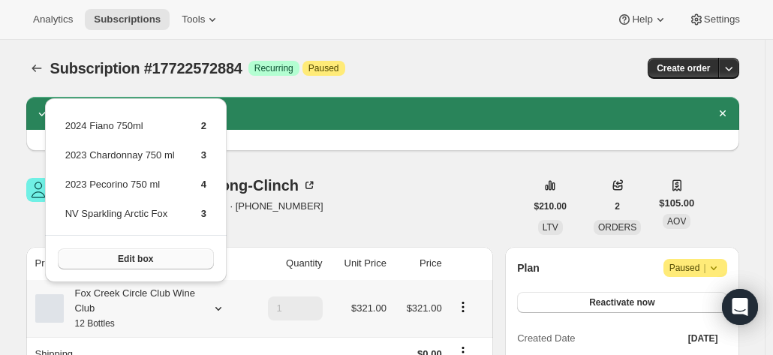
click at [156, 256] on button "Edit box" at bounding box center [136, 258] width 156 height 21
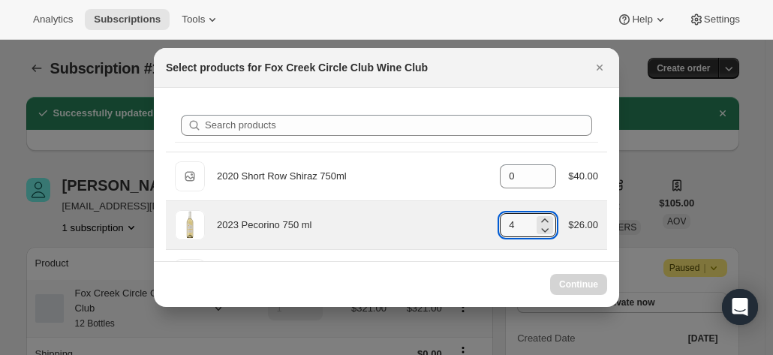
drag, startPoint x: 507, startPoint y: 223, endPoint x: 467, endPoint y: 222, distance: 40.5
click at [471, 220] on div "2023 Pecorino 750 ml gid://shopify/ProductVariant/41594933280852 4 $26.00" at bounding box center [386, 225] width 423 height 30
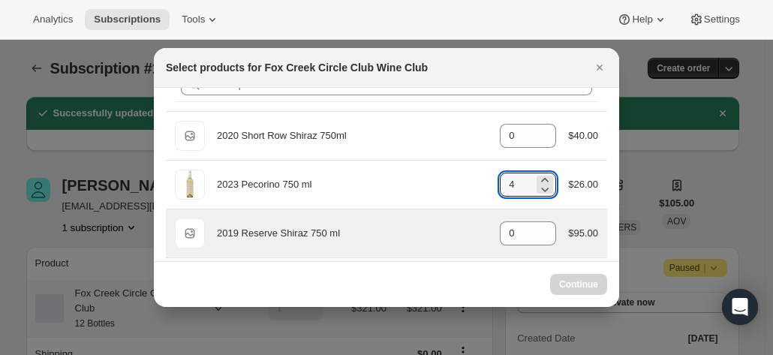
scroll to position [75, 0]
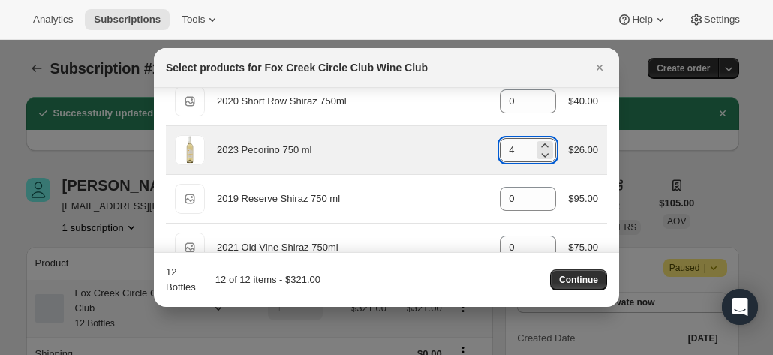
drag, startPoint x: 512, startPoint y: 149, endPoint x: 500, endPoint y: 148, distance: 12.1
click at [500, 148] on input "4" at bounding box center [517, 150] width 34 height 24
type input "3"
click at [403, 152] on div "2023 Pecorino 750 ml" at bounding box center [352, 150] width 271 height 15
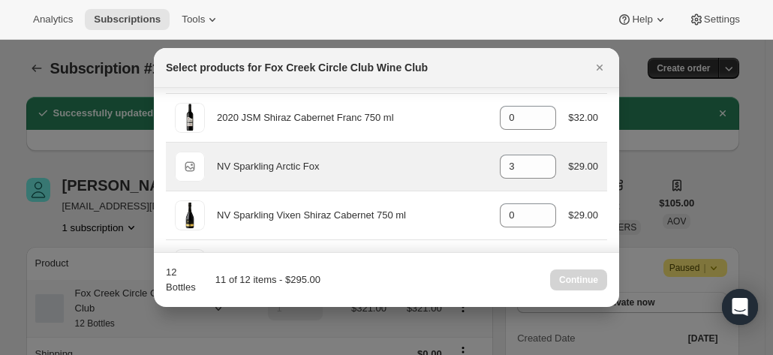
scroll to position [600, 0]
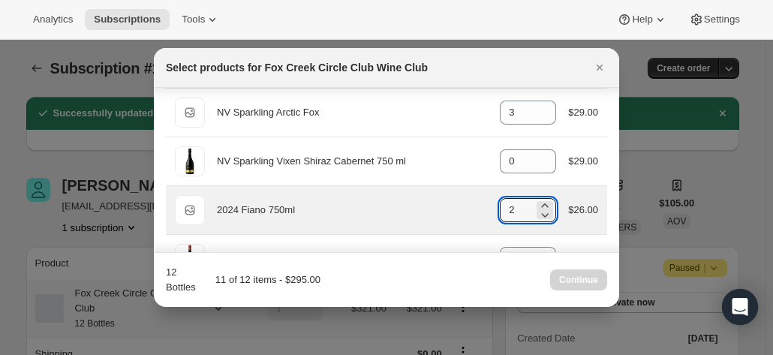
drag, startPoint x: 515, startPoint y: 203, endPoint x: 486, endPoint y: 206, distance: 28.6
click at [486, 205] on div "Default Title 2024 Fiano 750ml gid://shopify/ProductVariant/42034303664212 2 $2…" at bounding box center [386, 210] width 423 height 30
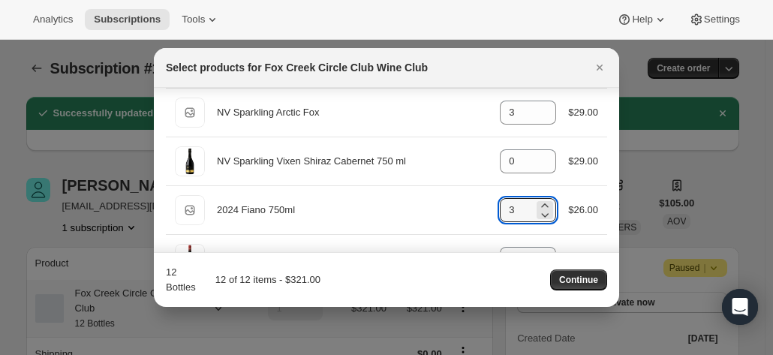
type input "3"
click at [458, 62] on div "Select products for Fox Creek Circle Club Wine Club" at bounding box center [373, 67] width 414 height 15
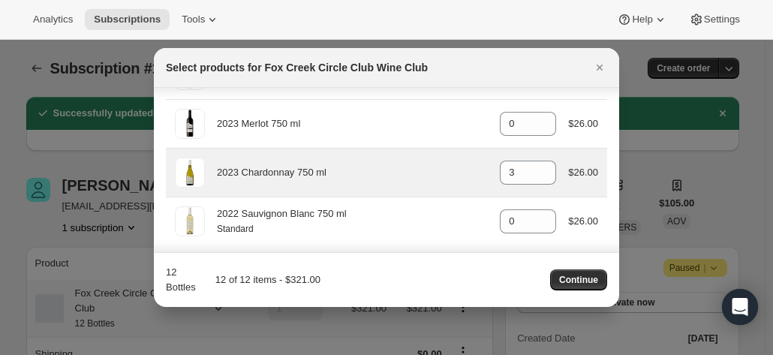
scroll to position [833, 0]
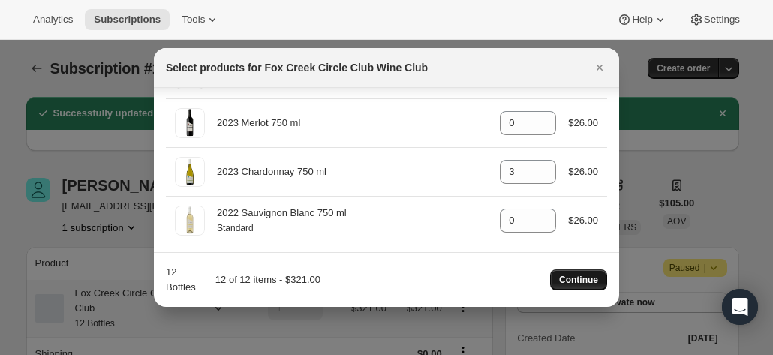
click at [571, 277] on span "Continue" at bounding box center [578, 280] width 39 height 12
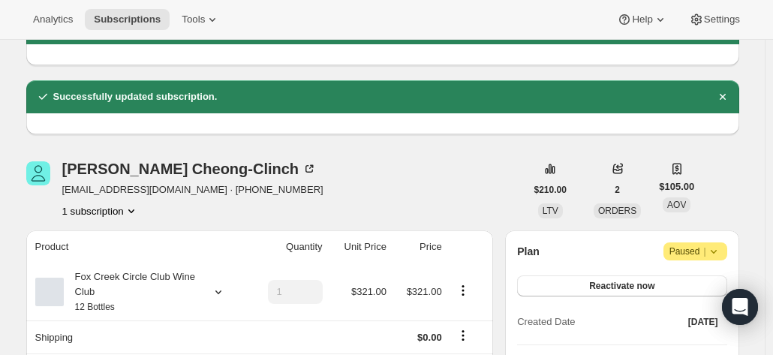
scroll to position [225, 0]
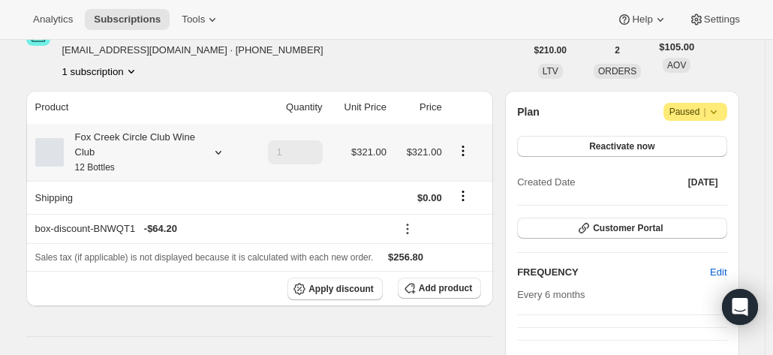
click at [221, 151] on icon at bounding box center [218, 152] width 15 height 15
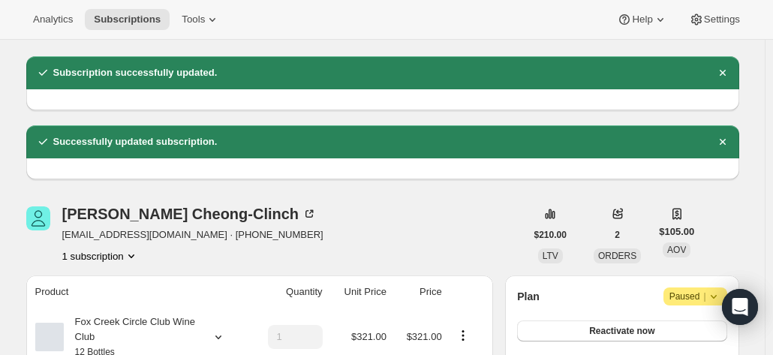
scroll to position [75, 0]
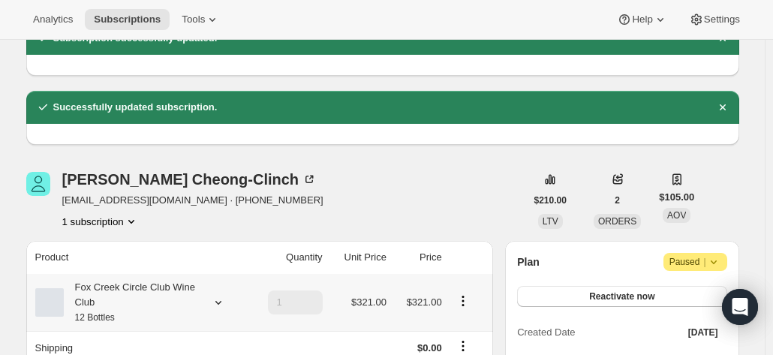
click at [120, 307] on div "Fox Creek Circle Club Wine Club 12 Bottles" at bounding box center [131, 302] width 135 height 45
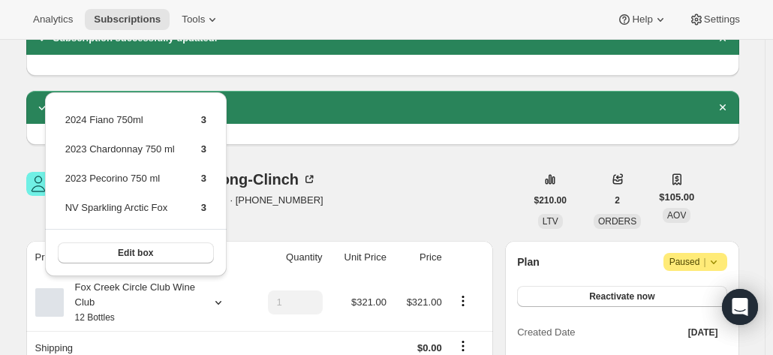
click at [357, 172] on div "Carmen Cheong-Clinch carmencheongclinch@gmail.com · +61402451882 1 subscription" at bounding box center [275, 200] width 499 height 57
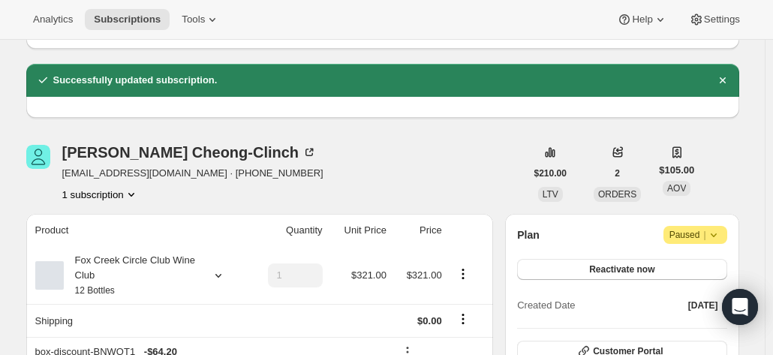
scroll to position [0, 0]
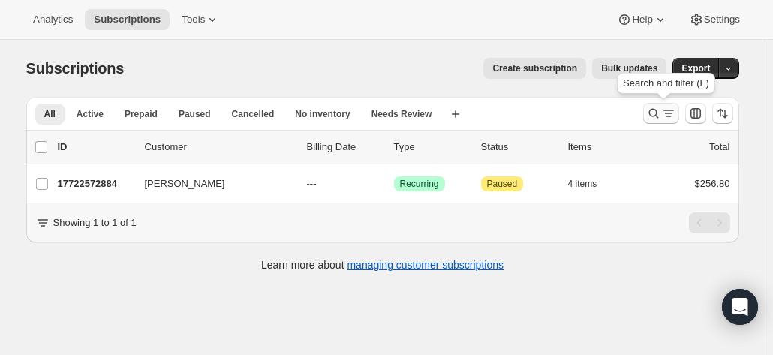
click at [655, 109] on icon "Search and filter results" at bounding box center [653, 113] width 15 height 15
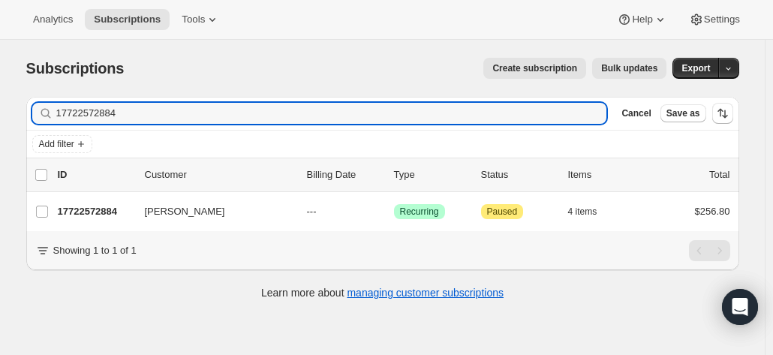
drag, startPoint x: 129, startPoint y: 113, endPoint x: 49, endPoint y: 113, distance: 80.3
click at [0, 110] on html "Analytics Subscriptions Tools Help Settings Skip to content Subscriptions. This…" at bounding box center [386, 177] width 773 height 355
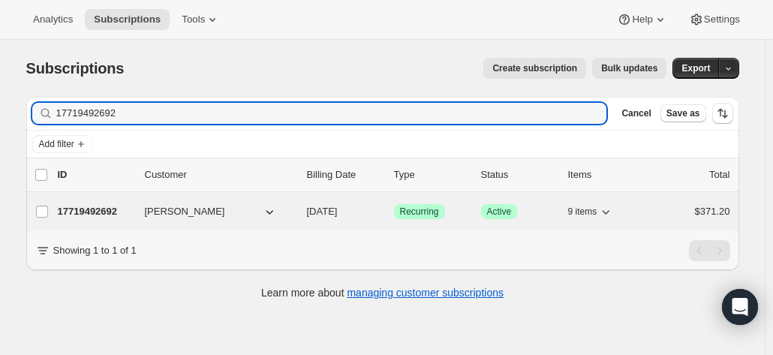
type input "17719492692"
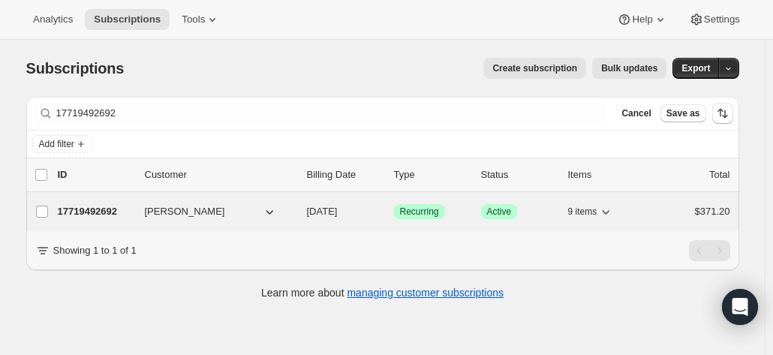
click at [110, 209] on p "17719492692" at bounding box center [95, 211] width 75 height 15
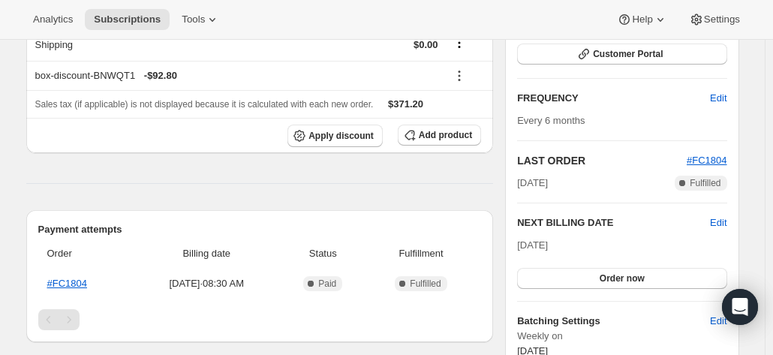
scroll to position [75, 0]
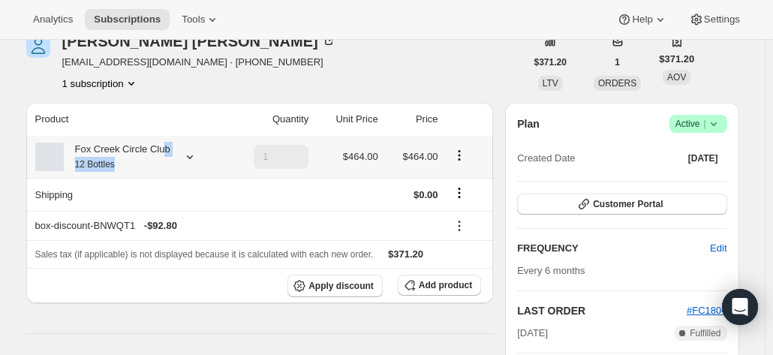
click at [164, 156] on div "Fox Creek Circle Club 12 Bottles" at bounding box center [117, 157] width 107 height 30
click at [145, 161] on div "Fox Creek Circle Club 12 Bottles" at bounding box center [117, 157] width 107 height 30
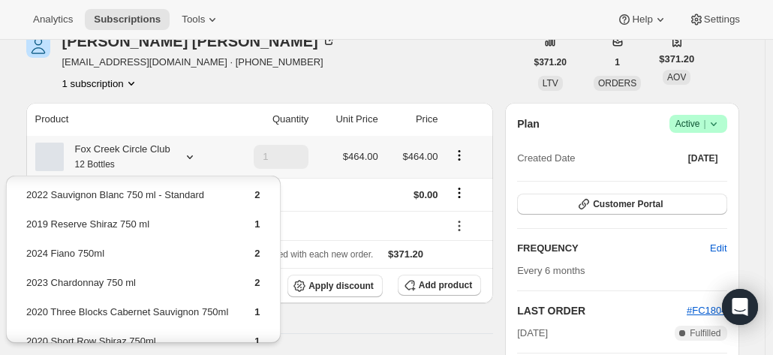
scroll to position [150, 0]
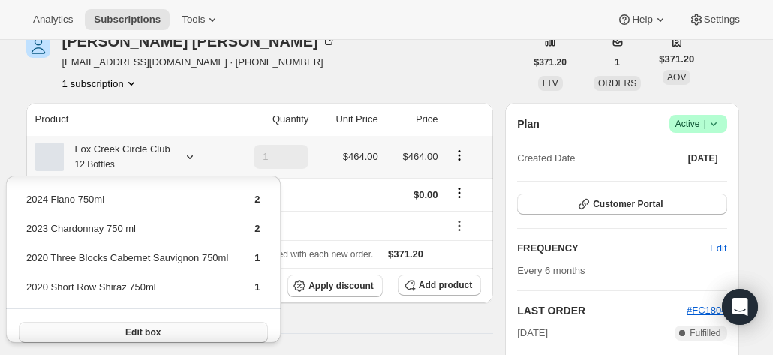
click at [122, 328] on button "Edit box" at bounding box center [143, 332] width 249 height 21
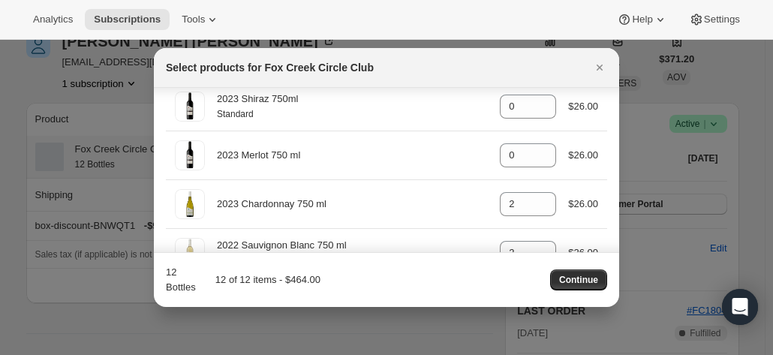
scroll to position [825, 0]
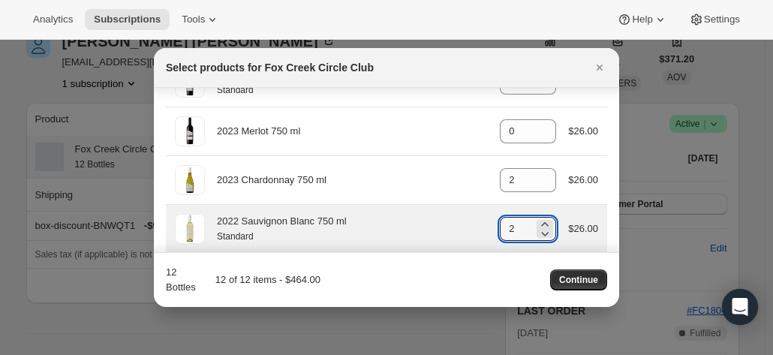
drag, startPoint x: 498, startPoint y: 222, endPoint x: 478, endPoint y: 224, distance: 20.3
click at [478, 224] on div "2022 Sauvignon Blanc 750 ml Standard gid://shopify/ProductVariant/4159251303637…" at bounding box center [386, 229] width 423 height 30
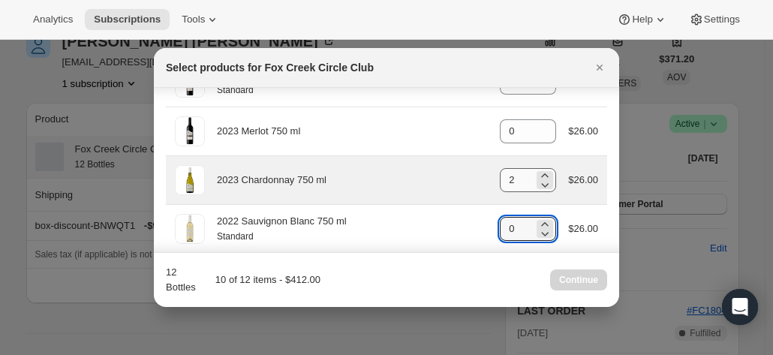
type input "0"
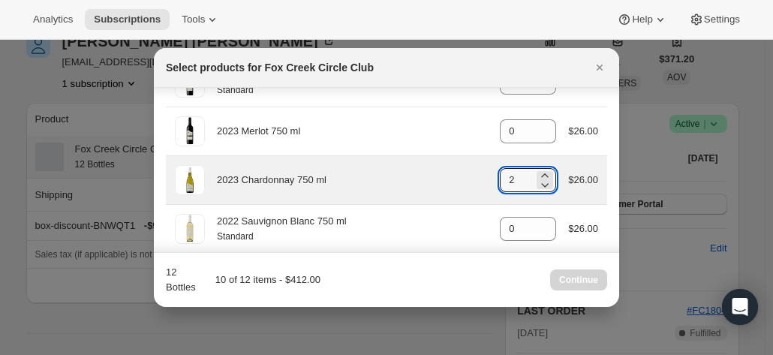
drag, startPoint x: 512, startPoint y: 173, endPoint x: 482, endPoint y: 173, distance: 30.8
click at [482, 173] on div "2023 Chardonnay 750 ml gid://shopify/ProductVariant/41594928857172 2 $26.00" at bounding box center [386, 180] width 423 height 30
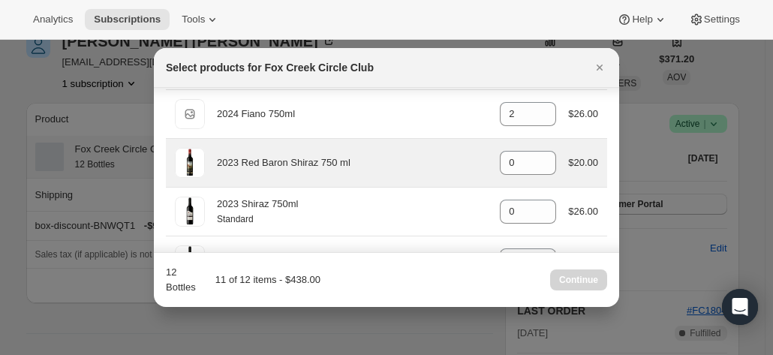
scroll to position [675, 0]
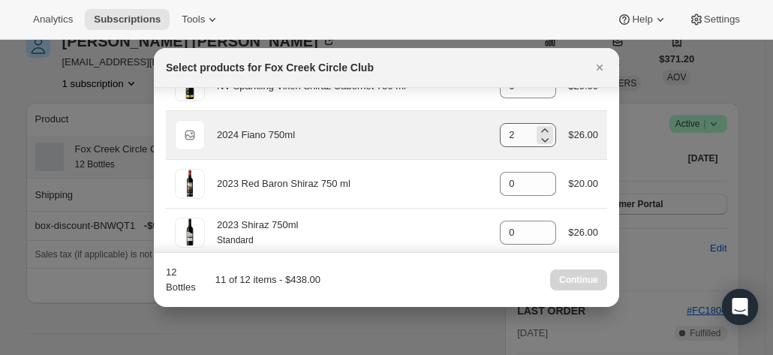
type input "3"
drag, startPoint x: 513, startPoint y: 136, endPoint x: 489, endPoint y: 134, distance: 24.1
click at [489, 134] on div "Default Title 2024 Fiano 750ml gid://shopify/ProductVariant/42034303664212 2 $2…" at bounding box center [386, 135] width 423 height 30
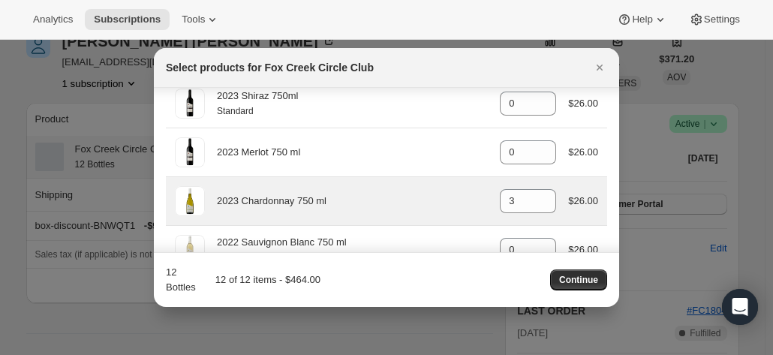
scroll to position [825, 0]
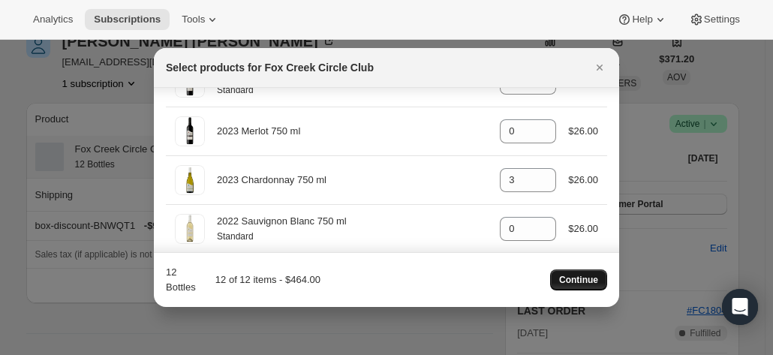
type input "3"
click at [574, 280] on span "Continue" at bounding box center [578, 280] width 39 height 12
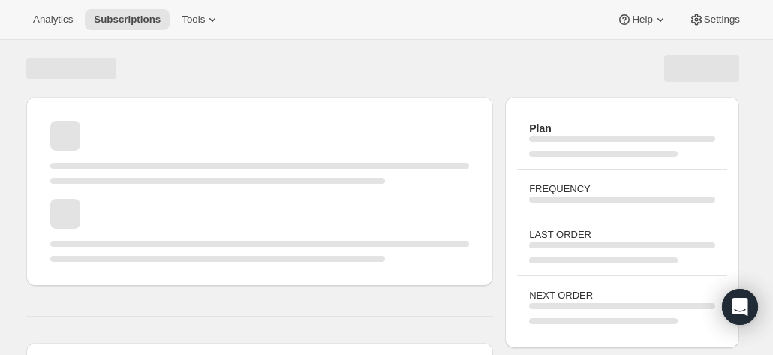
scroll to position [75, 0]
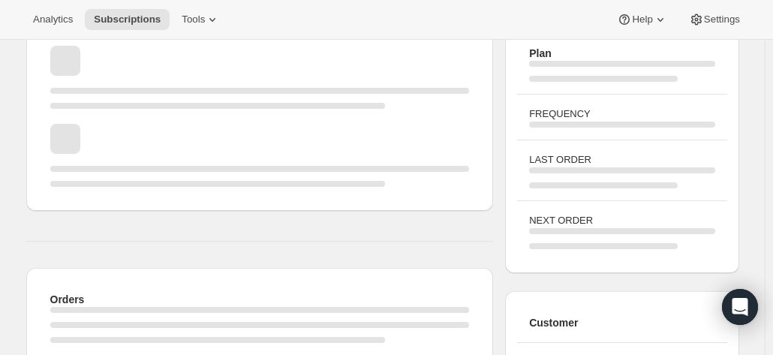
click at [582, 286] on div "Plan FREQUENCY LAST ORDER NEXT ORDER Customer CONTACT INFORMATION SHIPPING ADDR…" at bounding box center [621, 309] width 233 height 575
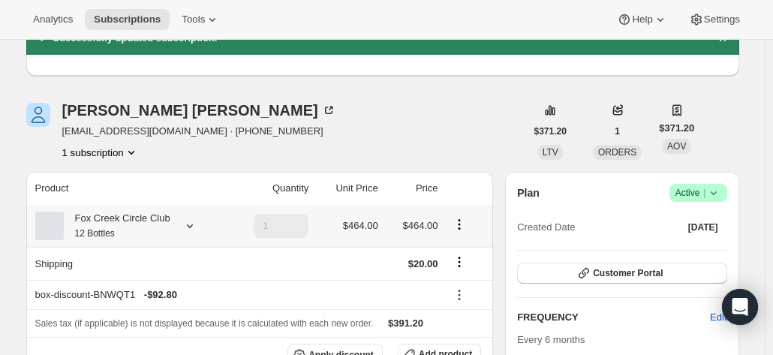
click at [172, 236] on div "Fox Creek Circle Club 12 Bottles" at bounding box center [129, 226] width 188 height 30
click at [155, 224] on div "Fox Creek Circle Club 12 Bottles" at bounding box center [117, 226] width 107 height 30
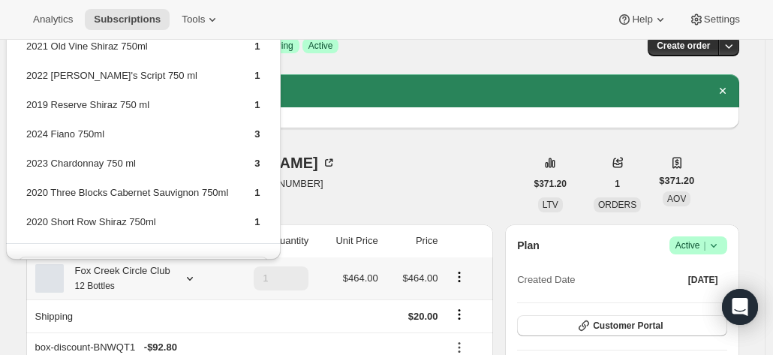
scroll to position [0, 0]
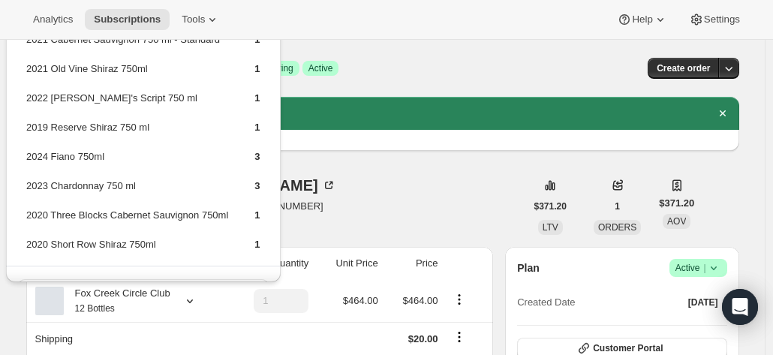
click at [386, 189] on div "Dennis Fardy djfardy@bigpond.com.au · +61418621498 1 subscription" at bounding box center [275, 206] width 499 height 57
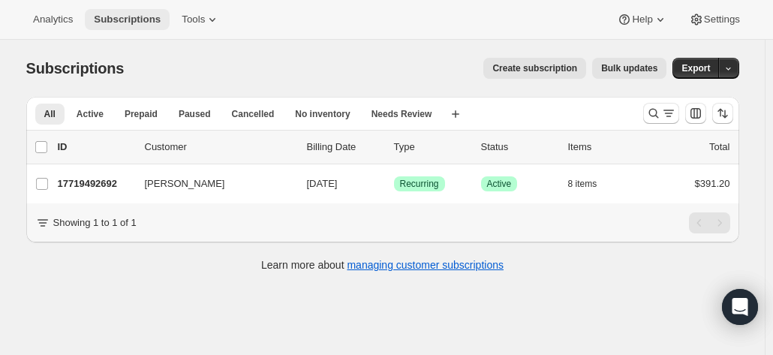
click at [130, 20] on span "Subscriptions" at bounding box center [127, 20] width 67 height 12
click at [126, 17] on span "Subscriptions" at bounding box center [127, 20] width 67 height 12
click at [650, 108] on icon "Search and filter results" at bounding box center [653, 113] width 15 height 15
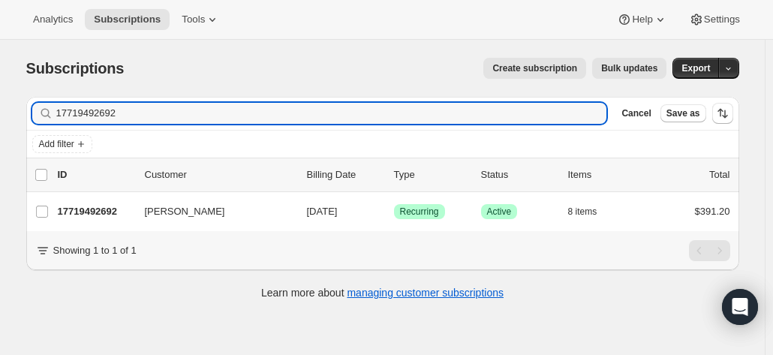
drag, startPoint x: 164, startPoint y: 122, endPoint x: 20, endPoint y: 119, distance: 144.8
click at [20, 119] on div "Filter subscribers 17719492692 Clear Cancel Save as Add filter 0 selected Updat…" at bounding box center [376, 200] width 725 height 230
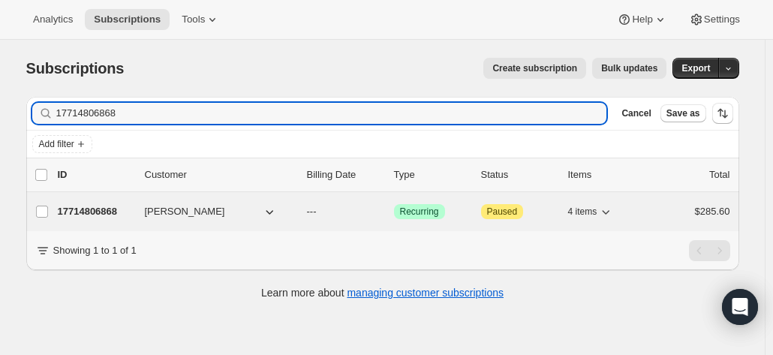
type input "17714806868"
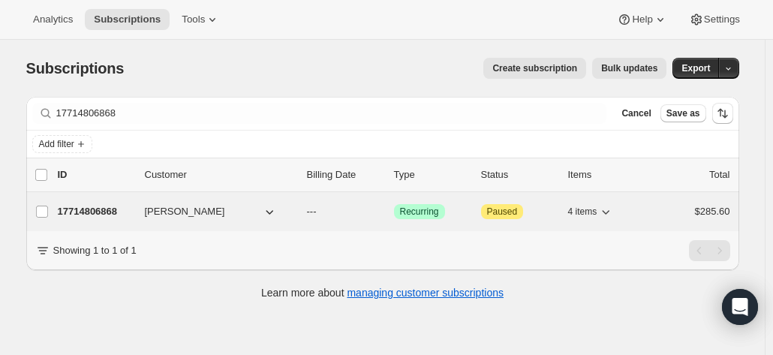
click at [107, 209] on p "17714806868" at bounding box center [95, 211] width 75 height 15
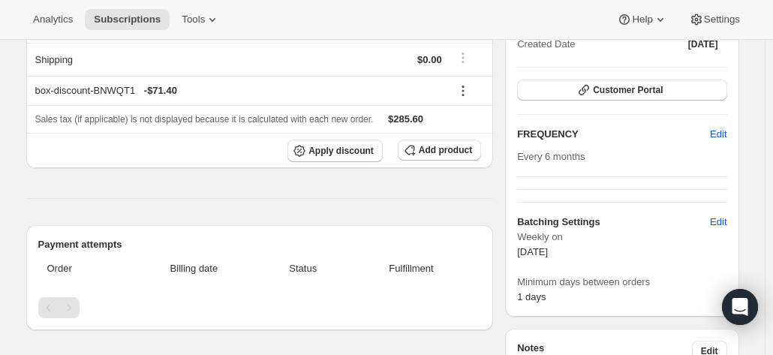
scroll to position [150, 0]
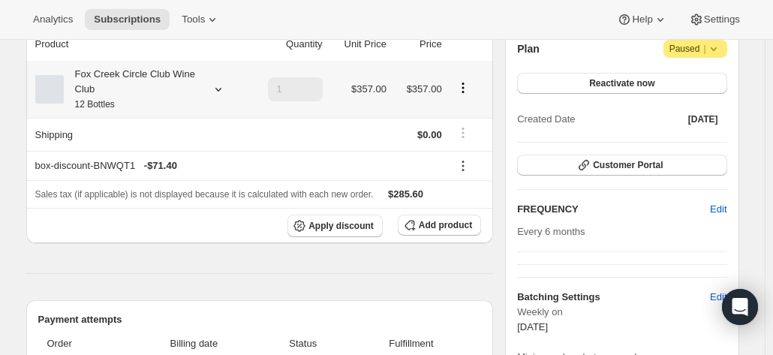
click at [112, 101] on small "12 Bottles" at bounding box center [95, 104] width 40 height 11
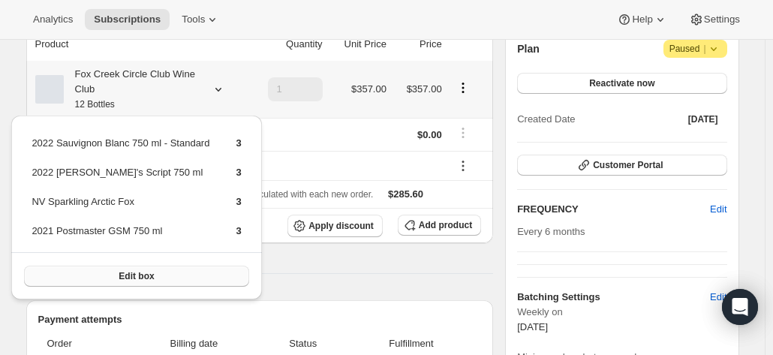
click at [119, 274] on span "Edit box" at bounding box center [136, 276] width 35 height 12
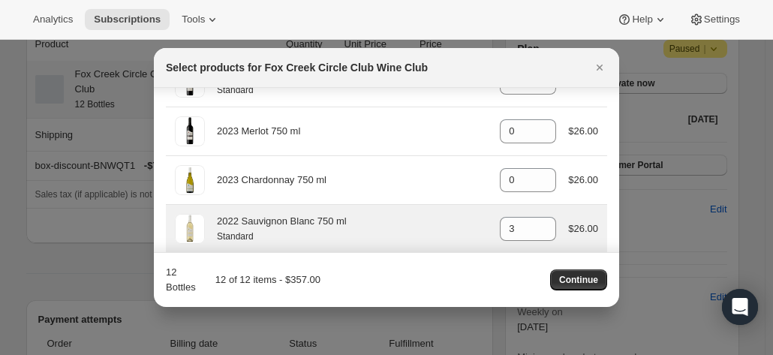
scroll to position [833, 0]
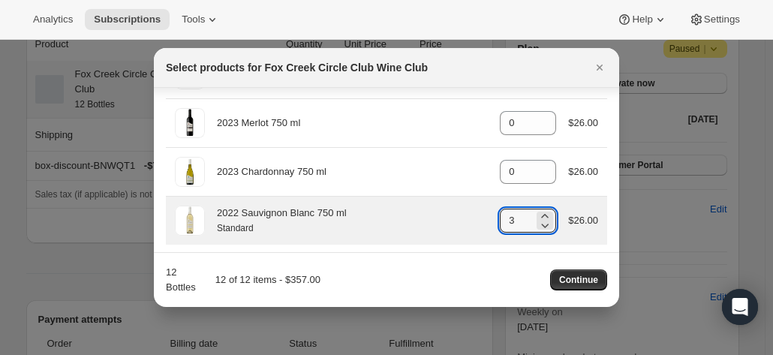
drag, startPoint x: 527, startPoint y: 218, endPoint x: 464, endPoint y: 212, distance: 63.3
click at [464, 212] on div "2022 Sauvignon Blanc 750 ml Standard gid://shopify/ProductVariant/4159251303637…" at bounding box center [386, 221] width 423 height 30
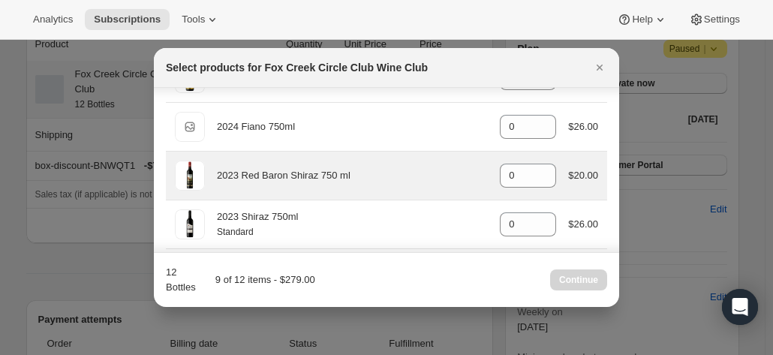
scroll to position [608, 0]
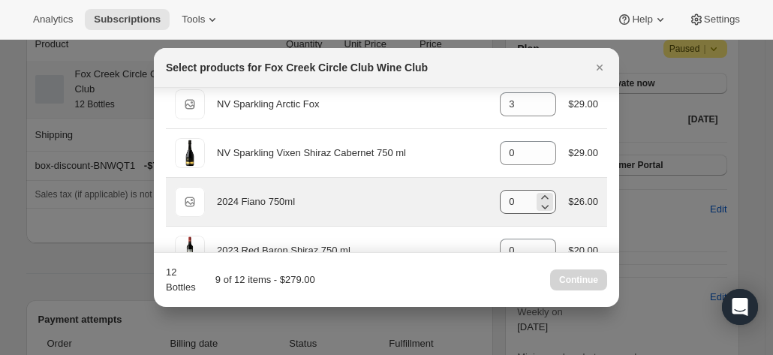
type input "0"
drag, startPoint x: 503, startPoint y: 197, endPoint x: 471, endPoint y: 197, distance: 31.5
click at [471, 197] on div "Default Title 2024 Fiano 750ml gid://shopify/ProductVariant/42034303664212 0 $2…" at bounding box center [386, 202] width 423 height 30
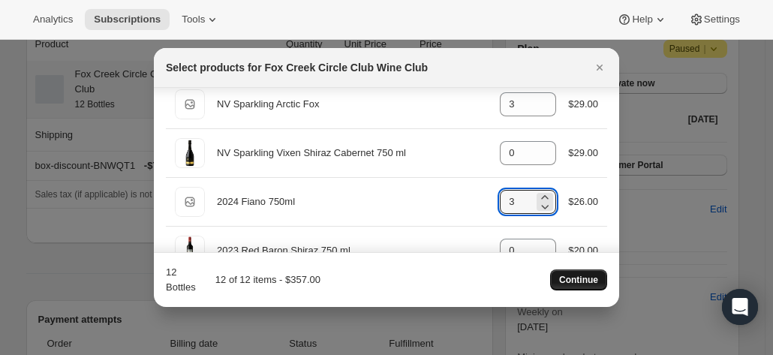
type input "3"
click at [572, 281] on span "Continue" at bounding box center [578, 280] width 39 height 12
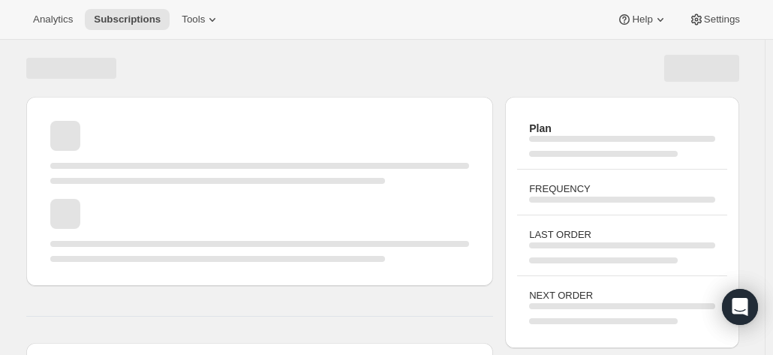
scroll to position [150, 0]
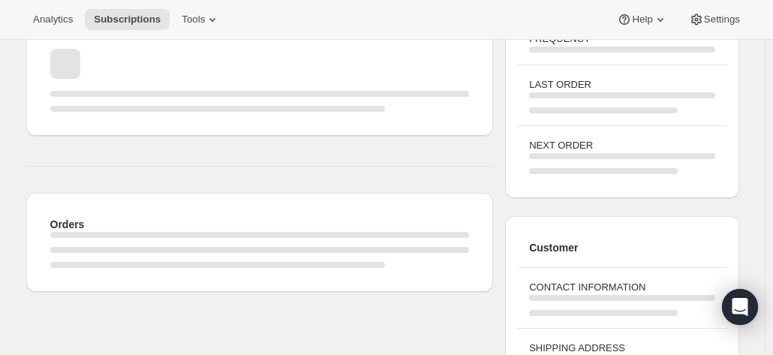
click at [571, 283] on h3 "CONTACT INFORMATION" at bounding box center [621, 287] width 185 height 15
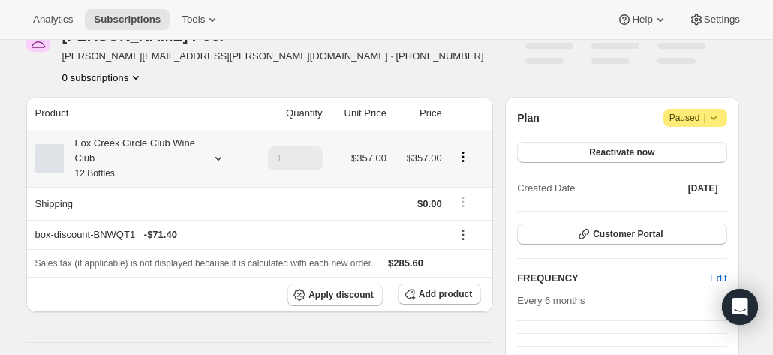
click at [189, 158] on div "Fox Creek Circle Club Wine Club 12 Bottles" at bounding box center [131, 158] width 135 height 45
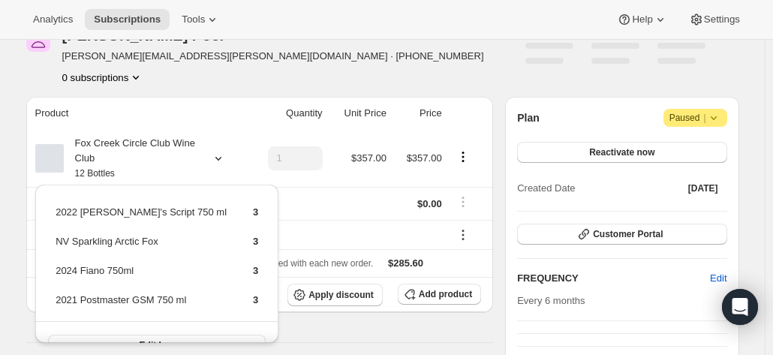
click at [362, 56] on div "Kathleen Poel kathleen.poel@iinet.net.au · +61438328583 0 subscriptions" at bounding box center [275, 56] width 499 height 57
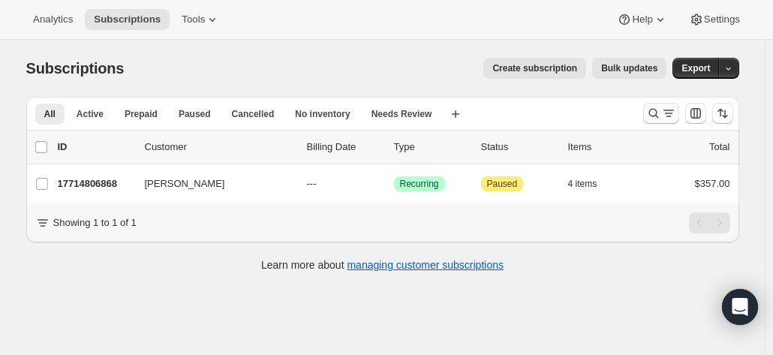
click at [661, 113] on icon "Search and filter results" at bounding box center [653, 113] width 15 height 15
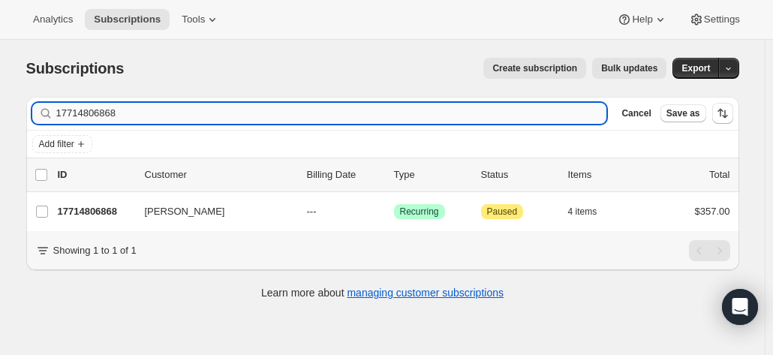
drag, startPoint x: 177, startPoint y: 102, endPoint x: 80, endPoint y: 109, distance: 97.0
click at [80, 109] on input "17714806868" at bounding box center [331, 113] width 551 height 21
click at [175, 112] on input "17714806868" at bounding box center [331, 113] width 551 height 21
click at [168, 119] on input "17714806868" at bounding box center [331, 113] width 551 height 21
click at [191, 85] on div "Subscriptions. This page is ready Subscriptions Create subscription Bulk update…" at bounding box center [382, 68] width 713 height 57
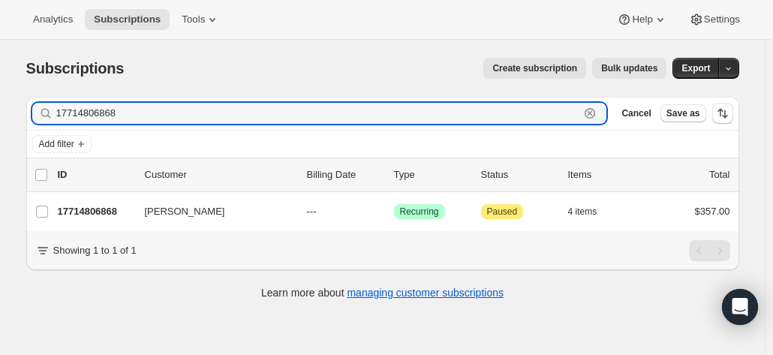
drag, startPoint x: 143, startPoint y: 110, endPoint x: 59, endPoint y: 116, distance: 84.9
click at [45, 112] on div "17714806868 Clear" at bounding box center [319, 113] width 575 height 21
paste input "3889364"
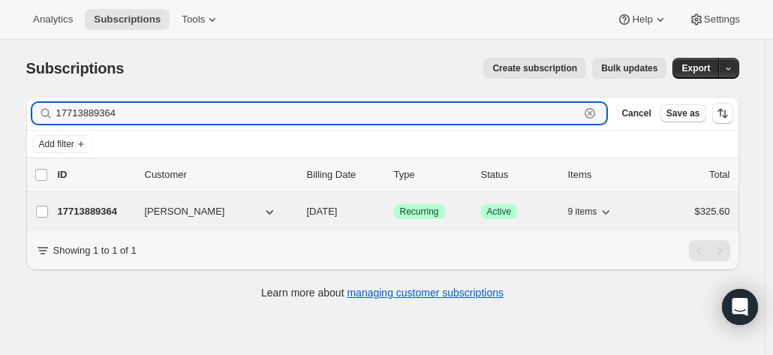
type input "17713889364"
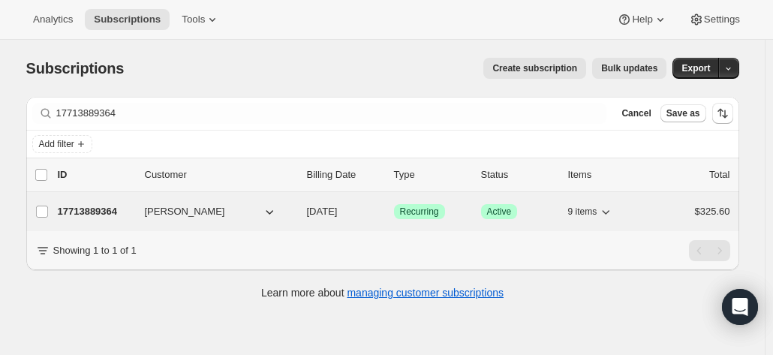
click at [104, 210] on p "17713889364" at bounding box center [95, 211] width 75 height 15
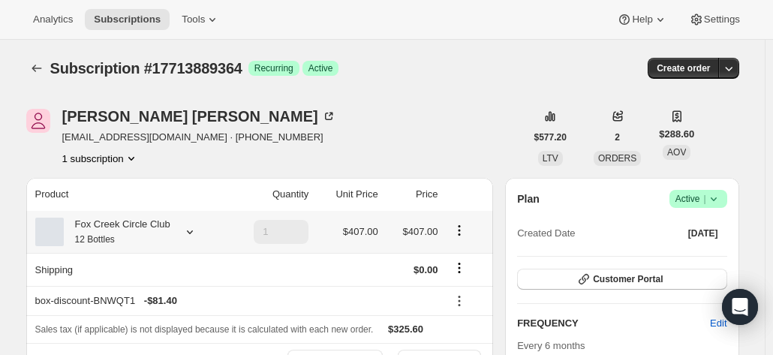
click at [125, 223] on div "Fox Creek Circle Club 12 Bottles" at bounding box center [117, 232] width 107 height 30
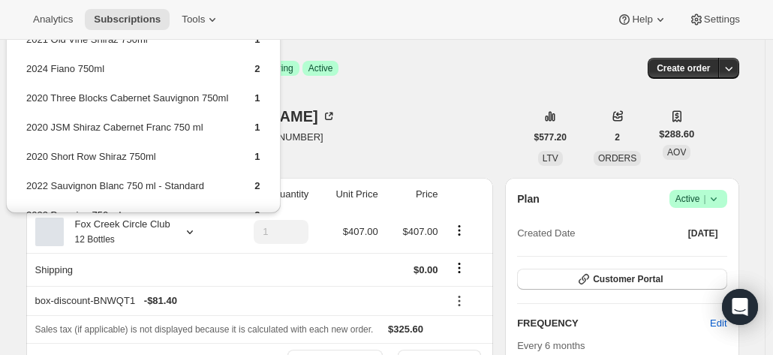
click at [400, 116] on div "Jeremy Taylor knotboy@iinet.net.au · +61413316181 1 subscription" at bounding box center [275, 137] width 499 height 57
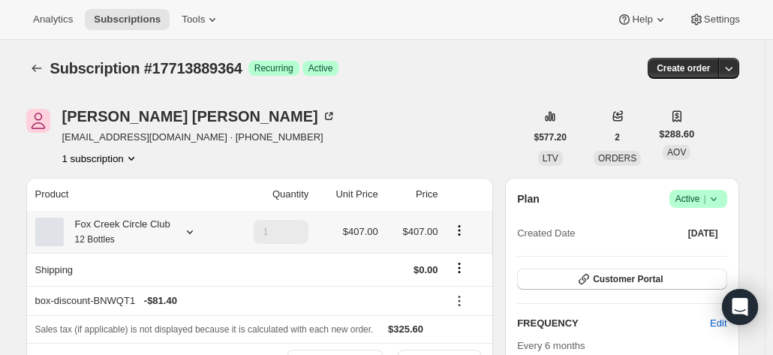
click at [144, 239] on div "Fox Creek Circle Club 12 Bottles" at bounding box center [117, 232] width 107 height 30
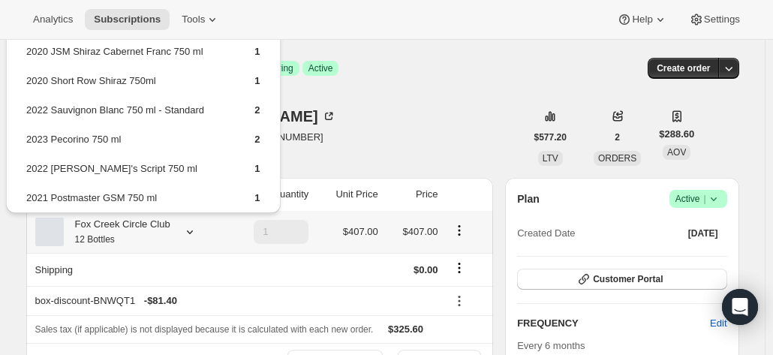
scroll to position [129, 0]
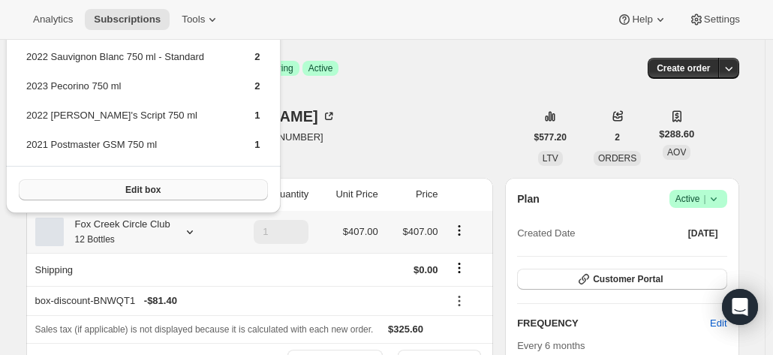
click at [149, 190] on span "Edit box" at bounding box center [142, 190] width 35 height 12
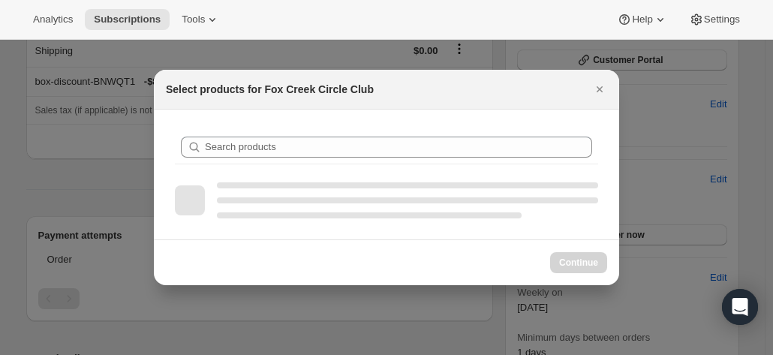
scroll to position [0, 0]
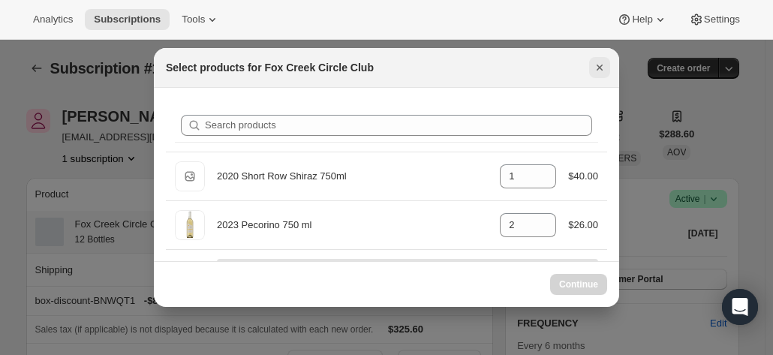
click at [597, 68] on icon "Close" at bounding box center [599, 67] width 15 height 15
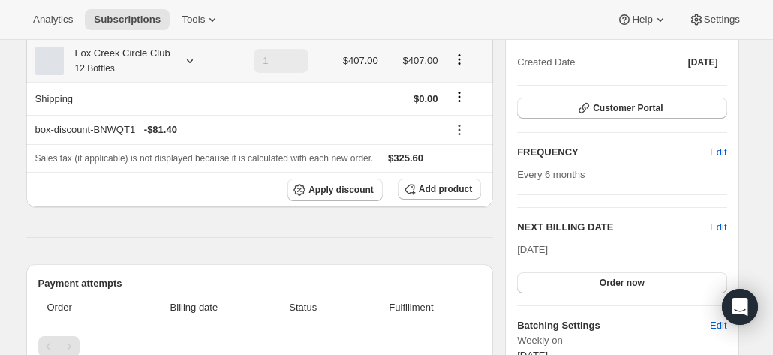
scroll to position [150, 0]
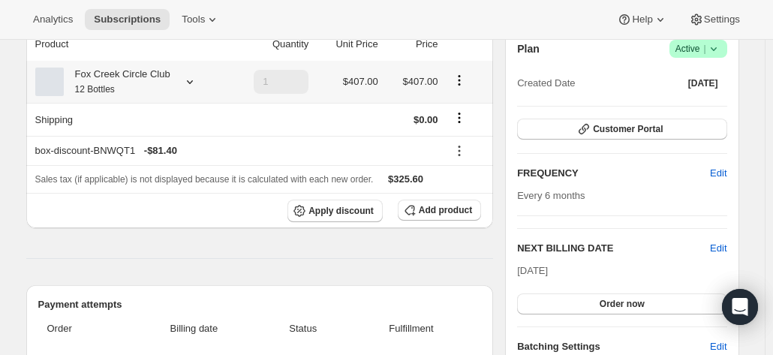
click at [173, 82] on div "Fox Creek Circle Club 12 Bottles" at bounding box center [129, 82] width 188 height 30
click at [191, 80] on icon at bounding box center [190, 82] width 6 height 4
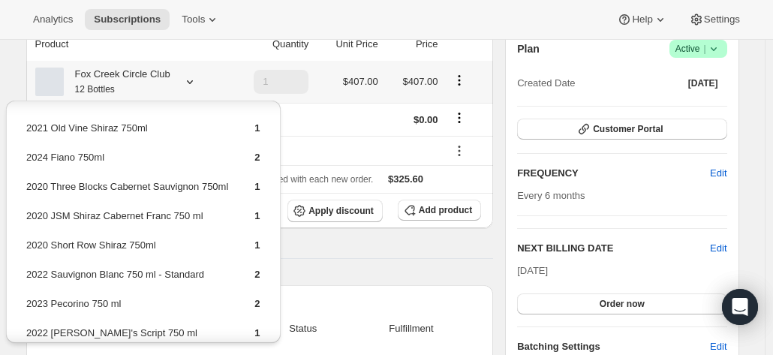
scroll to position [75, 0]
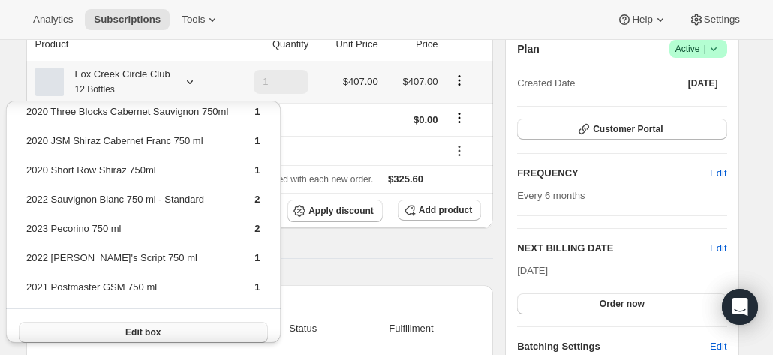
click at [152, 332] on span "Edit box" at bounding box center [142, 332] width 35 height 12
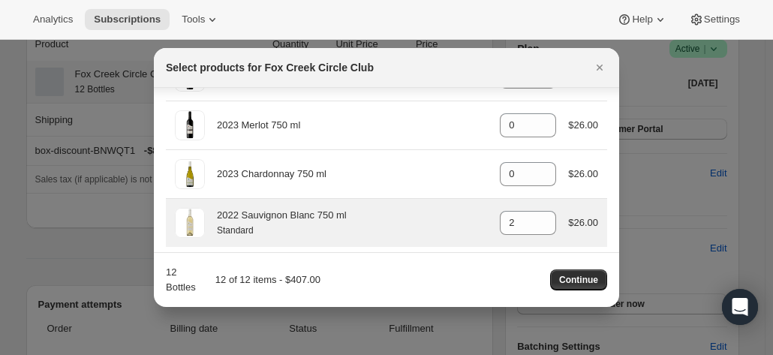
scroll to position [833, 0]
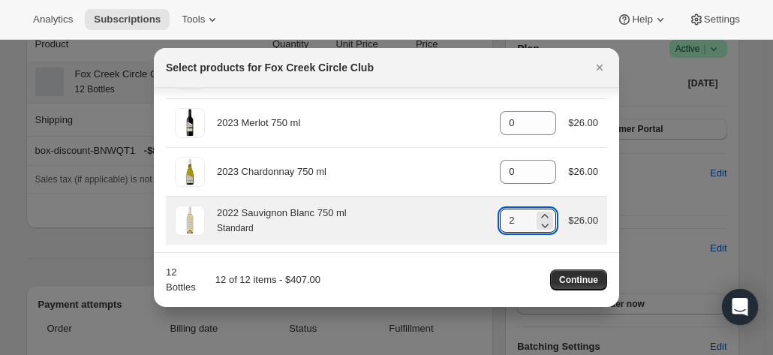
drag, startPoint x: 512, startPoint y: 217, endPoint x: 464, endPoint y: 211, distance: 48.4
click at [464, 211] on div "2022 Sauvignon Blanc 750 ml Standard gid://shopify/ProductVariant/4159251303637…" at bounding box center [386, 221] width 423 height 30
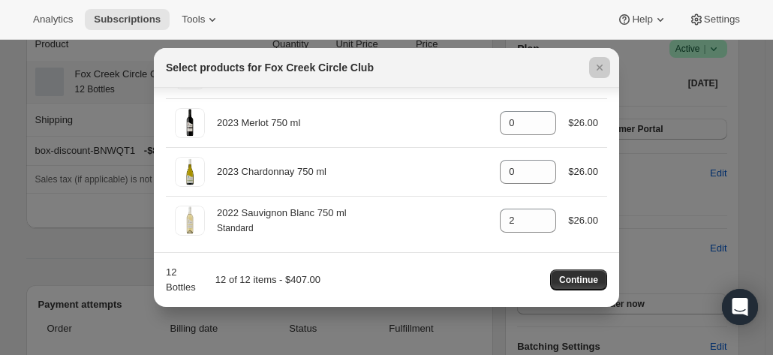
click at [107, 256] on div at bounding box center [386, 177] width 773 height 355
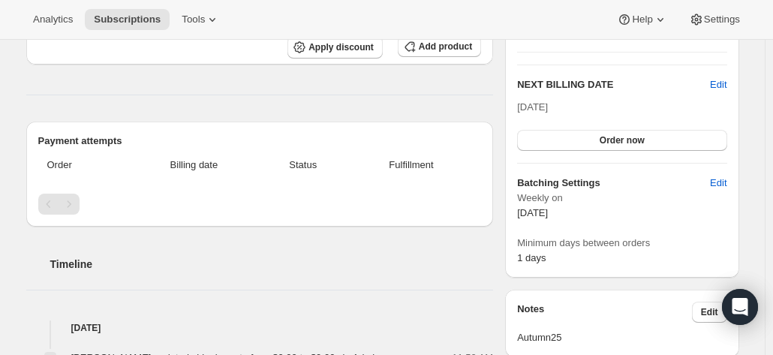
scroll to position [300, 0]
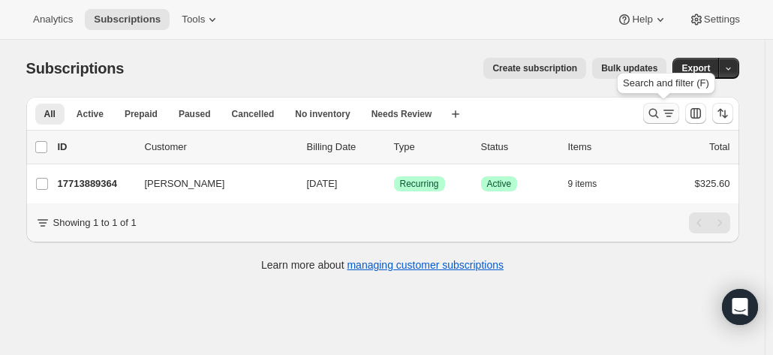
click at [660, 115] on icon "Search and filter results" at bounding box center [653, 113] width 15 height 15
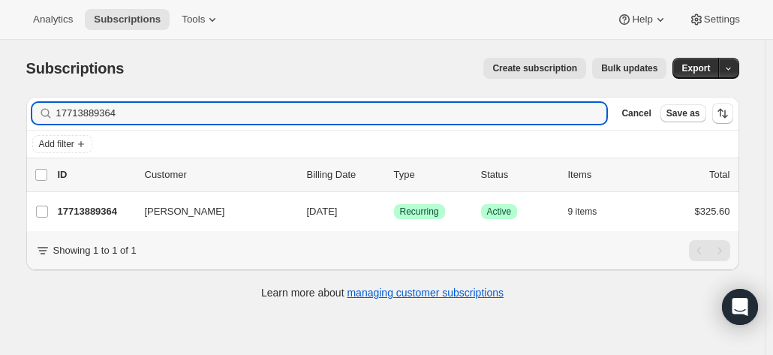
drag, startPoint x: 141, startPoint y: 115, endPoint x: 30, endPoint y: 112, distance: 111.1
click at [30, 112] on div "Filter subscribers 17713889364 Clear Cancel Save as" at bounding box center [382, 113] width 713 height 33
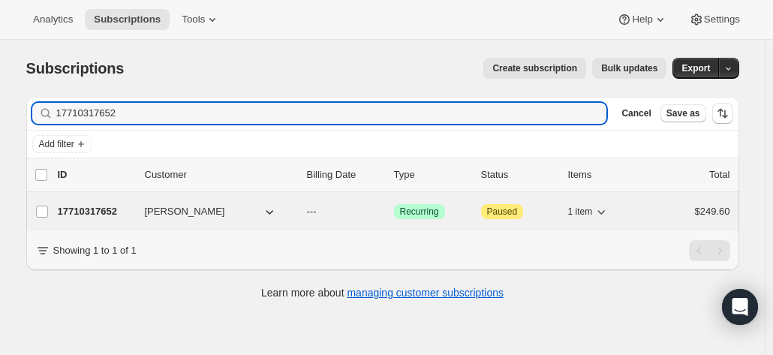
type input "17710317652"
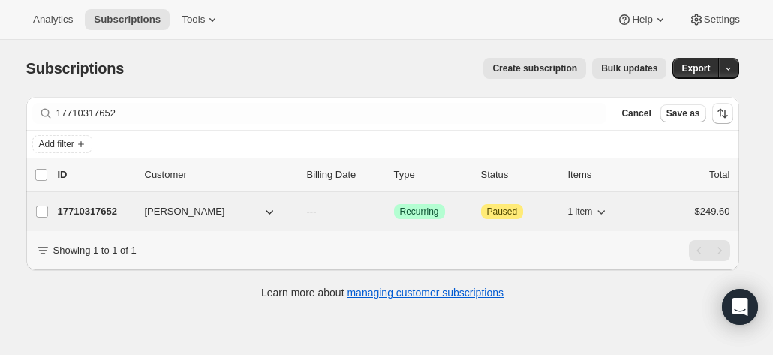
click at [112, 212] on p "17710317652" at bounding box center [95, 211] width 75 height 15
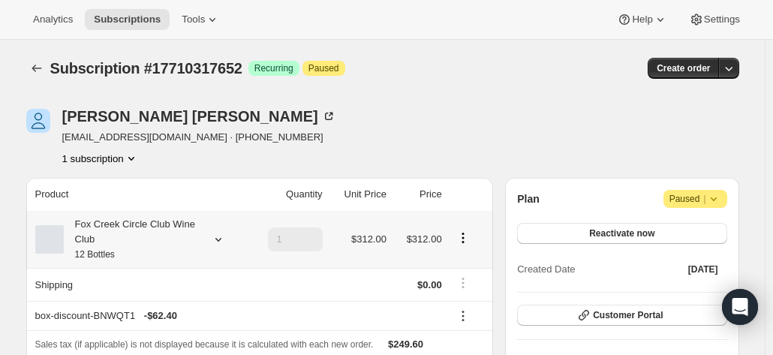
click at [115, 227] on div "Fox Creek Circle Club Wine Club 12 Bottles" at bounding box center [131, 239] width 135 height 45
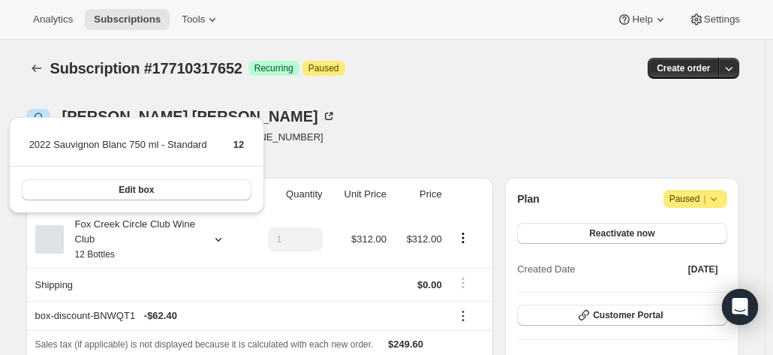
click at [396, 116] on div "Scott Mcmillan smcmillan@allianceairlines.com.au · +61417788414 1 subscription" at bounding box center [275, 137] width 499 height 57
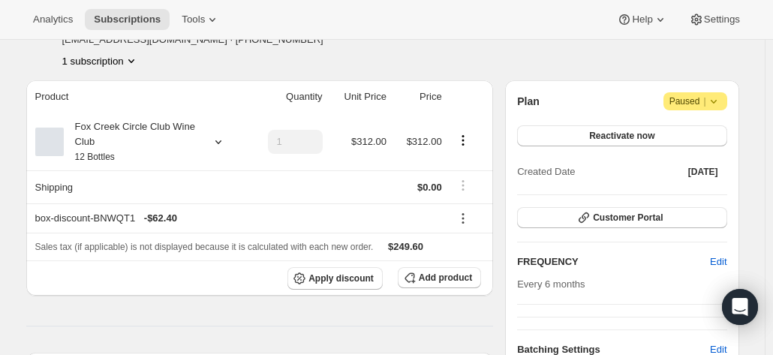
scroll to position [75, 0]
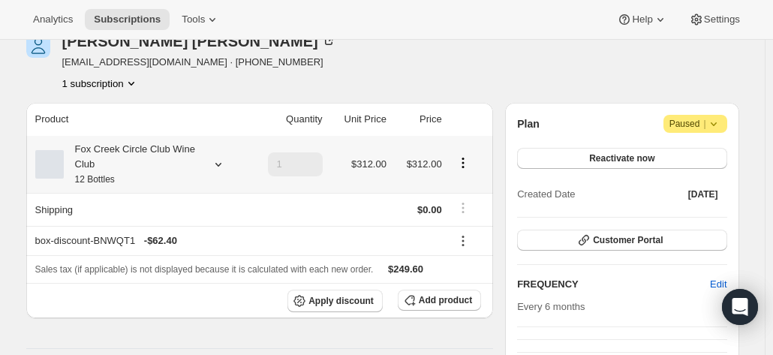
click at [220, 162] on icon at bounding box center [218, 164] width 15 height 15
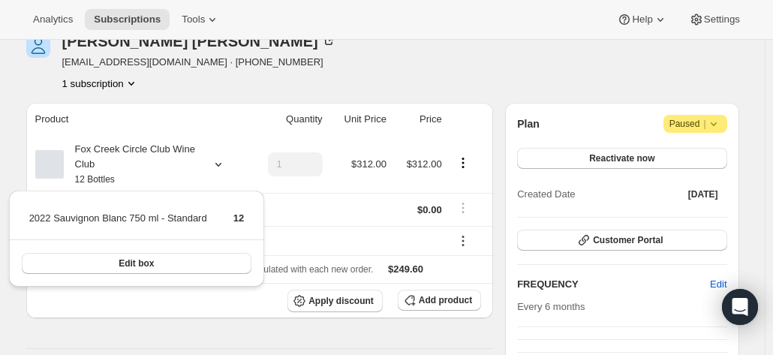
click at [276, 72] on div "Scott Mcmillan smcmillan@allianceairlines.com.au · +61417788414 1 subscription" at bounding box center [199, 62] width 274 height 57
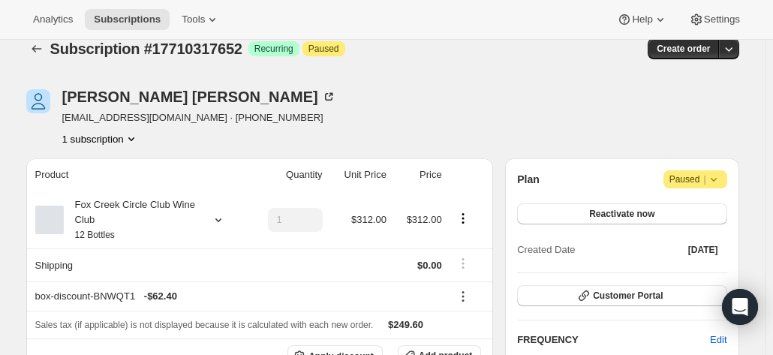
scroll to position [0, 0]
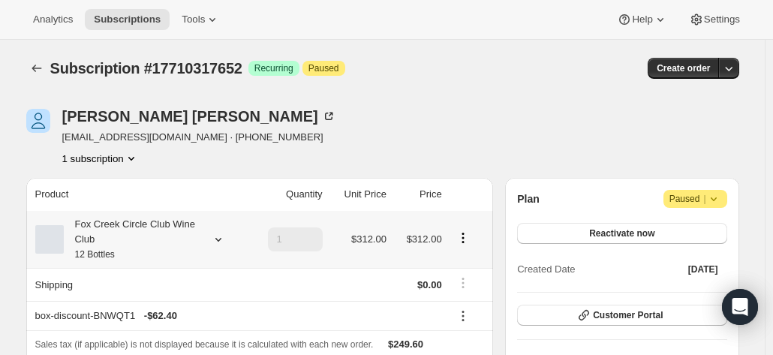
click at [187, 236] on div "Fox Creek Circle Club Wine Club 12 Bottles" at bounding box center [131, 239] width 135 height 45
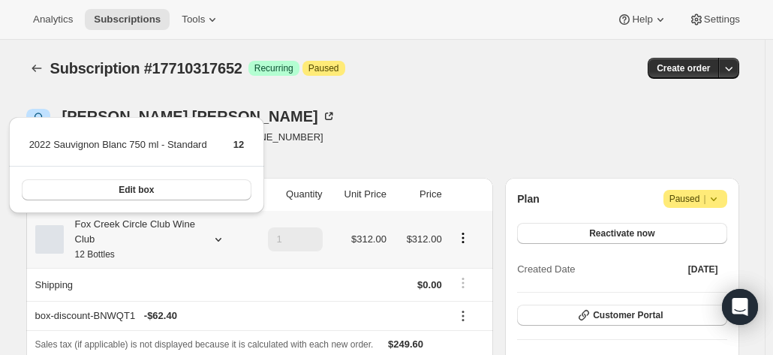
click at [187, 236] on div "Fox Creek Circle Club Wine Club 12 Bottles" at bounding box center [131, 239] width 135 height 45
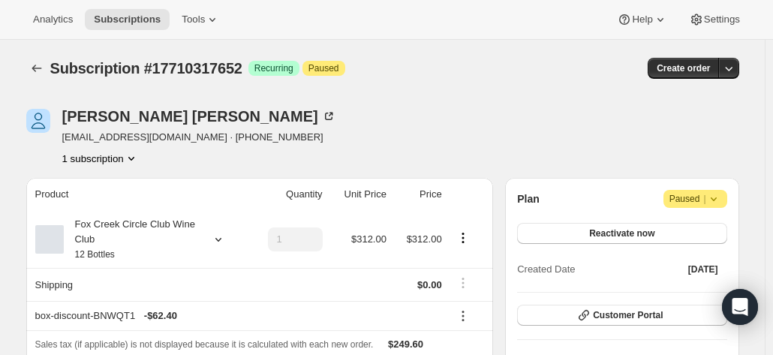
click at [389, 128] on div "Scott Mcmillan smcmillan@allianceairlines.com.au · +61417788414 1 subscription" at bounding box center [275, 137] width 499 height 57
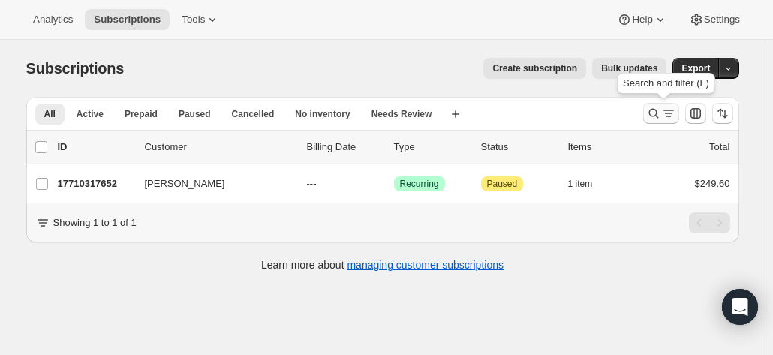
click at [661, 109] on icon "Search and filter results" at bounding box center [653, 113] width 15 height 15
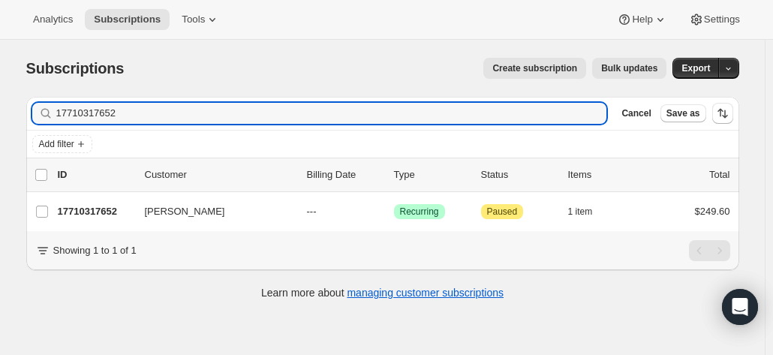
drag, startPoint x: 113, startPoint y: 115, endPoint x: 52, endPoint y: 115, distance: 60.8
click at [52, 115] on div "17710317652 Clear" at bounding box center [319, 113] width 575 height 21
drag, startPoint x: 147, startPoint y: 118, endPoint x: 45, endPoint y: 104, distance: 103.0
click at [45, 104] on div "17710317652 Clear" at bounding box center [319, 113] width 575 height 21
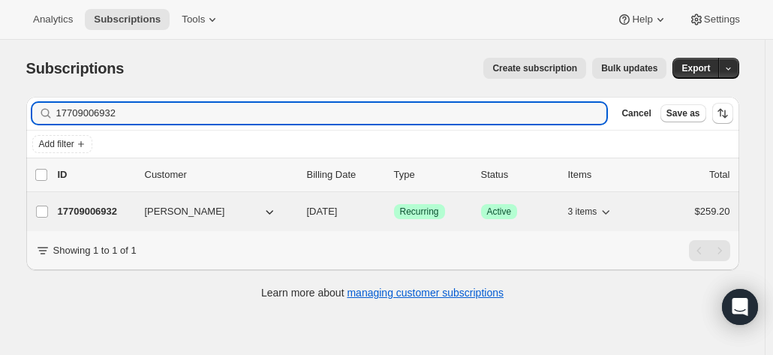
type input "17709006932"
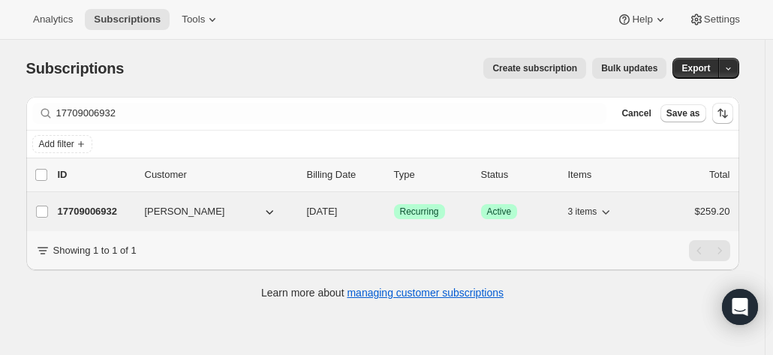
click at [98, 212] on p "17709006932" at bounding box center [95, 211] width 75 height 15
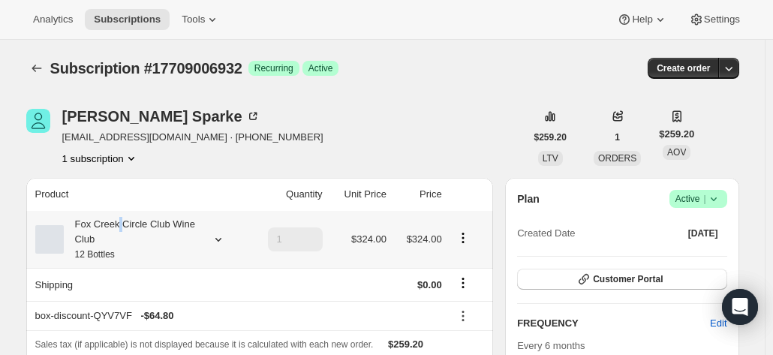
click at [122, 227] on div "Fox Creek Circle Club Wine Club 12 Bottles" at bounding box center [131, 239] width 135 height 45
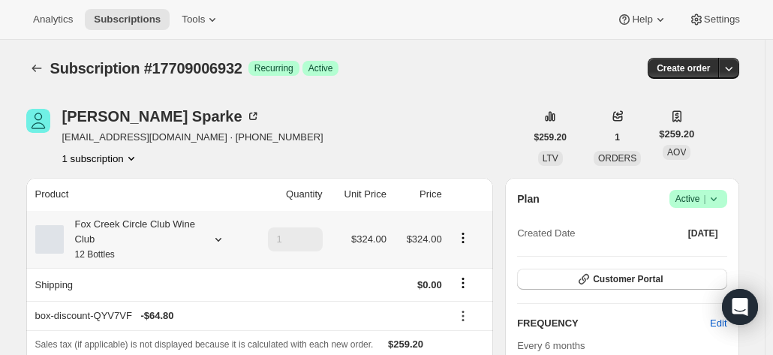
click at [198, 236] on div "Fox Creek Circle Club Wine Club 12 Bottles" at bounding box center [131, 239] width 135 height 45
click at [245, 116] on icon at bounding box center [252, 116] width 15 height 15
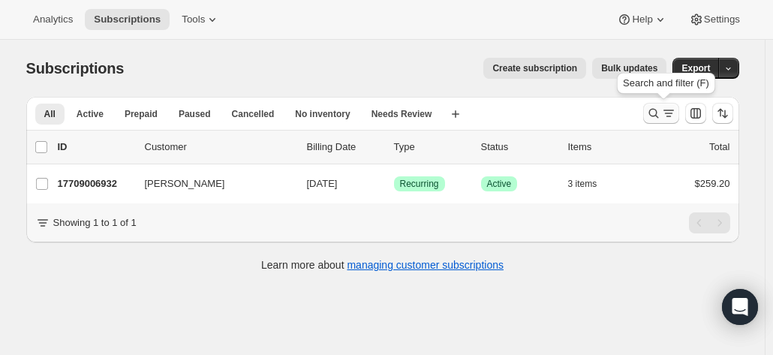
click at [658, 112] on icon "Search and filter results" at bounding box center [653, 113] width 15 height 15
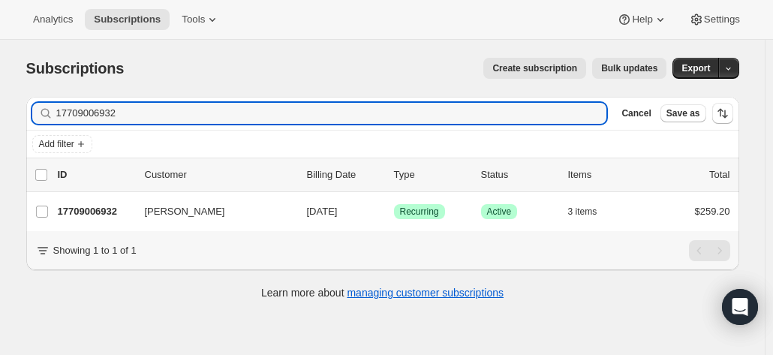
drag, startPoint x: 159, startPoint y: 113, endPoint x: 14, endPoint y: 113, distance: 144.8
click at [15, 113] on div "Subscriptions. This page is ready Subscriptions Create subscription Bulk update…" at bounding box center [382, 177] width 749 height 275
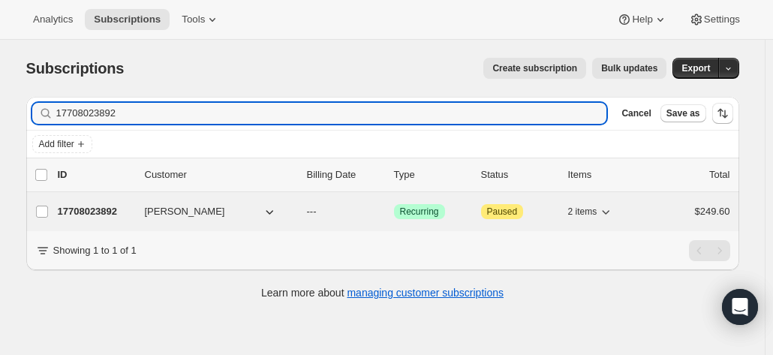
type input "17708023892"
click at [133, 205] on p "17708023892" at bounding box center [95, 211] width 75 height 15
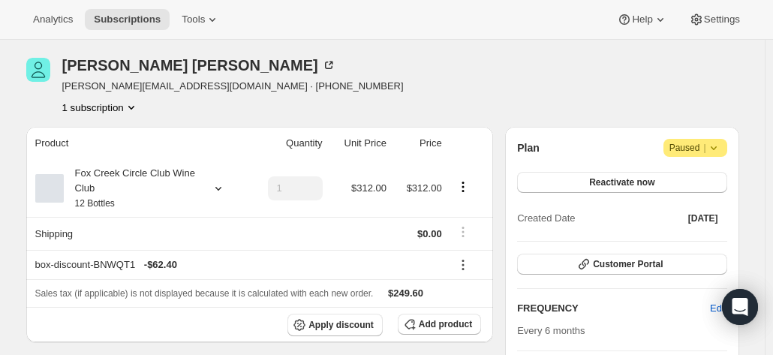
scroll to position [75, 0]
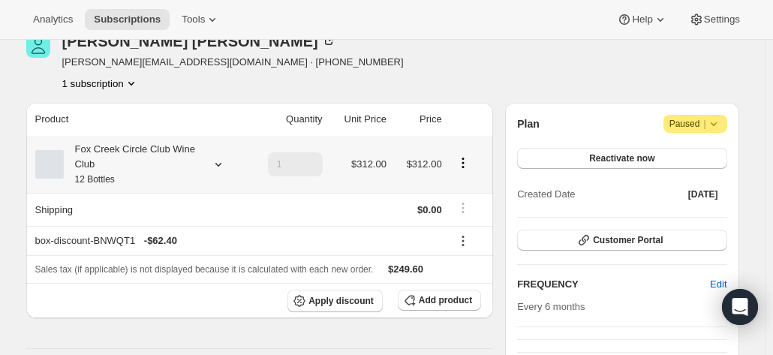
click at [119, 180] on div "Fox Creek Circle Club Wine Club 12 Bottles" at bounding box center [131, 164] width 135 height 45
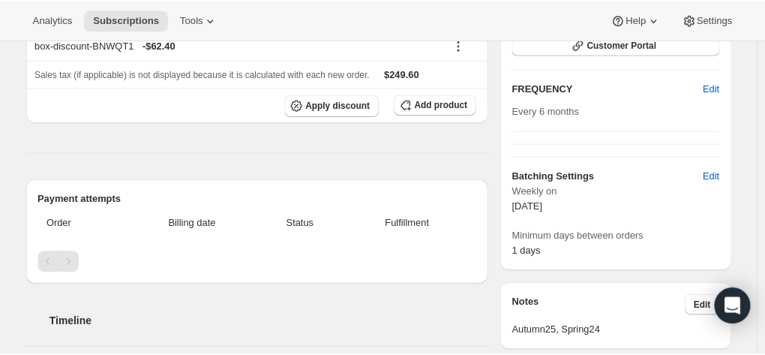
scroll to position [0, 0]
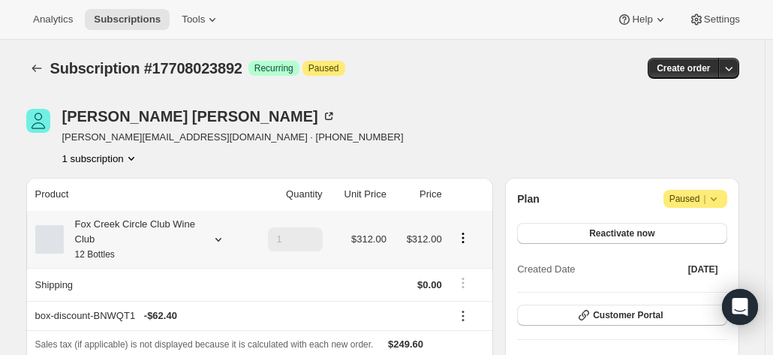
click at [190, 224] on div "Fox Creek Circle Club Wine Club 12 Bottles" at bounding box center [131, 239] width 135 height 45
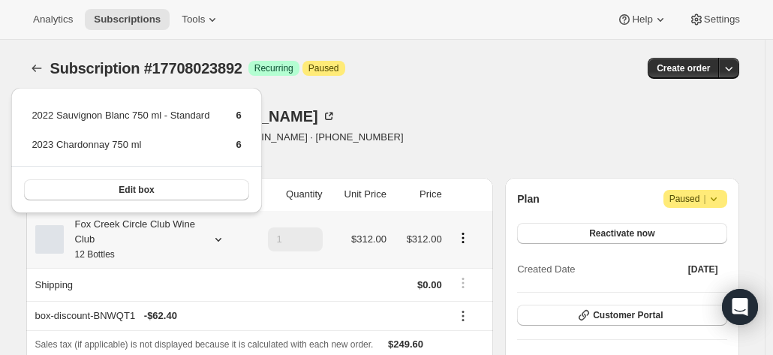
click at [191, 224] on div "Fox Creek Circle Club Wine Club 12 Bottles" at bounding box center [131, 239] width 135 height 45
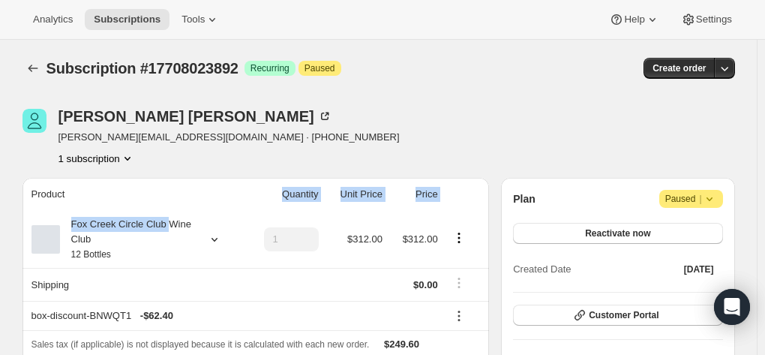
click at [169, 212] on table "Product Quantity Unit Price Price Fox Creek Circle Club Wine Club 12 Bottles 1 …" at bounding box center [256, 285] width 467 height 215
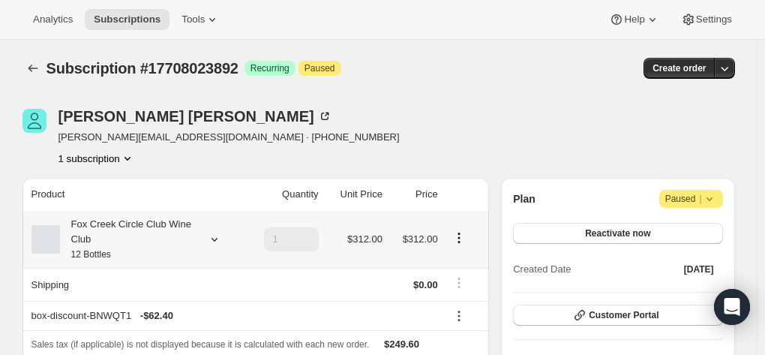
click at [170, 245] on div "Fox Creek Circle Club Wine Club 12 Bottles" at bounding box center [127, 239] width 135 height 45
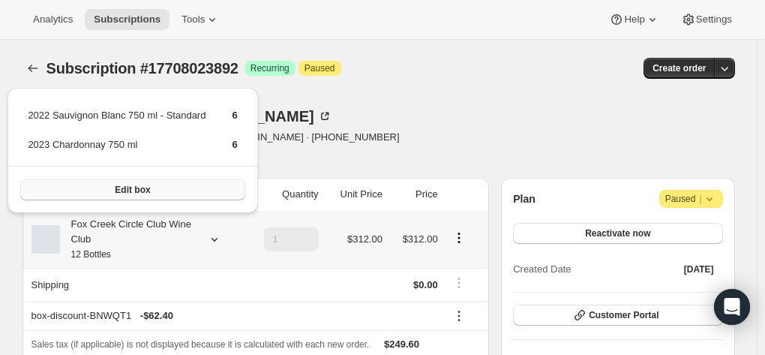
click at [162, 192] on button "Edit box" at bounding box center [132, 189] width 224 height 21
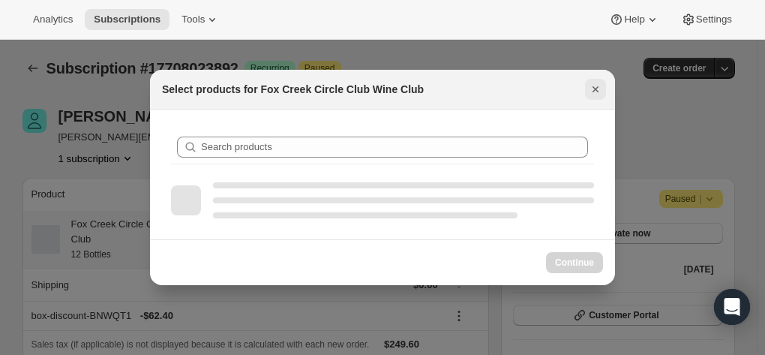
click at [594, 87] on icon "Close" at bounding box center [595, 89] width 15 height 15
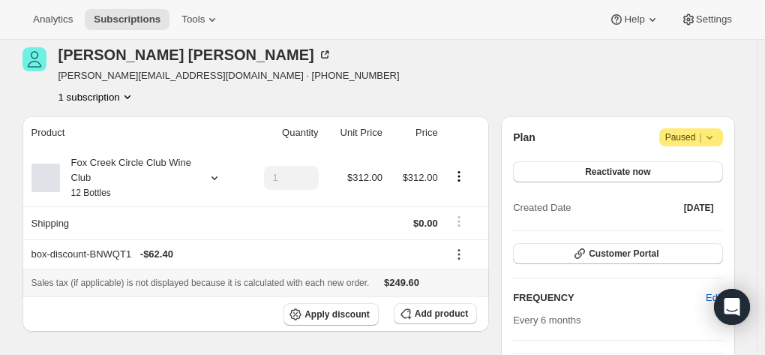
scroll to position [75, 0]
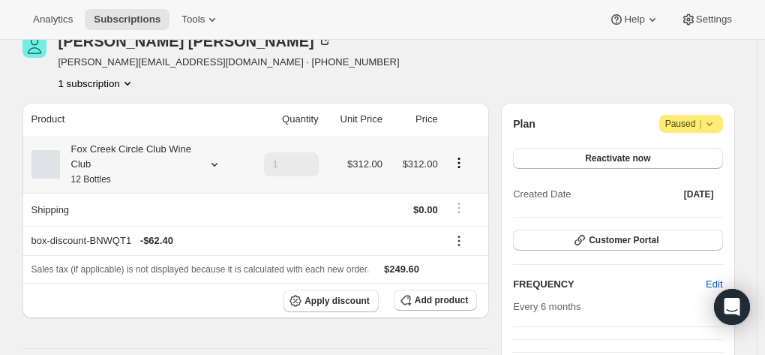
click at [158, 163] on div "Fox Creek Circle Club Wine Club 12 Bottles" at bounding box center [127, 164] width 135 height 45
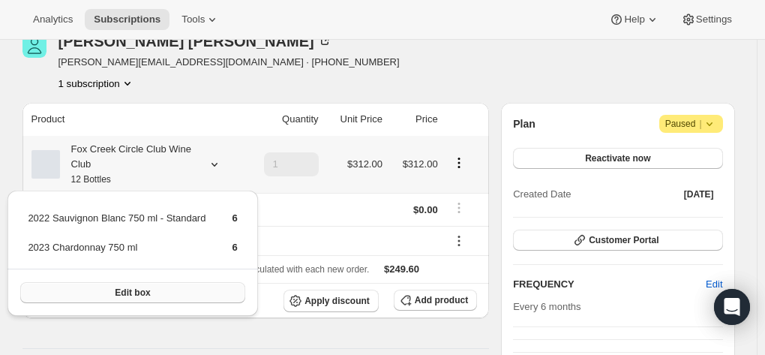
click at [119, 292] on span "Edit box" at bounding box center [132, 293] width 35 height 12
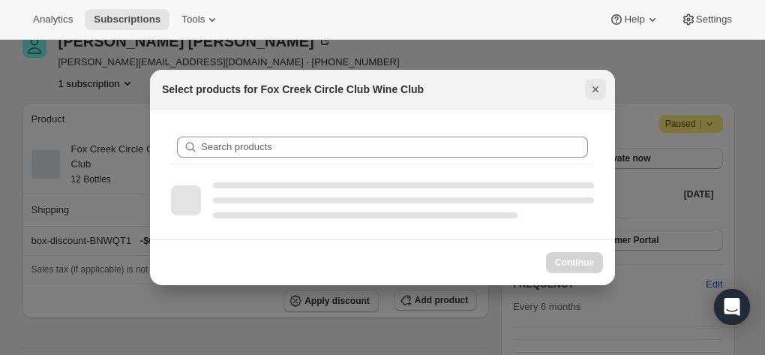
click at [594, 87] on icon "Close" at bounding box center [595, 89] width 15 height 15
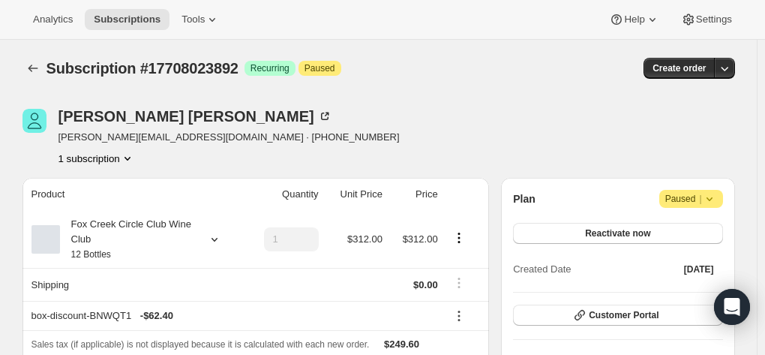
scroll to position [75, 0]
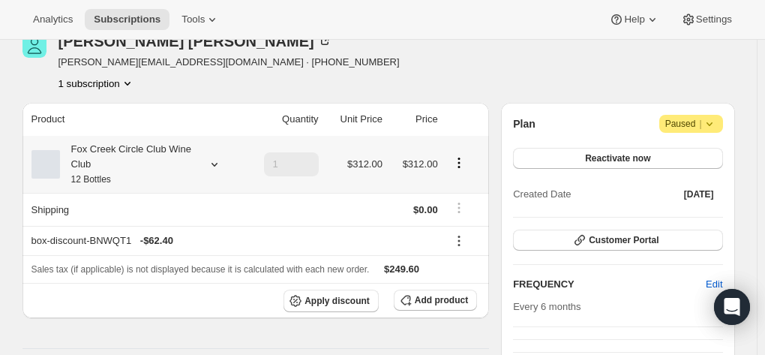
click at [125, 168] on div "Fox Creek Circle Club Wine Club 12 Bottles" at bounding box center [127, 164] width 135 height 45
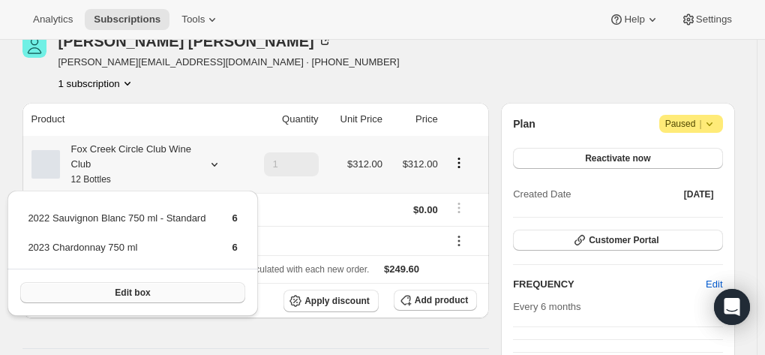
click at [134, 294] on span "Edit box" at bounding box center [132, 293] width 35 height 12
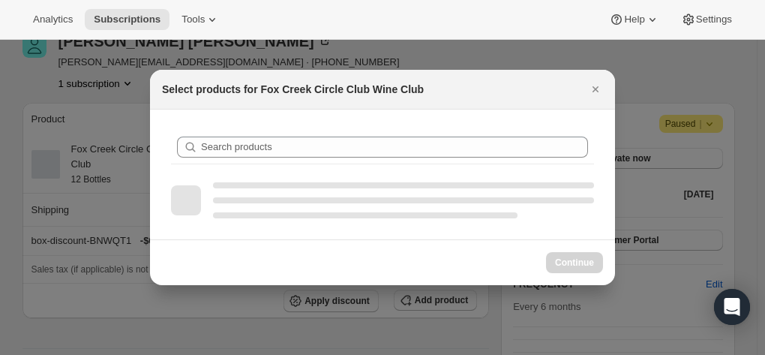
click at [587, 91] on button "Close" at bounding box center [595, 89] width 21 height 21
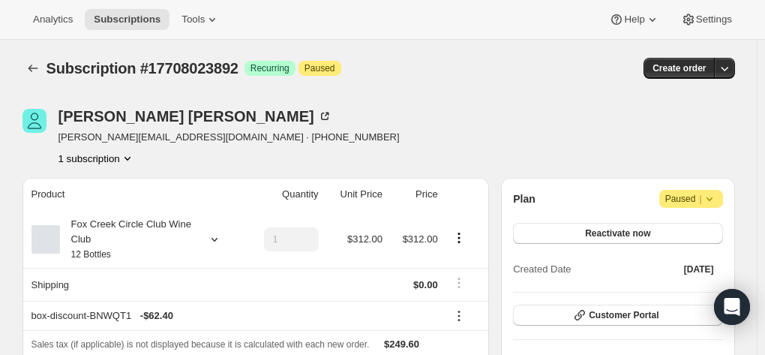
scroll to position [75, 0]
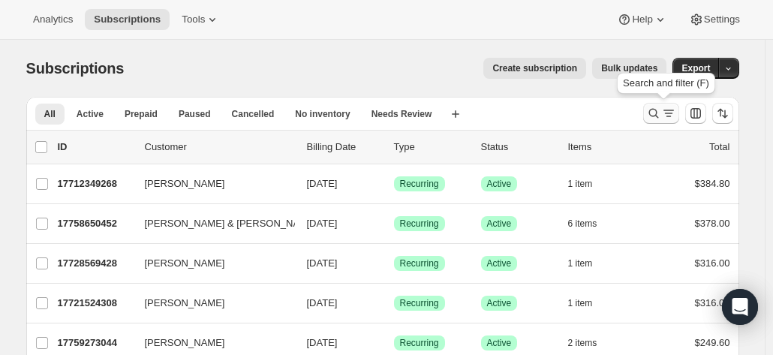
click at [651, 107] on icon "Search and filter results" at bounding box center [653, 113] width 15 height 15
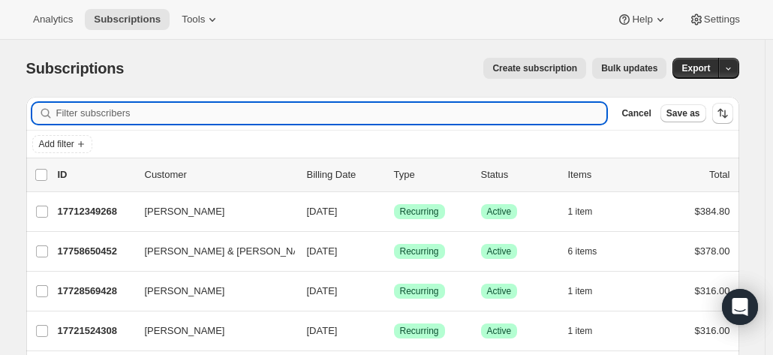
click at [142, 113] on input "Filter subscribers" at bounding box center [331, 113] width 551 height 21
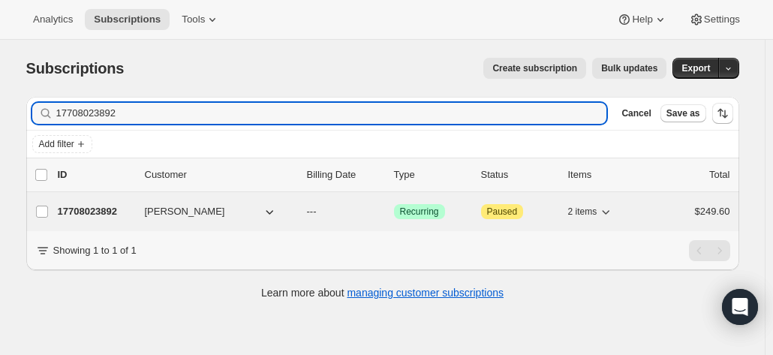
type input "17708023892"
click at [113, 211] on p "17708023892" at bounding box center [95, 211] width 75 height 15
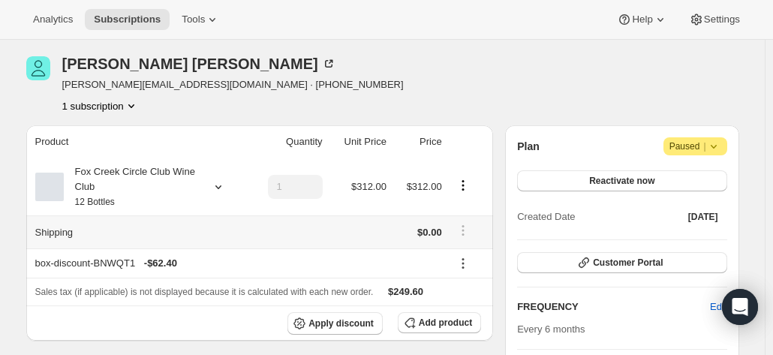
scroll to position [75, 0]
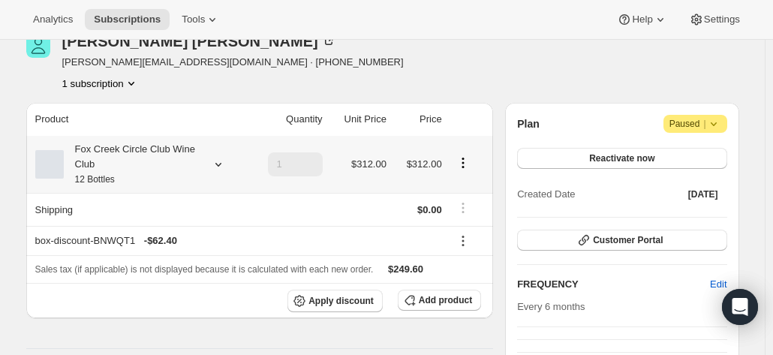
click at [134, 170] on div "Fox Creek Circle Club Wine Club 12 Bottles" at bounding box center [131, 164] width 135 height 45
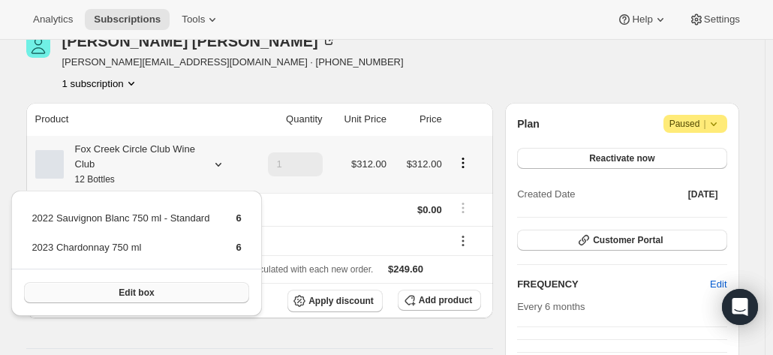
click at [132, 289] on span "Edit box" at bounding box center [136, 293] width 35 height 12
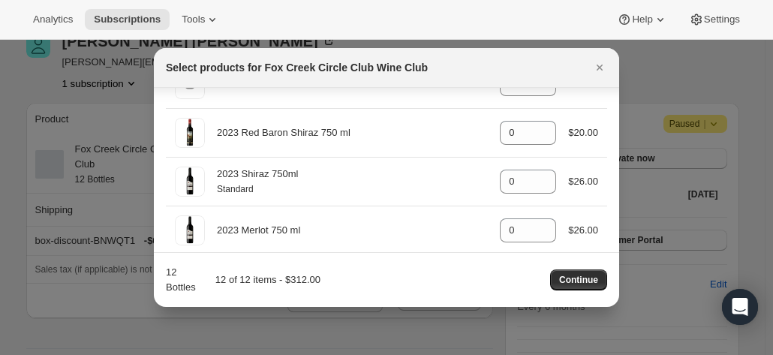
scroll to position [833, 0]
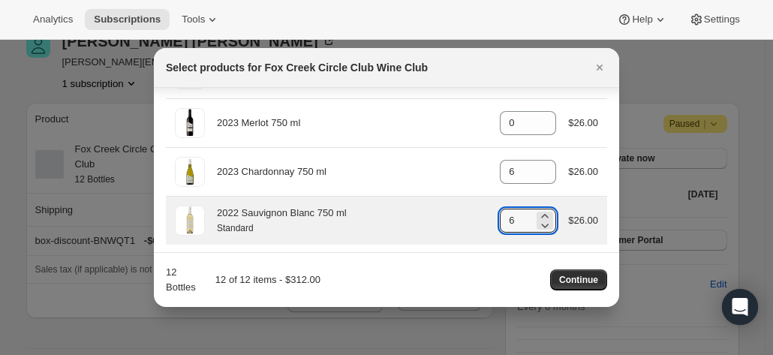
drag, startPoint x: 512, startPoint y: 212, endPoint x: 468, endPoint y: 214, distance: 43.5
click at [469, 215] on div "2022 Sauvignon Blanc 750 ml Standard gid://shopify/ProductVariant/4159251303637…" at bounding box center [386, 221] width 423 height 30
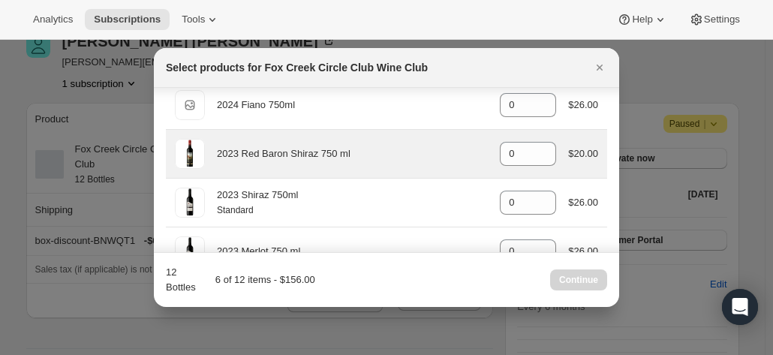
scroll to position [683, 0]
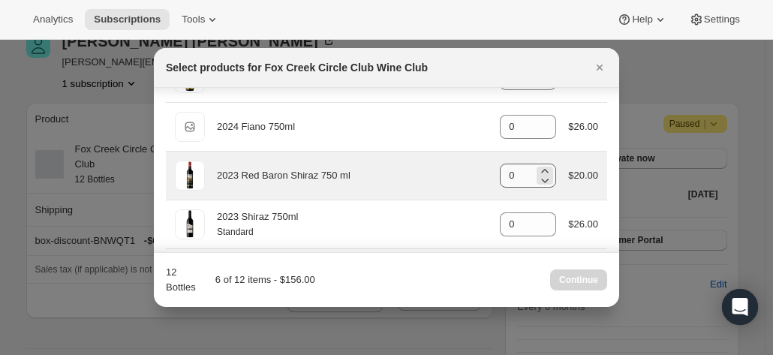
type input "0"
drag, startPoint x: 515, startPoint y: 169, endPoint x: 476, endPoint y: 169, distance: 39.8
click at [476, 169] on div "2023 Red Baron Shiraz 750 ml gid://shopify/ProductVariant/41582882521172 0 $20.…" at bounding box center [386, 176] width 423 height 30
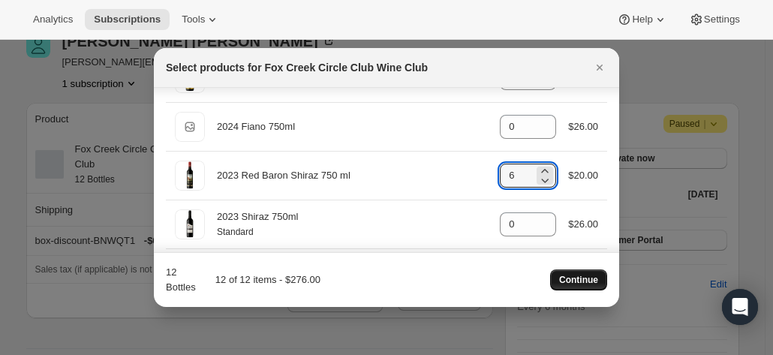
type input "6"
click at [588, 287] on button "Continue" at bounding box center [578, 279] width 57 height 21
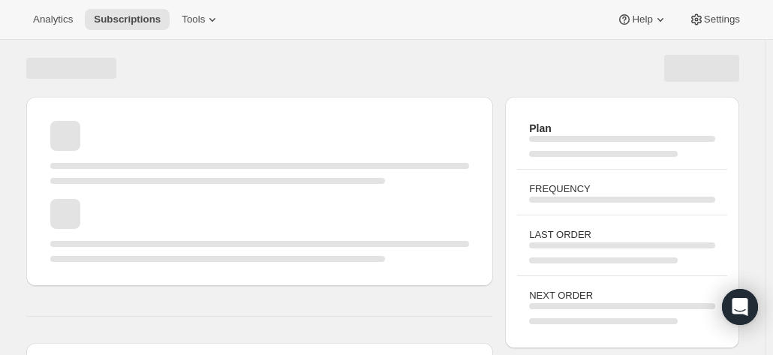
scroll to position [75, 0]
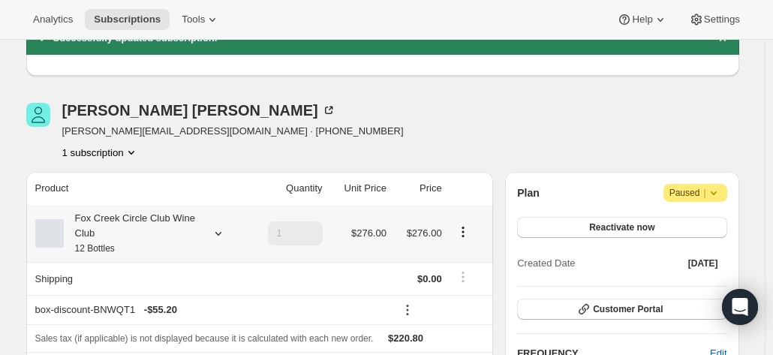
click at [125, 230] on div "Fox Creek Circle Club Wine Club 12 Bottles" at bounding box center [131, 233] width 135 height 45
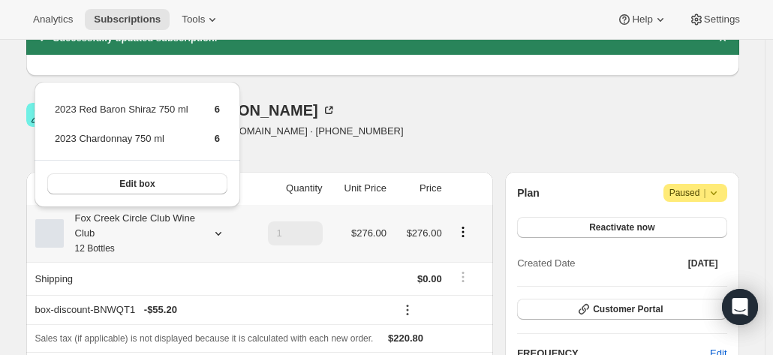
click at [124, 230] on div "Fox Creek Circle Club Wine Club 12 Bottles" at bounding box center [131, 233] width 135 height 45
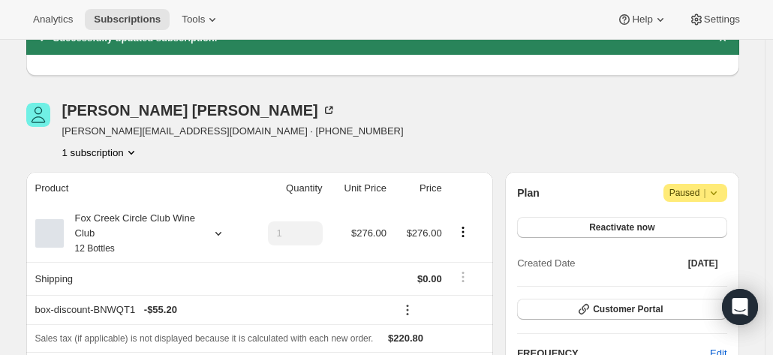
click at [392, 110] on div "Wayne Nayda wayne@ljhkatherine.com.au · +61417769951 1 subscription" at bounding box center [275, 131] width 499 height 57
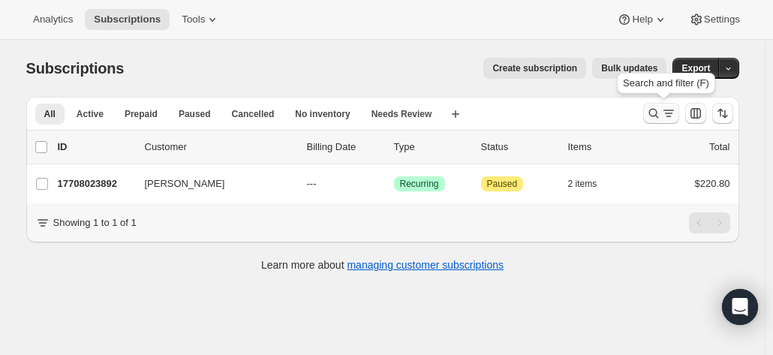
click at [656, 115] on icon "Search and filter results" at bounding box center [653, 113] width 15 height 15
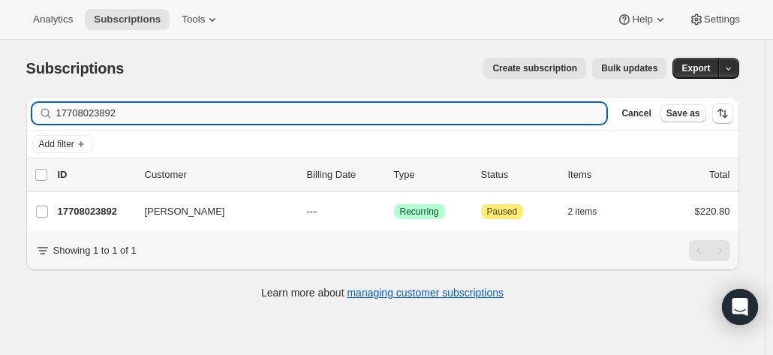
drag, startPoint x: 147, startPoint y: 107, endPoint x: 71, endPoint y: 119, distance: 77.3
click at [53, 114] on div "17708023892 Clear" at bounding box center [319, 113] width 575 height 21
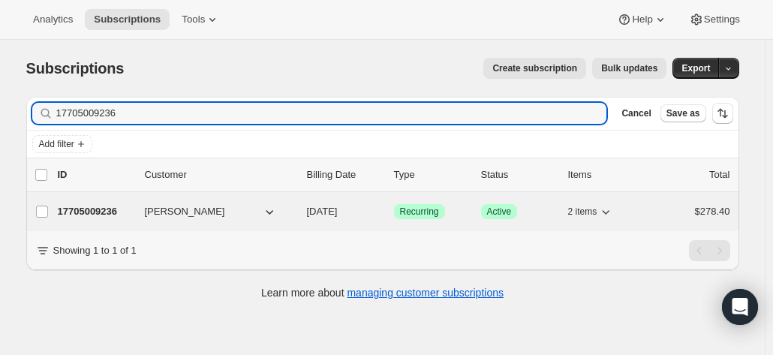
type input "17705009236"
click at [103, 210] on p "17705009236" at bounding box center [95, 211] width 75 height 15
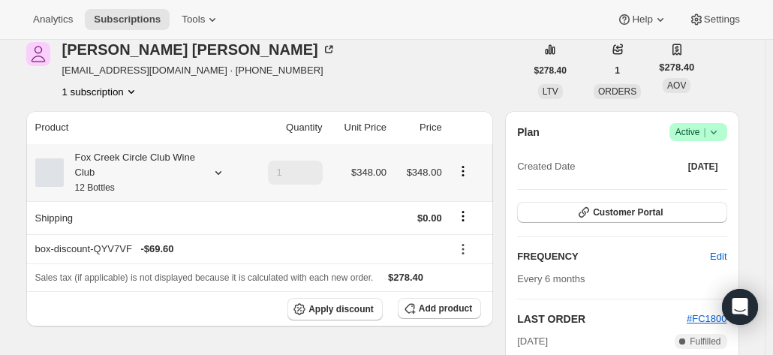
scroll to position [150, 0]
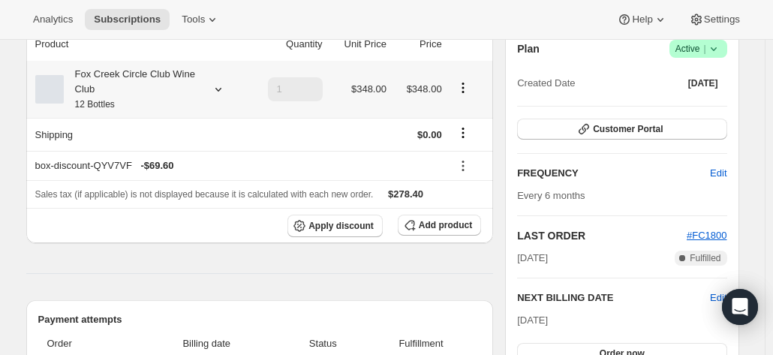
click at [132, 103] on div "Fox Creek Circle Club Wine Club 12 Bottles" at bounding box center [131, 89] width 135 height 45
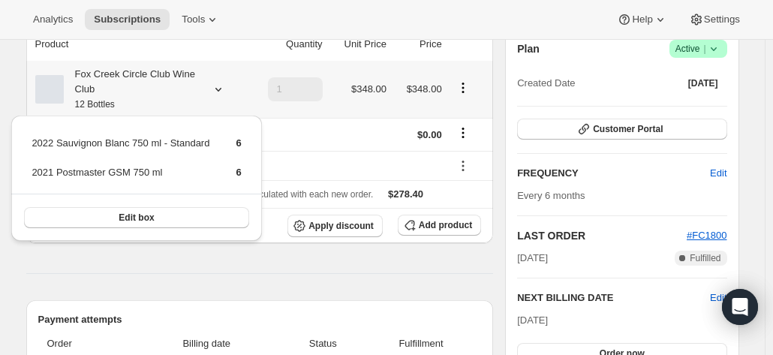
click at [132, 103] on div "Fox Creek Circle Club Wine Club 12 Bottles" at bounding box center [131, 89] width 135 height 45
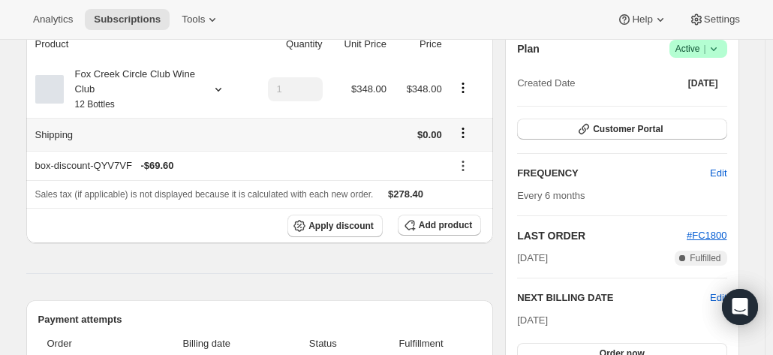
click at [159, 85] on div "Fox Creek Circle Club Wine Club 12 Bottles" at bounding box center [131, 89] width 135 height 45
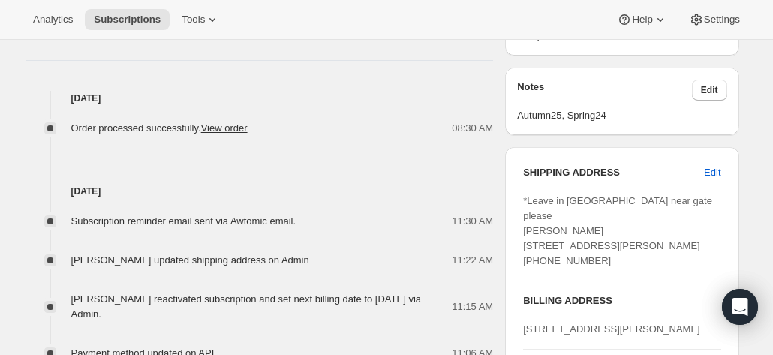
scroll to position [675, 0]
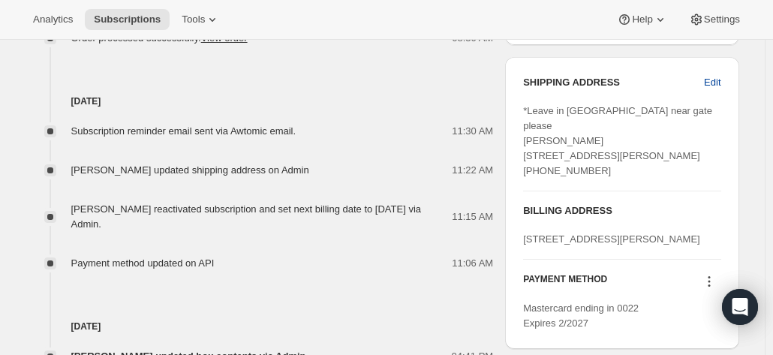
click at [717, 80] on span "Edit" at bounding box center [712, 82] width 17 height 15
select select "WA"
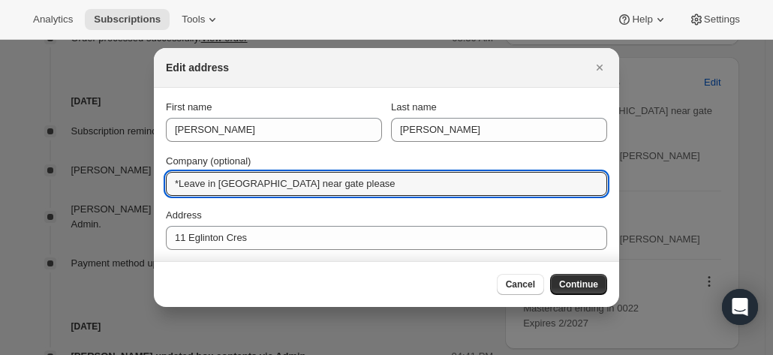
drag, startPoint x: 229, startPoint y: 182, endPoint x: 164, endPoint y: 180, distance: 65.3
click at [164, 180] on section "First name Alan Last name Muir Company (optional) *Leave in Carport near gate p…" at bounding box center [386, 283] width 465 height 390
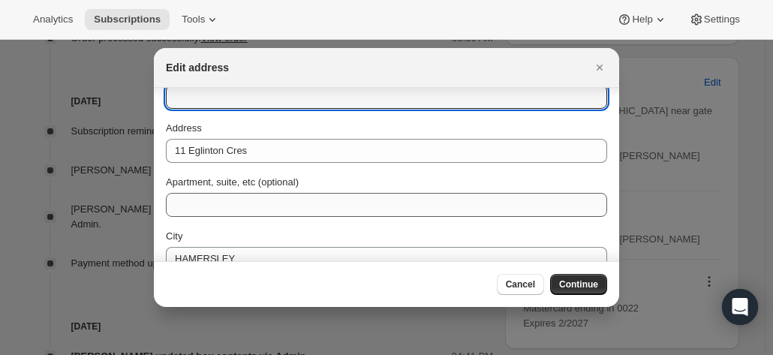
scroll to position [150, 0]
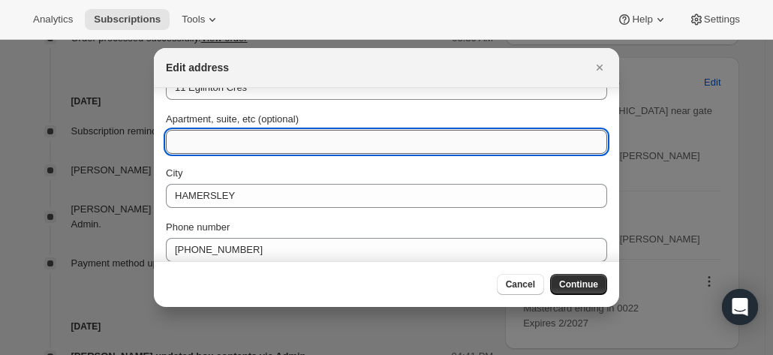
click at [209, 145] on input "Apartment, suite, etc (optional)" at bounding box center [386, 142] width 441 height 24
paste input "*Leave in Carport near gate please"
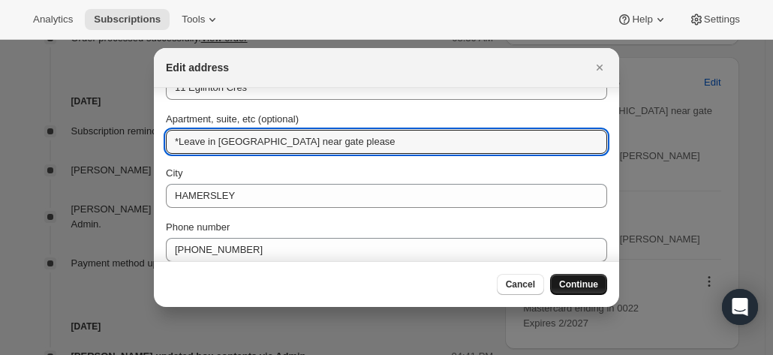
type input "*Leave in Carport near gate please"
click at [581, 284] on span "Continue" at bounding box center [578, 284] width 39 height 12
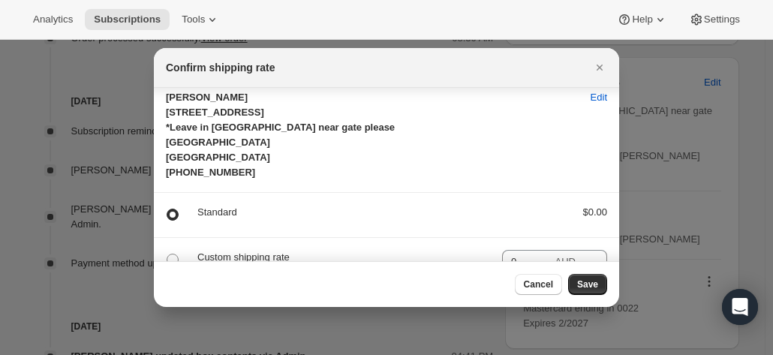
scroll to position [0, 0]
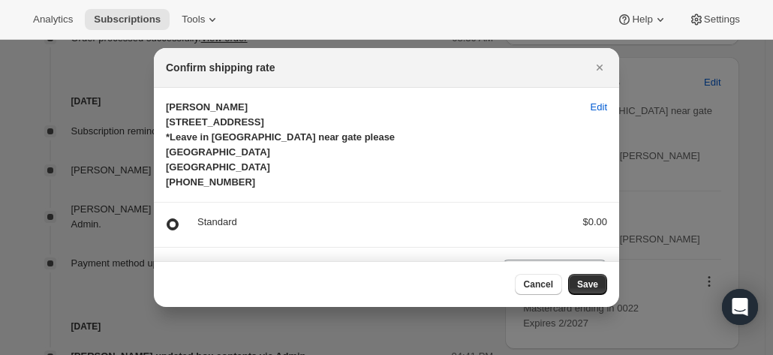
drag, startPoint x: 591, startPoint y: 281, endPoint x: 445, endPoint y: 221, distance: 158.1
click at [445, 221] on div "Confirm shipping rate Alan Muir 11 Eglinton Cres *Leave in Carport near gate pl…" at bounding box center [386, 177] width 465 height 259
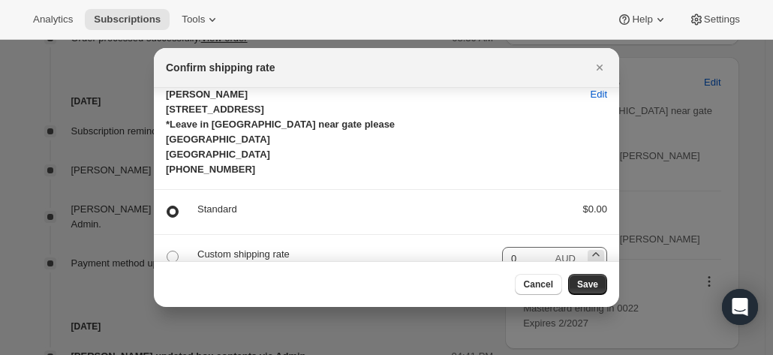
scroll to position [32, 0]
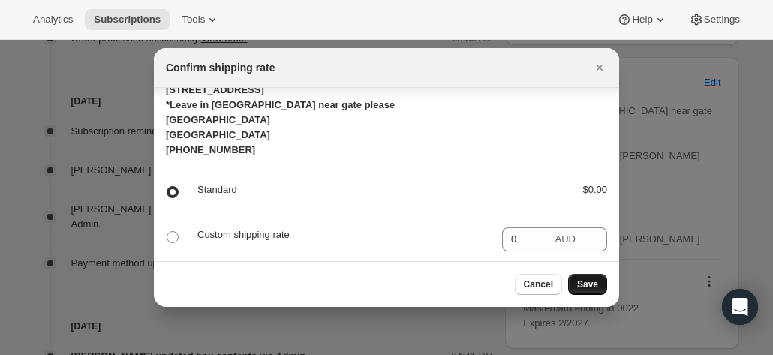
click at [590, 287] on span "Save" at bounding box center [587, 284] width 21 height 12
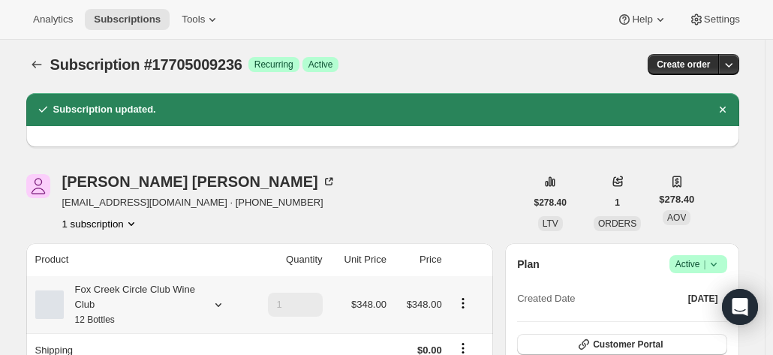
scroll to position [0, 0]
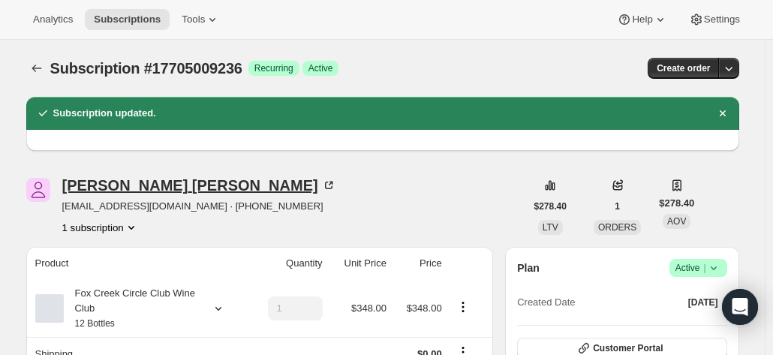
click at [321, 183] on icon at bounding box center [328, 185] width 15 height 15
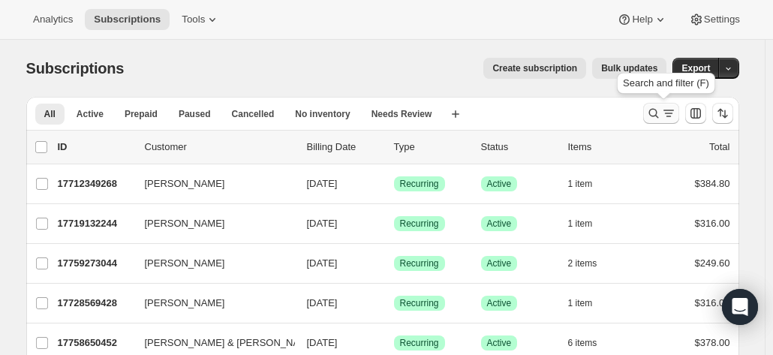
click at [661, 112] on icon "Search and filter results" at bounding box center [653, 113] width 15 height 15
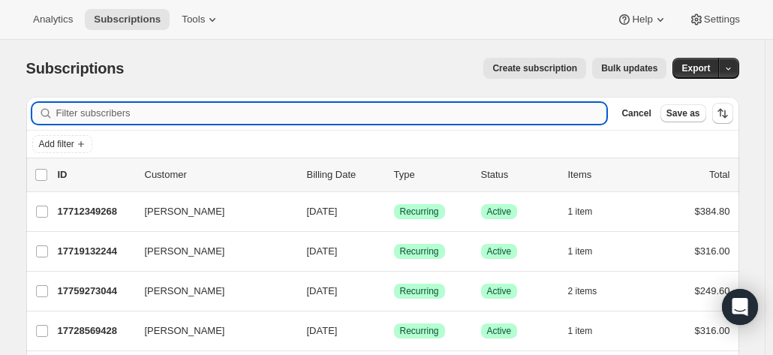
click at [177, 114] on input "Filter subscribers" at bounding box center [331, 113] width 551 height 21
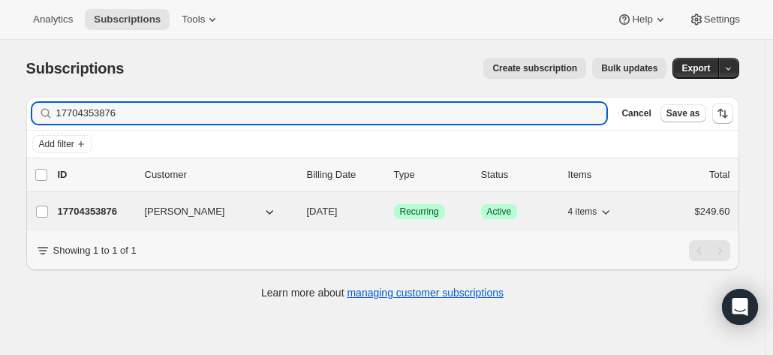
type input "17704353876"
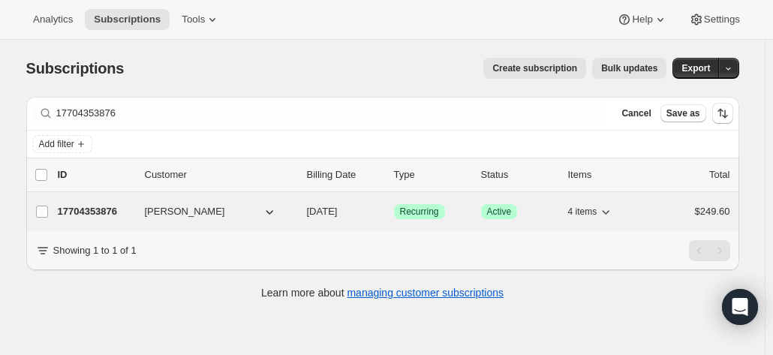
click at [107, 208] on p "17704353876" at bounding box center [95, 211] width 75 height 15
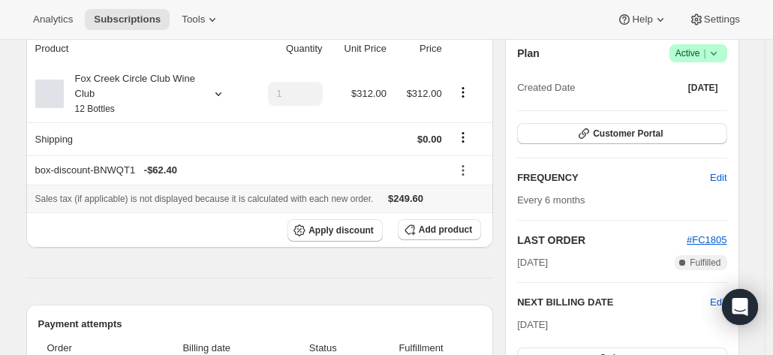
scroll to position [150, 0]
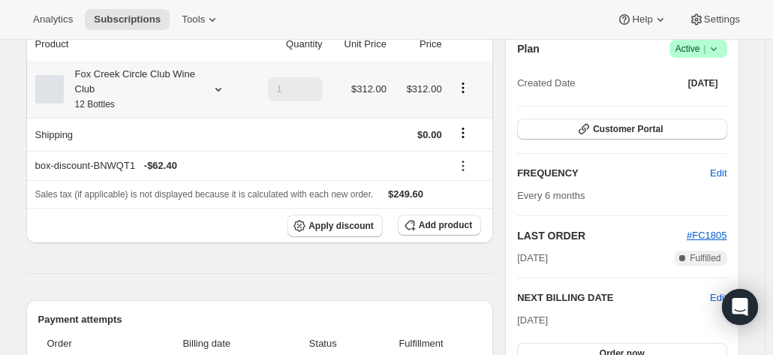
click at [155, 106] on div "Fox Creek Circle Club Wine Club 12 Bottles" at bounding box center [131, 89] width 135 height 45
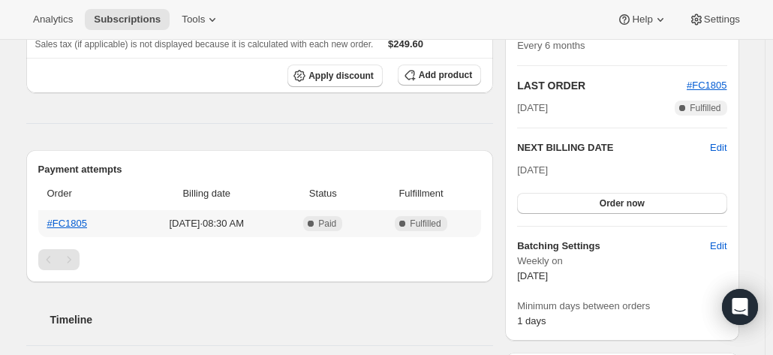
scroll to position [0, 0]
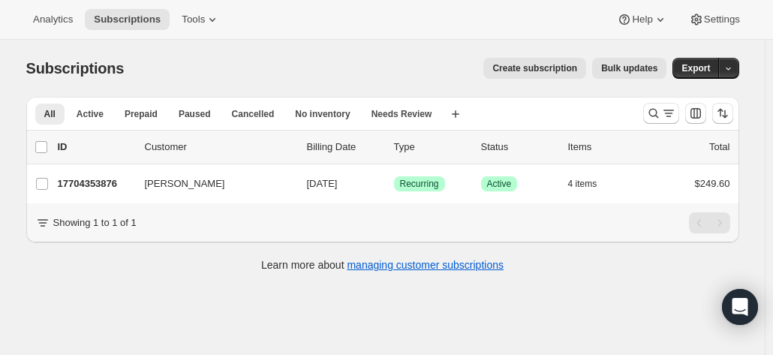
click at [764, 150] on div "Subscriptions. This page is ready Subscriptions Create subscription Bulk update…" at bounding box center [382, 217] width 764 height 355
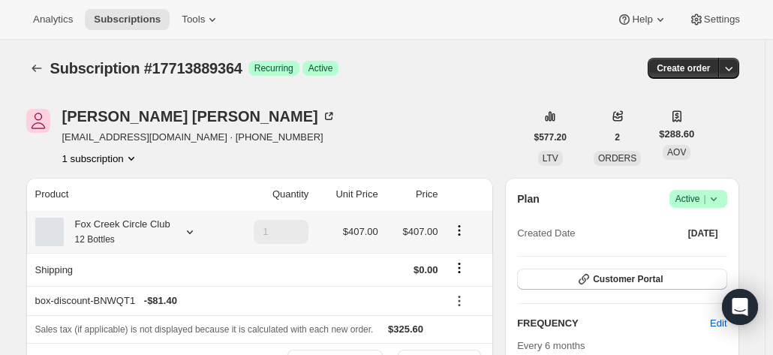
click at [149, 228] on div "Fox Creek Circle Club 12 Bottles" at bounding box center [117, 232] width 107 height 30
click at [128, 234] on div "Fox Creek Circle Club 12 Bottles" at bounding box center [117, 232] width 107 height 30
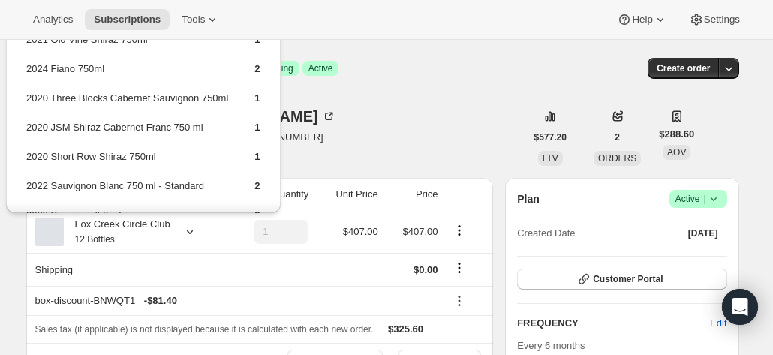
click at [464, 119] on div "[PERSON_NAME] [EMAIL_ADDRESS][DOMAIN_NAME] · [PHONE_NUMBER] 1 subscription" at bounding box center [275, 137] width 499 height 57
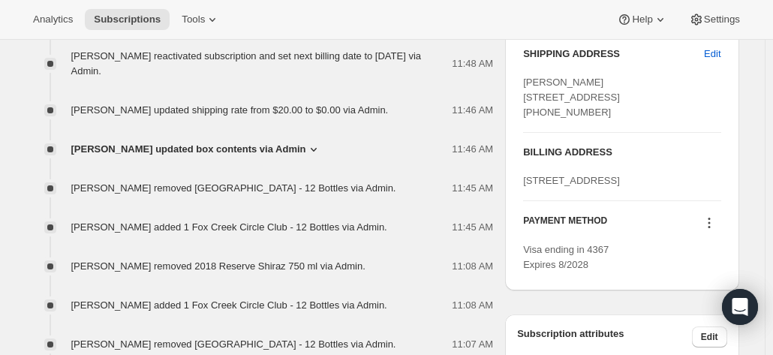
scroll to position [675, 0]
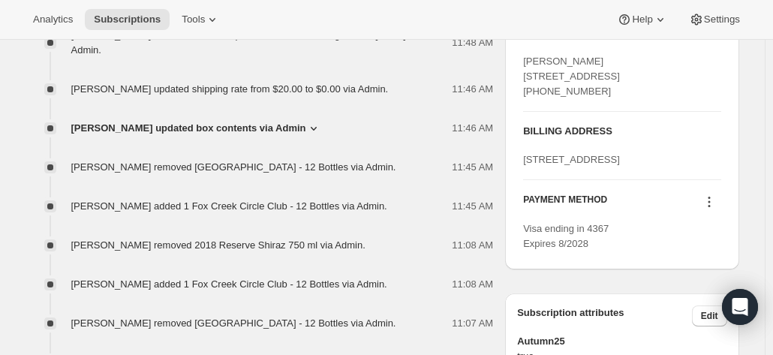
click at [711, 209] on icon at bounding box center [708, 201] width 15 height 15
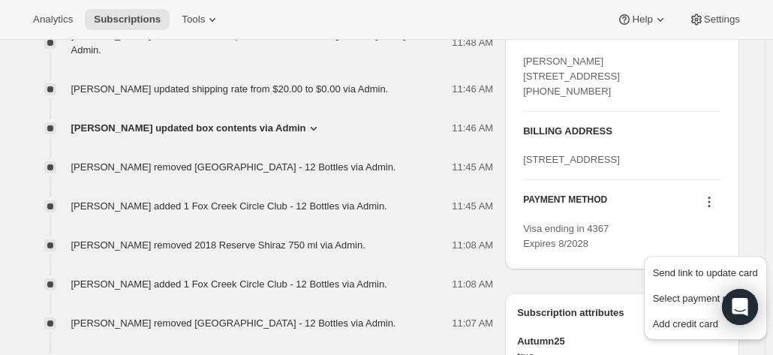
click at [711, 209] on icon at bounding box center [708, 201] width 15 height 15
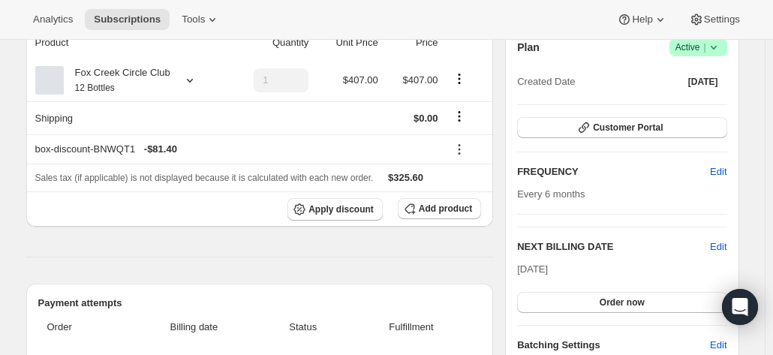
scroll to position [150, 0]
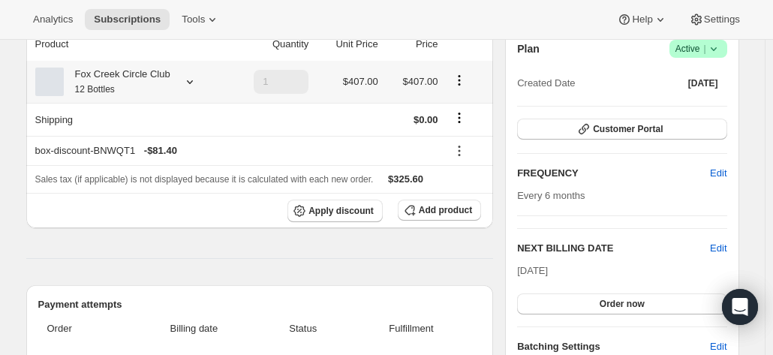
click at [177, 80] on div at bounding box center [186, 81] width 21 height 15
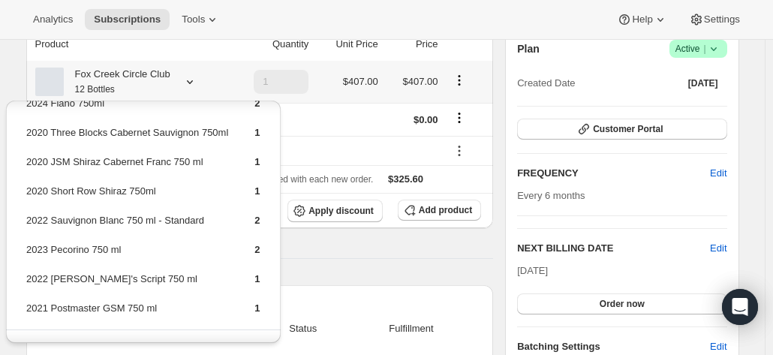
scroll to position [75, 0]
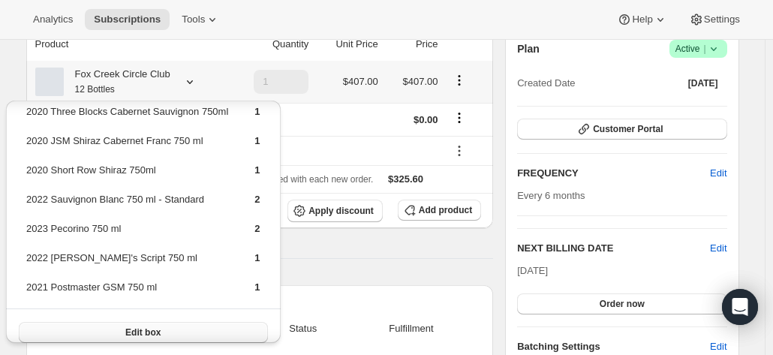
click at [165, 335] on button "Edit box" at bounding box center [143, 332] width 249 height 21
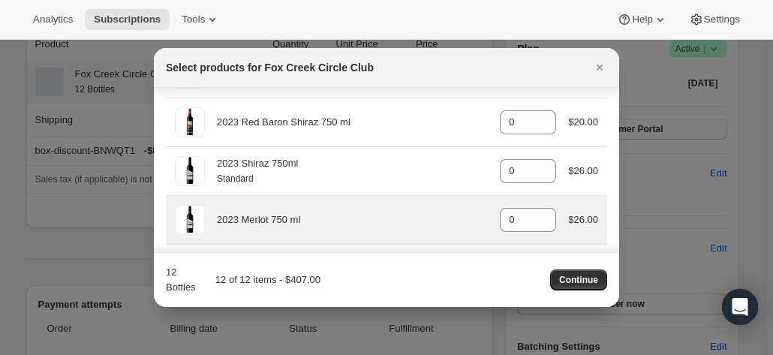
scroll to position [750, 0]
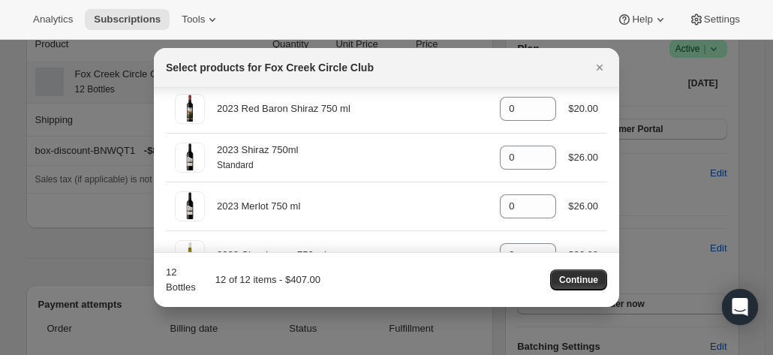
click at [674, 172] on div at bounding box center [386, 177] width 773 height 355
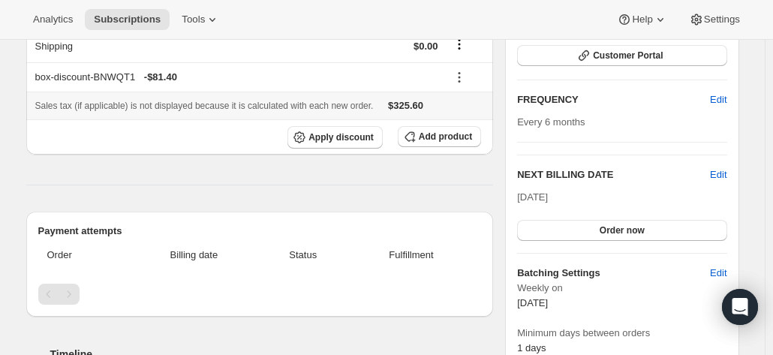
scroll to position [150, 0]
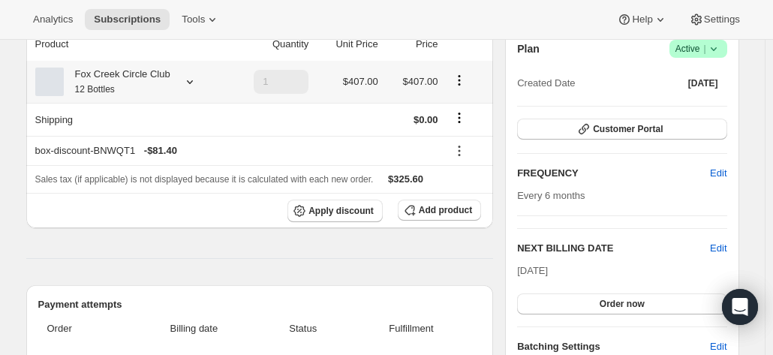
click at [179, 88] on div at bounding box center [186, 81] width 21 height 15
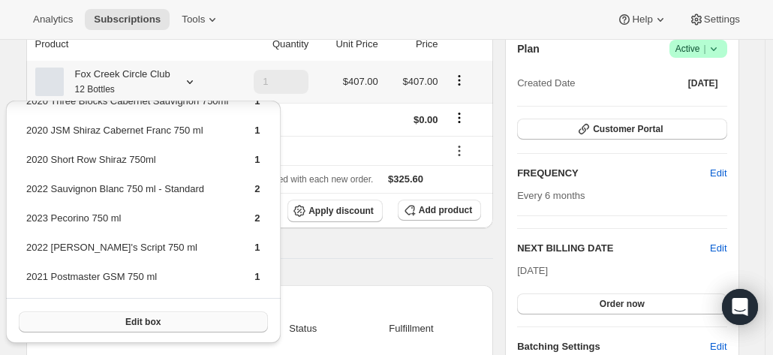
scroll to position [87, 0]
click at [134, 320] on span "Edit box" at bounding box center [142, 320] width 35 height 12
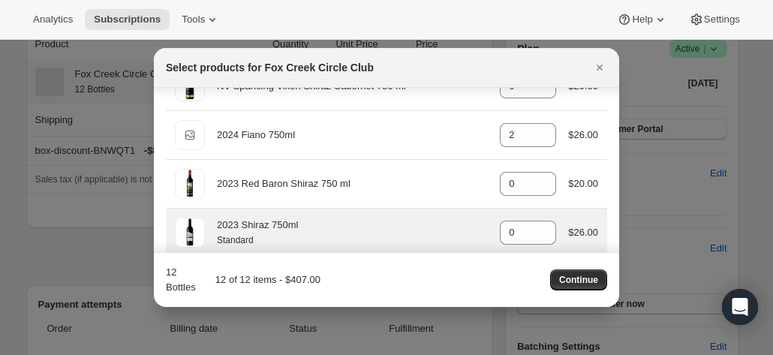
scroll to position [833, 0]
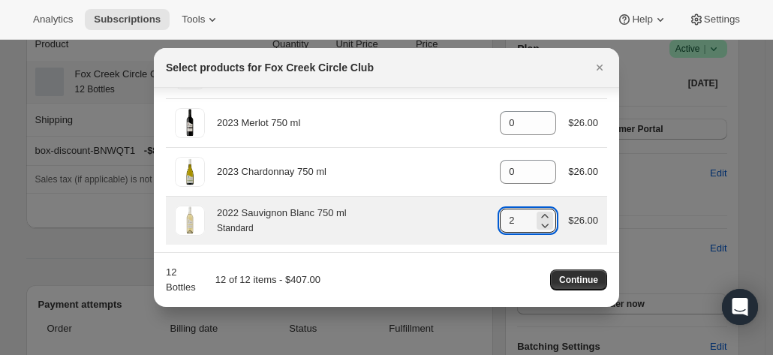
drag, startPoint x: 513, startPoint y: 210, endPoint x: 441, endPoint y: 210, distance: 72.0
click at [441, 210] on div "2022 Sauvignon Blanc 750 ml Standard gid://shopify/ProductVariant/4159251303637…" at bounding box center [386, 221] width 423 height 30
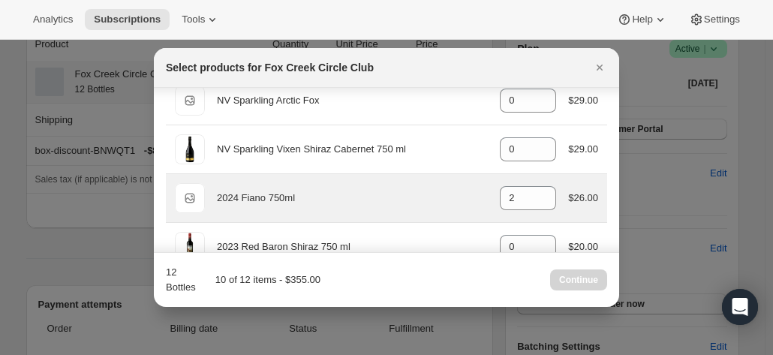
scroll to position [608, 0]
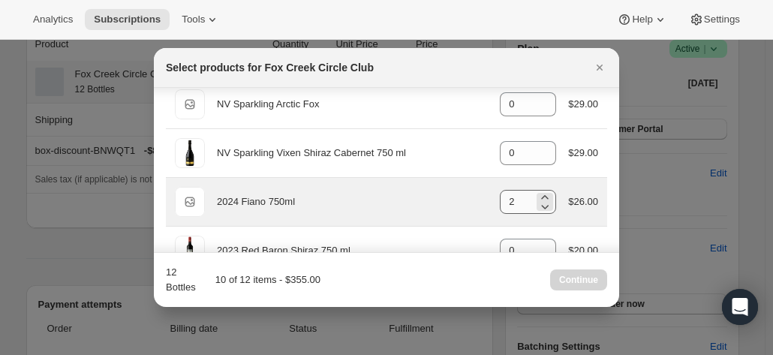
type input "0"
drag, startPoint x: 511, startPoint y: 194, endPoint x: 494, endPoint y: 199, distance: 17.8
click at [500, 199] on input "2" at bounding box center [517, 202] width 34 height 24
type input "3"
click at [419, 189] on div "Default Title 2024 Fiano 750ml gid://shopify/ProductVariant/42034303664212 3 $2…" at bounding box center [386, 202] width 423 height 30
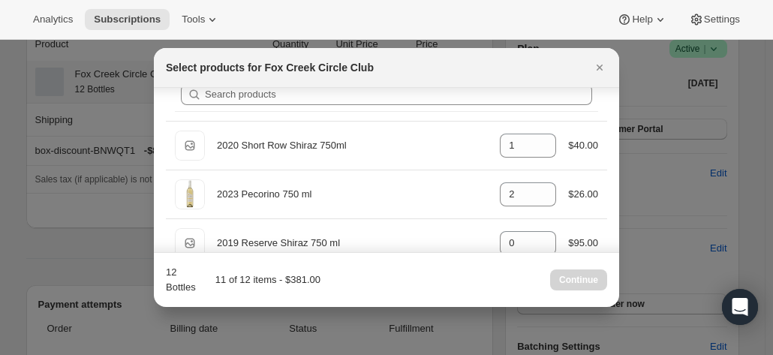
scroll to position [8, 0]
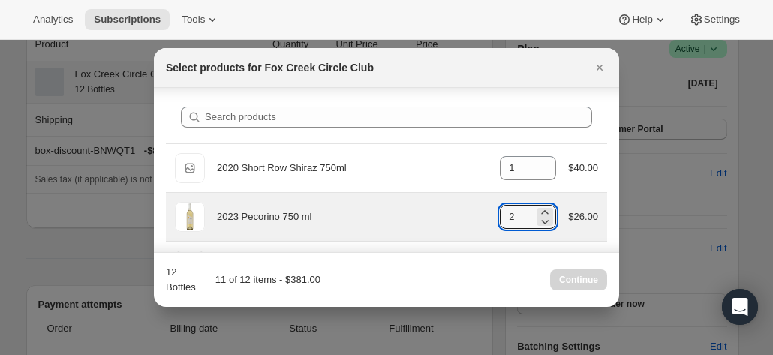
drag, startPoint x: 510, startPoint y: 208, endPoint x: 479, endPoint y: 212, distance: 31.0
click at [479, 212] on div "2023 Pecorino 750 ml gid://shopify/ProductVariant/41594933280852 2 $26.00" at bounding box center [386, 217] width 423 height 30
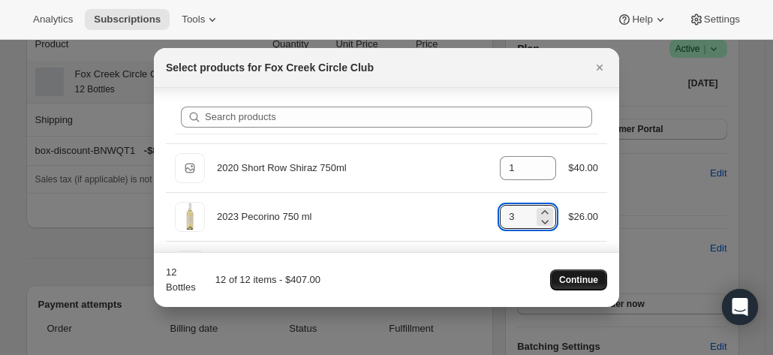
type input "3"
drag, startPoint x: 576, startPoint y: 281, endPoint x: 563, endPoint y: 281, distance: 13.5
click at [575, 281] on span "Continue" at bounding box center [578, 280] width 39 height 12
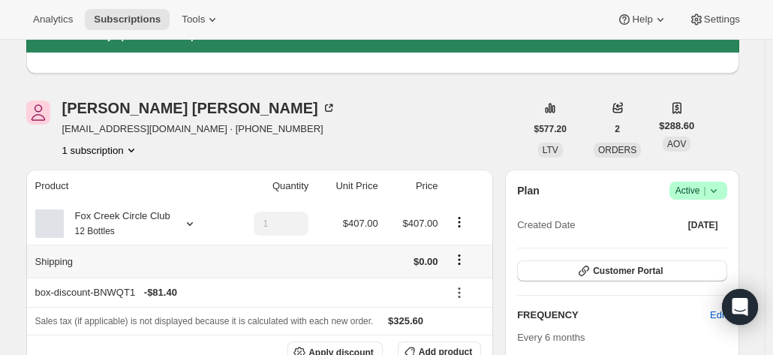
scroll to position [150, 0]
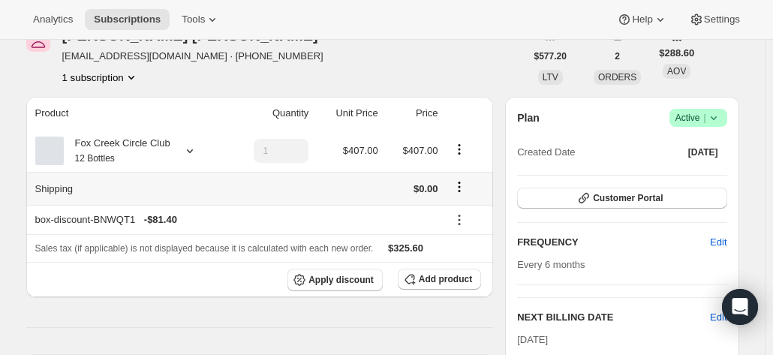
click at [128, 154] on div "Fox Creek Circle Club 12 Bottles" at bounding box center [117, 151] width 107 height 30
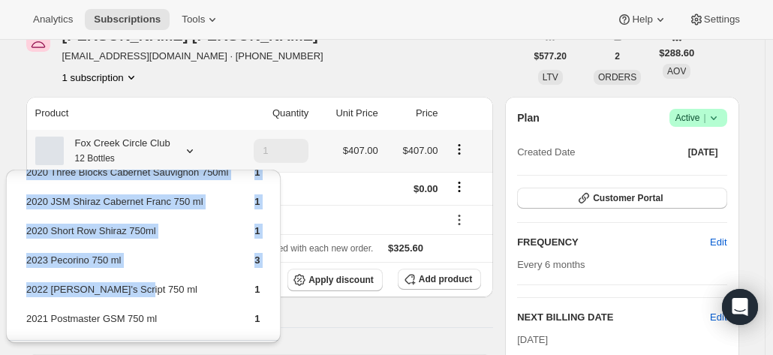
scroll to position [154, 0]
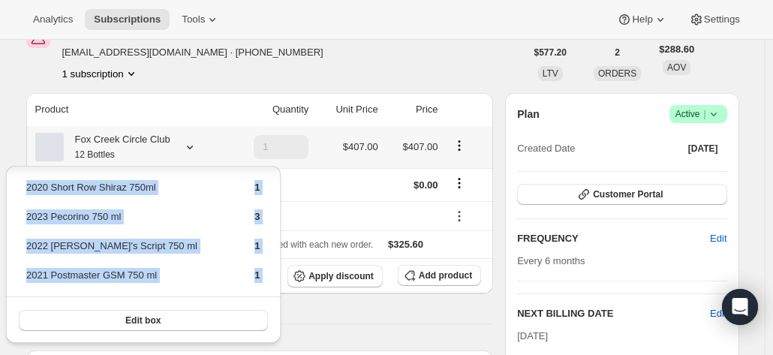
drag, startPoint x: 24, startPoint y: 195, endPoint x: 244, endPoint y: 300, distance: 243.6
click at [244, 300] on div "2021 Old Vine Shiraz 750ml 1 2024 Fiano 750ml 3 2020 Three Blocks Cabernet Sauv…" at bounding box center [143, 193] width 275 height 301
copy div "2021 Old Vine Shiraz 750ml 1 2024 Fiano 750ml 3 2020 Three Blocks Cabernet Sauv…"
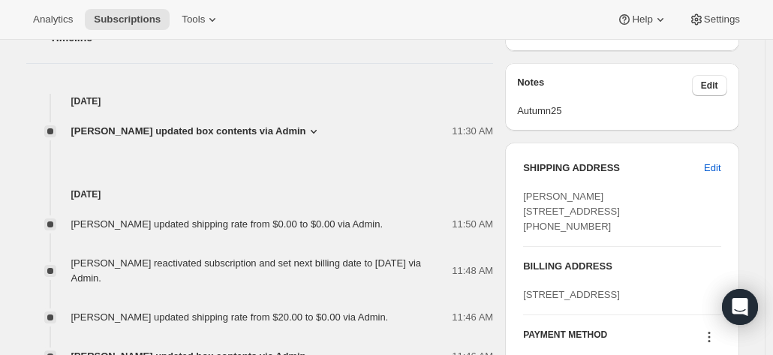
scroll to position [754, 0]
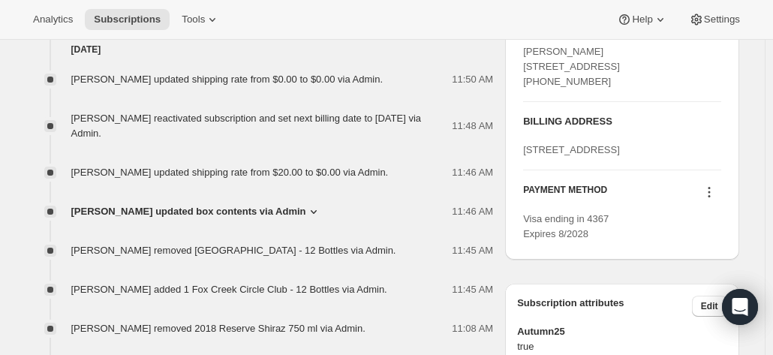
click at [764, 62] on div "Subscription #17713889364. This page is ready Subscription #17713889364 Success…" at bounding box center [382, 180] width 764 height 1788
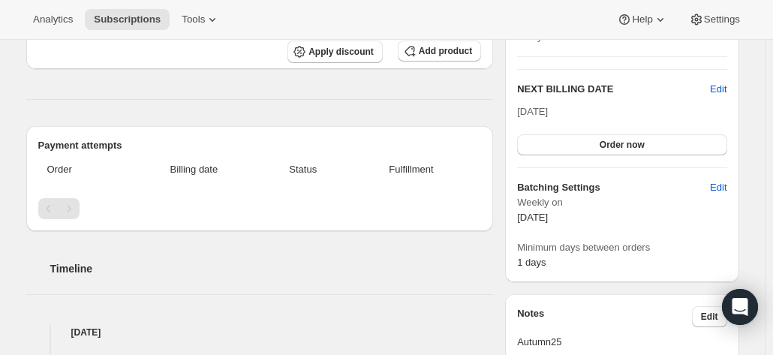
scroll to position [304, 0]
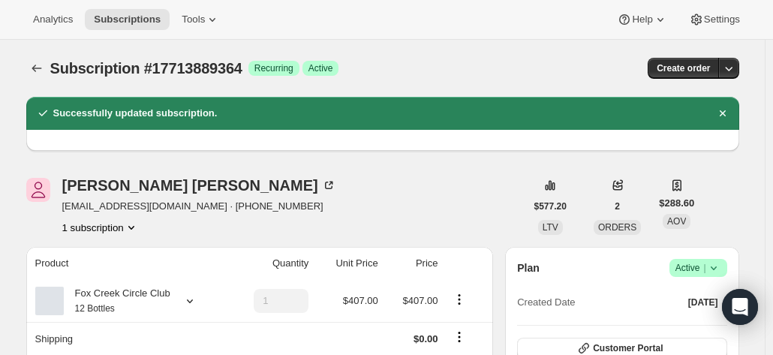
scroll to position [0, 0]
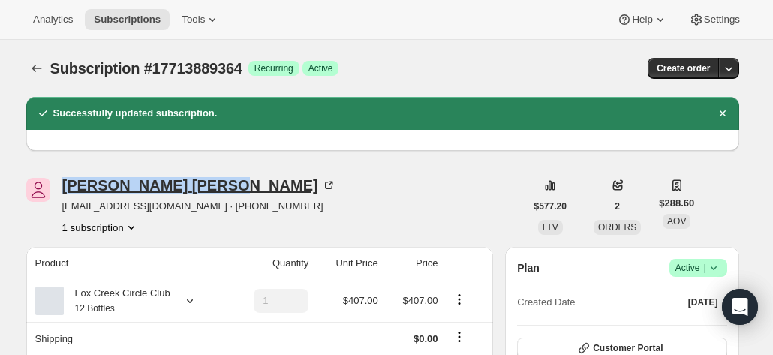
drag, startPoint x: 165, startPoint y: 185, endPoint x: 66, endPoint y: 188, distance: 99.1
click at [66, 188] on div "[PERSON_NAME]" at bounding box center [199, 185] width 274 height 15
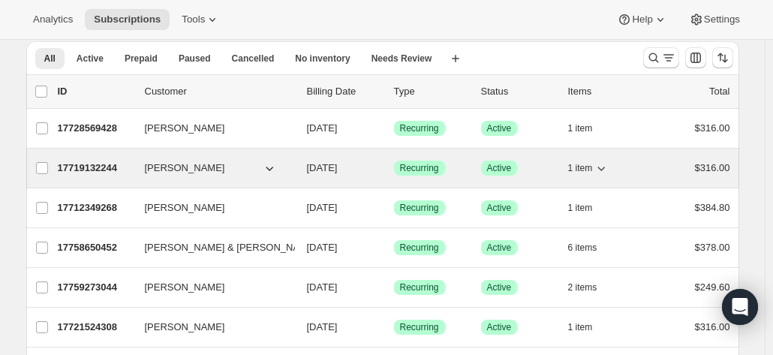
scroll to position [75, 0]
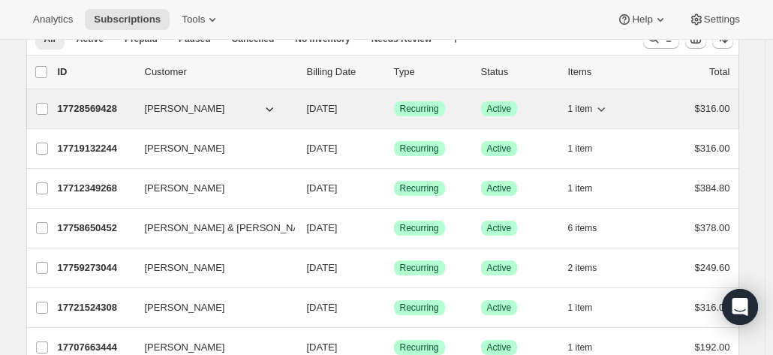
click at [102, 106] on p "17728569428" at bounding box center [95, 108] width 75 height 15
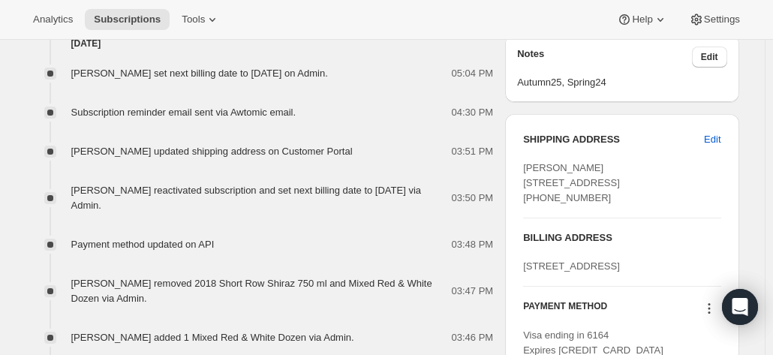
scroll to position [600, 0]
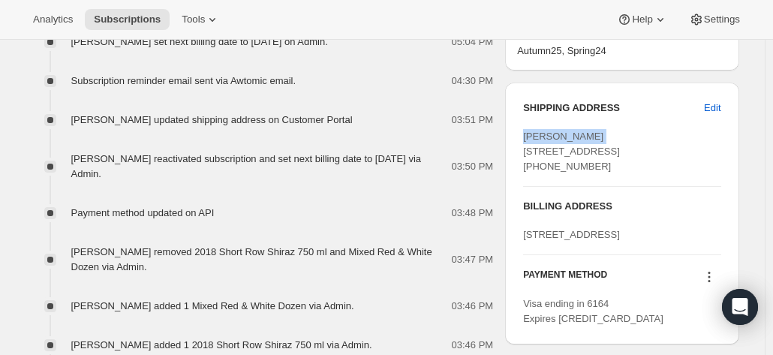
drag, startPoint x: 603, startPoint y: 136, endPoint x: 524, endPoint y: 131, distance: 78.9
click at [524, 131] on div "SHIPPING ADDRESS Edit [PERSON_NAME] [STREET_ADDRESS] [PHONE_NUMBER] BILLING ADD…" at bounding box center [621, 214] width 233 height 262
copy span "[PERSON_NAME]"
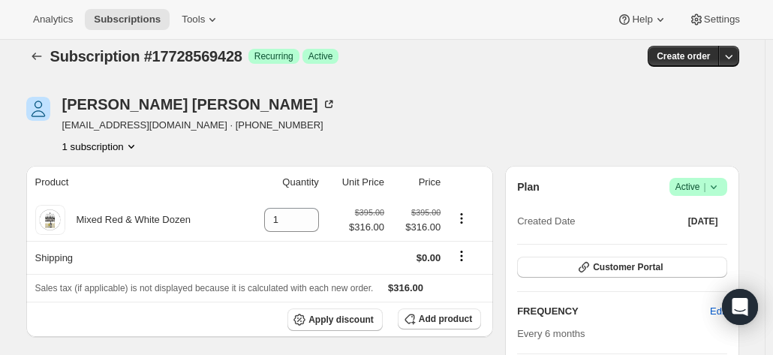
scroll to position [0, 0]
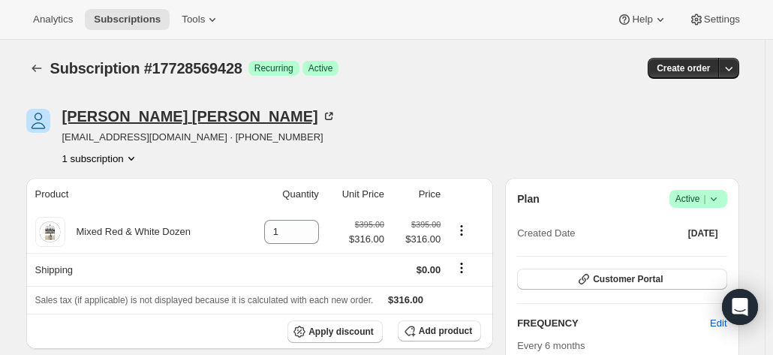
click at [321, 111] on icon at bounding box center [328, 116] width 15 height 15
click at [422, 122] on div "[PERSON_NAME] [EMAIL_ADDRESS][DOMAIN_NAME] · [PHONE_NUMBER] 1 subscription" at bounding box center [275, 137] width 499 height 57
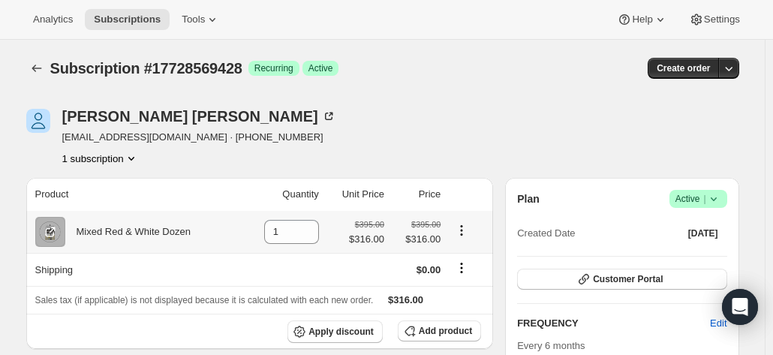
click at [147, 234] on div "Mixed Red & White Dozen" at bounding box center [127, 231] width 125 height 15
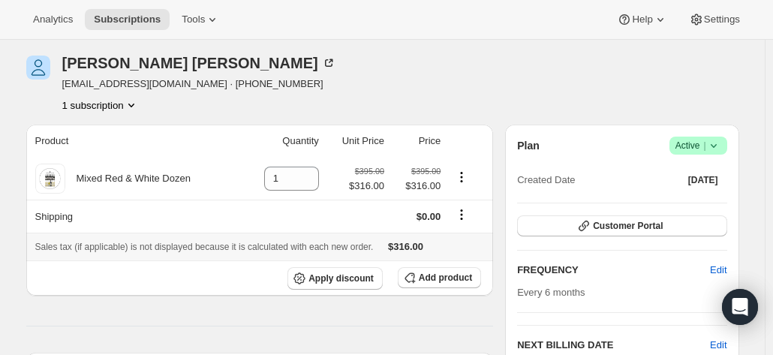
scroll to position [75, 0]
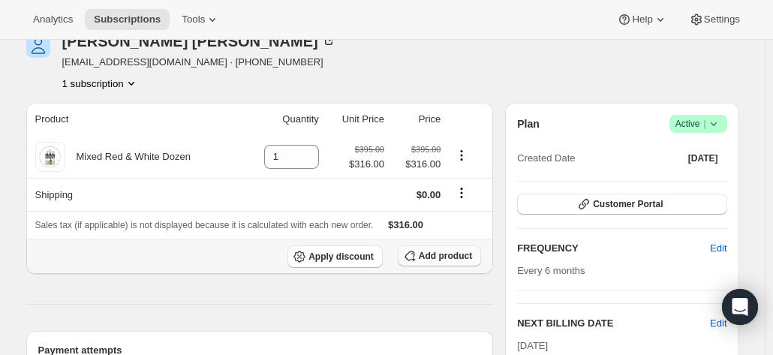
click at [434, 257] on span "Add product" at bounding box center [445, 256] width 53 height 12
click at [443, 254] on span "Add product" at bounding box center [445, 256] width 53 height 12
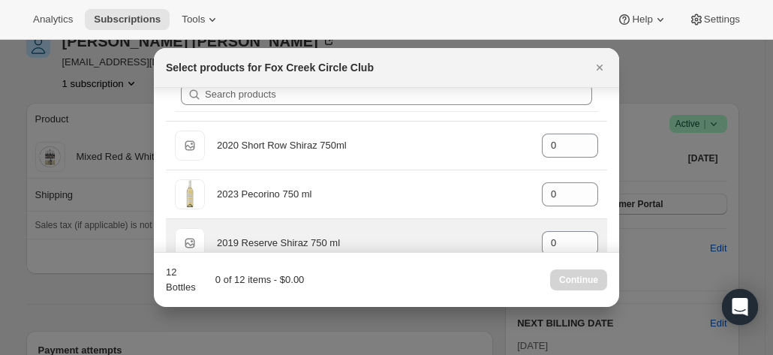
scroll to position [0, 0]
